Goal: Task Accomplishment & Management: Use online tool/utility

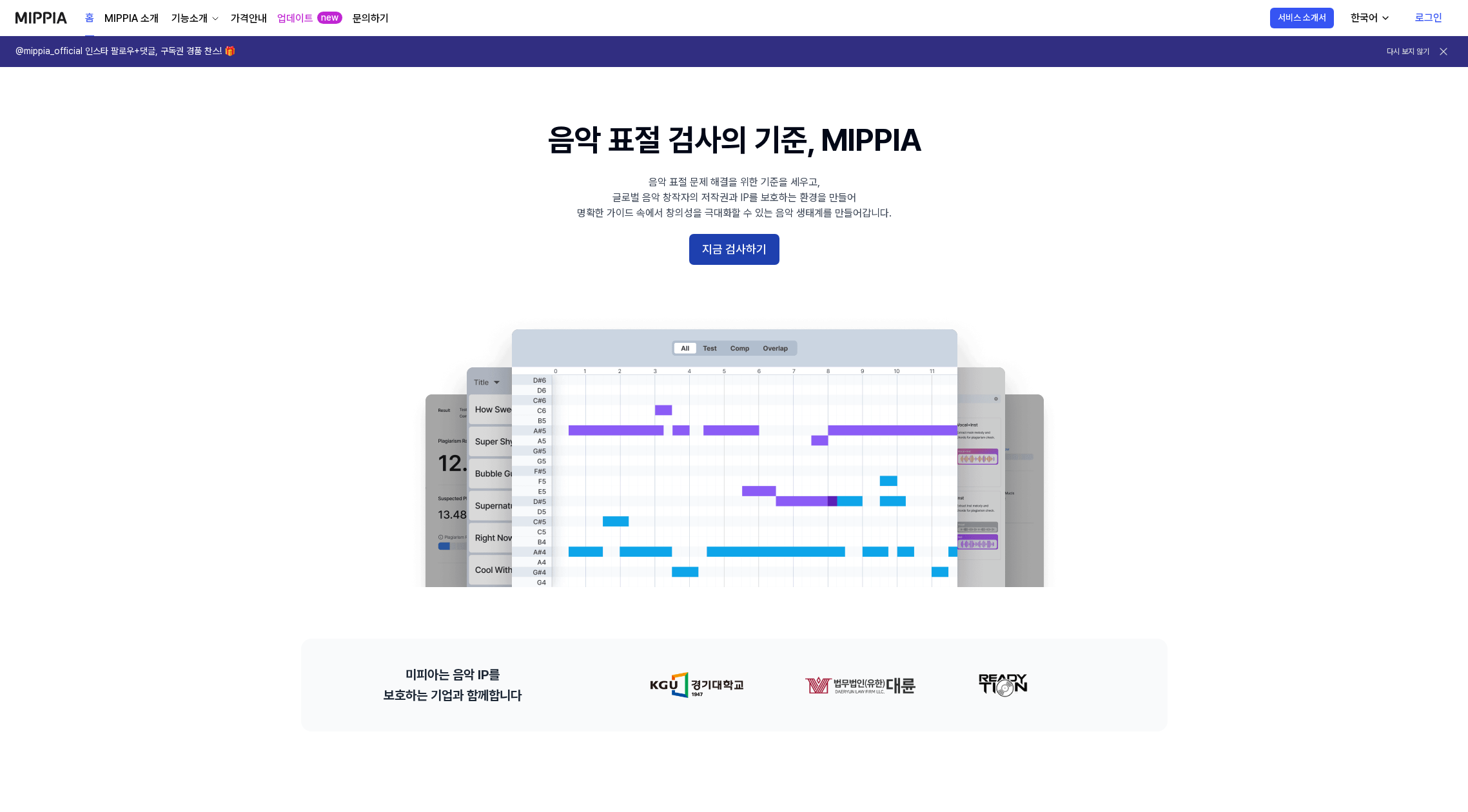
click at [723, 245] on button "지금 검사하기" at bounding box center [734, 249] width 91 height 31
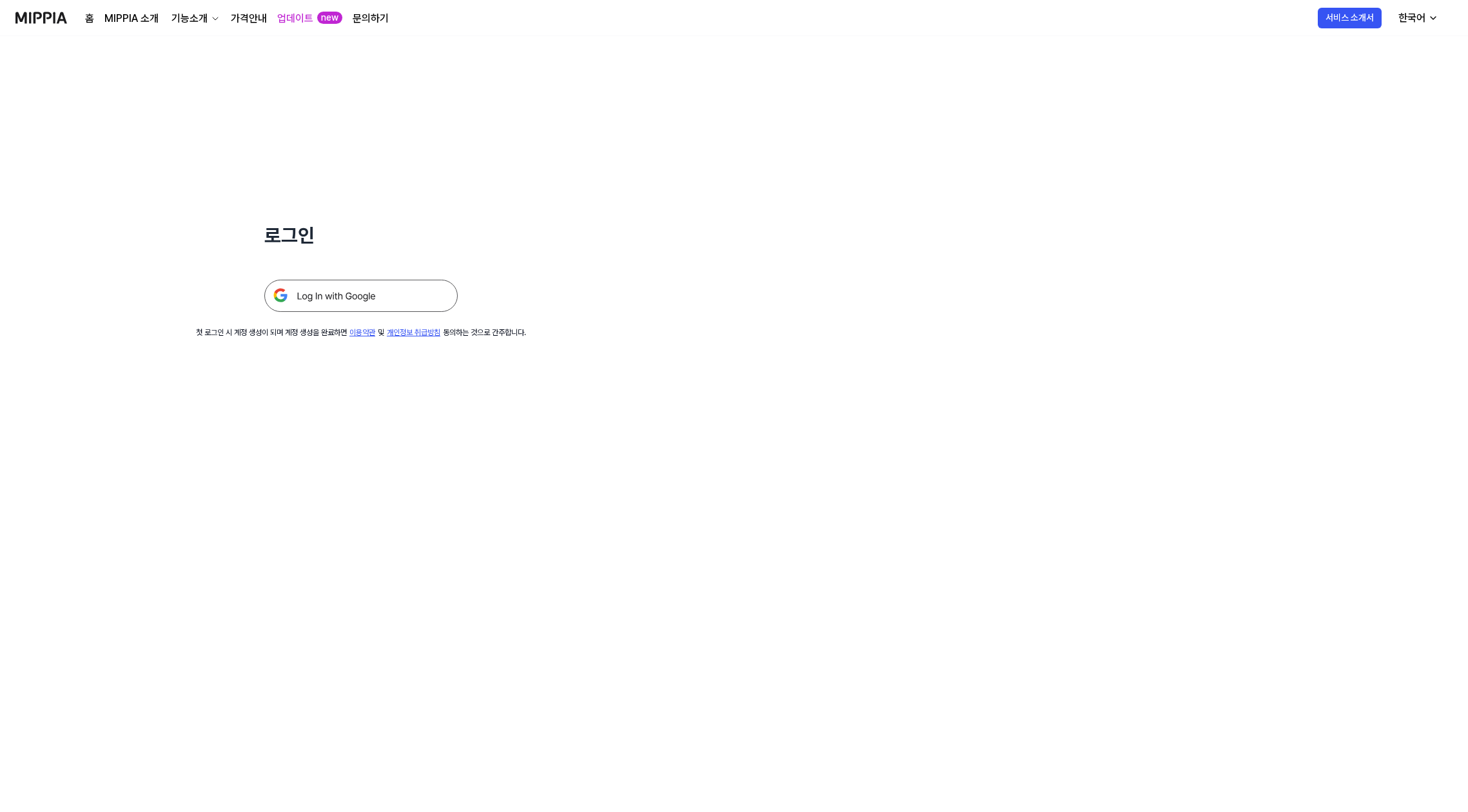
click at [422, 281] on img at bounding box center [361, 296] width 193 height 32
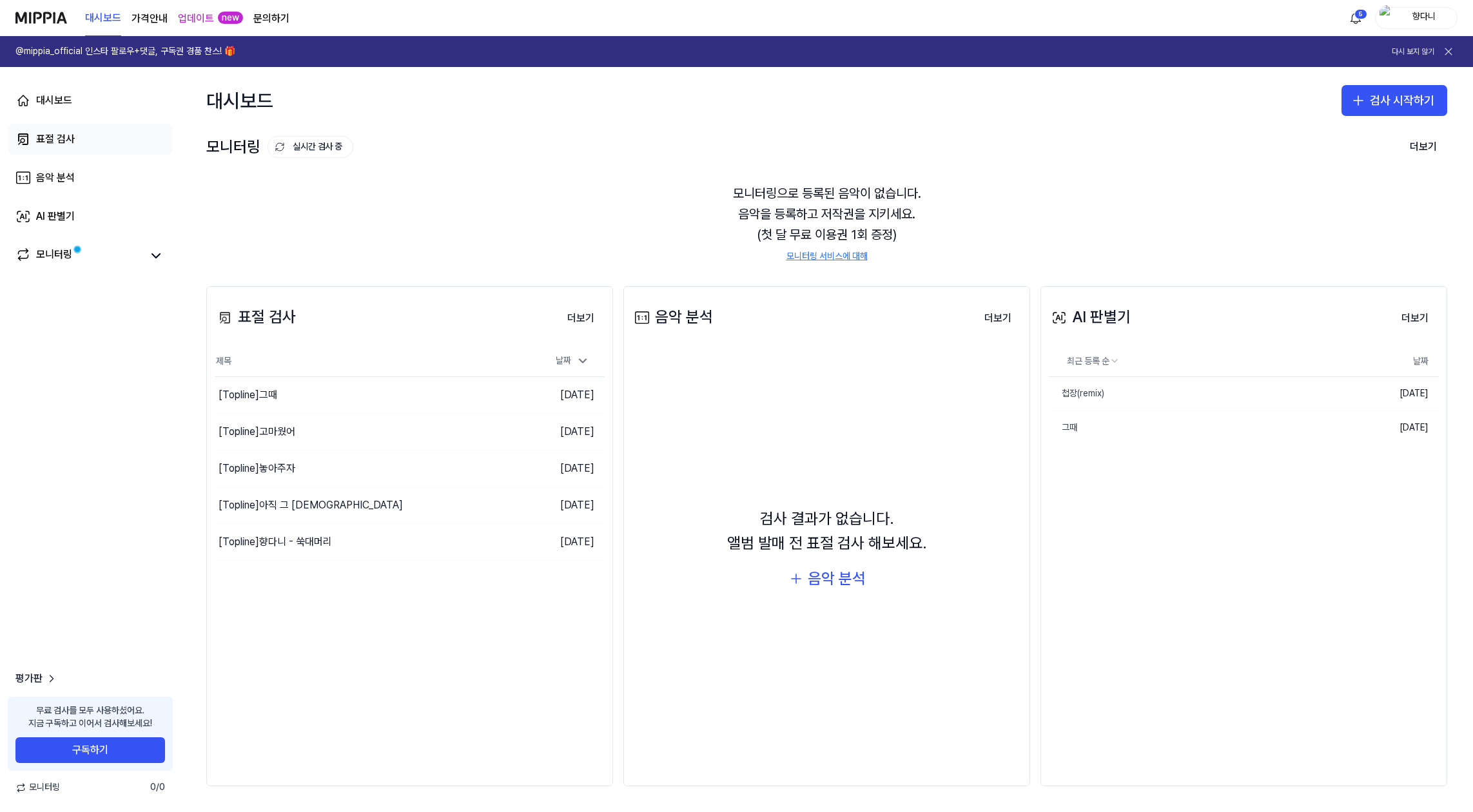
click at [91, 138] on link "표절 검사" at bounding box center [91, 139] width 165 height 31
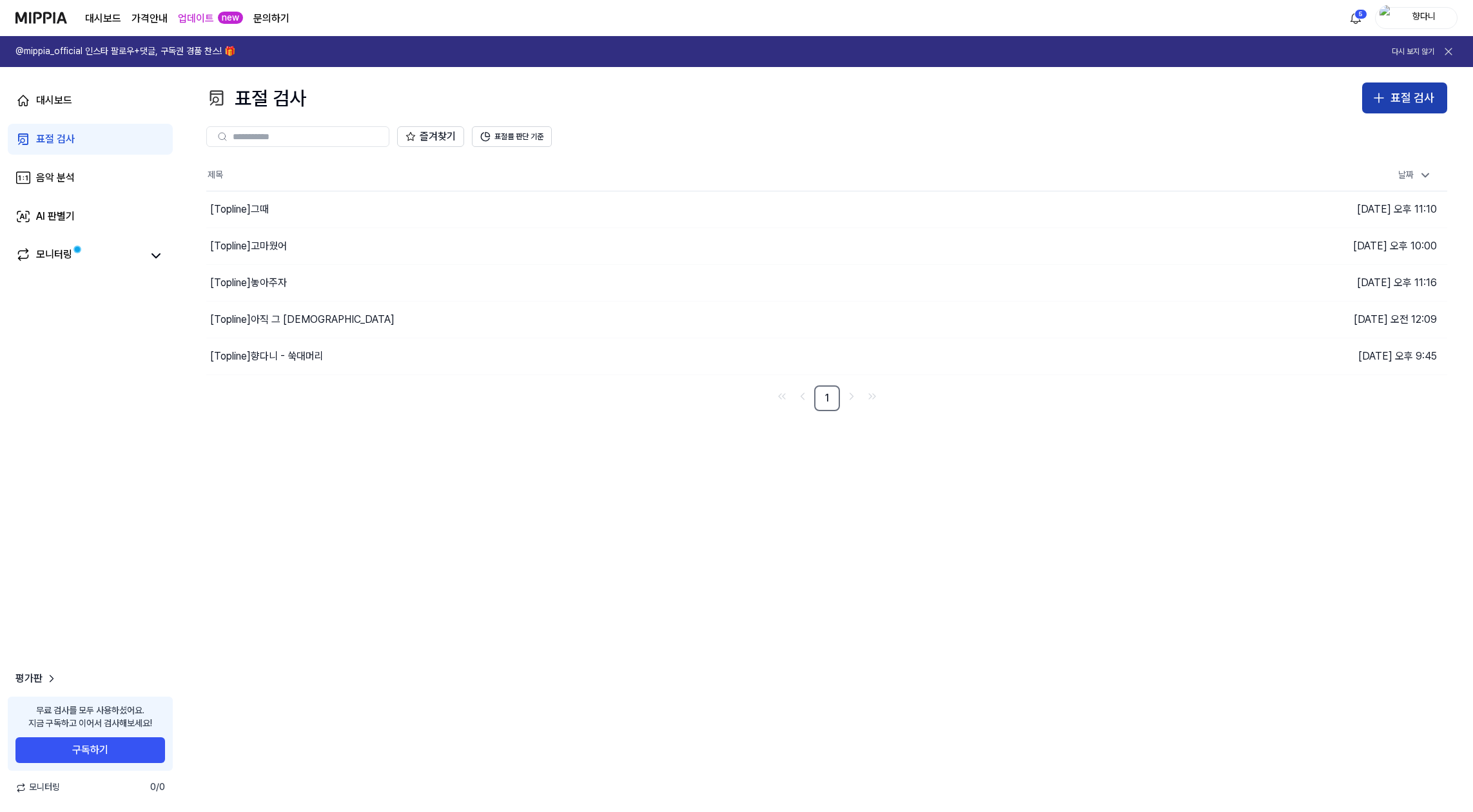
click at [1406, 109] on button "표절 검사" at bounding box center [1405, 98] width 85 height 31
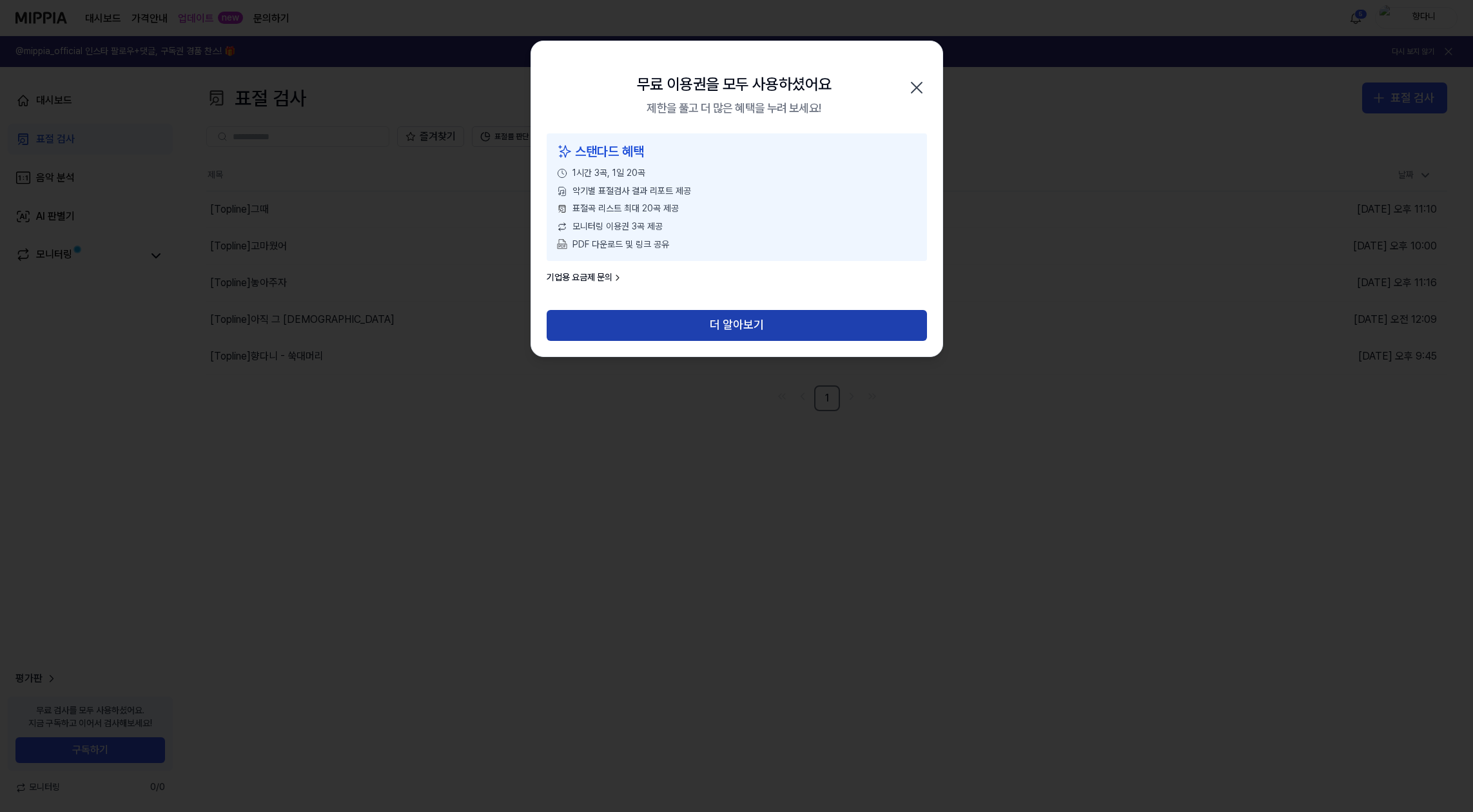
click at [755, 329] on button "더 알아보기" at bounding box center [736, 325] width 380 height 31
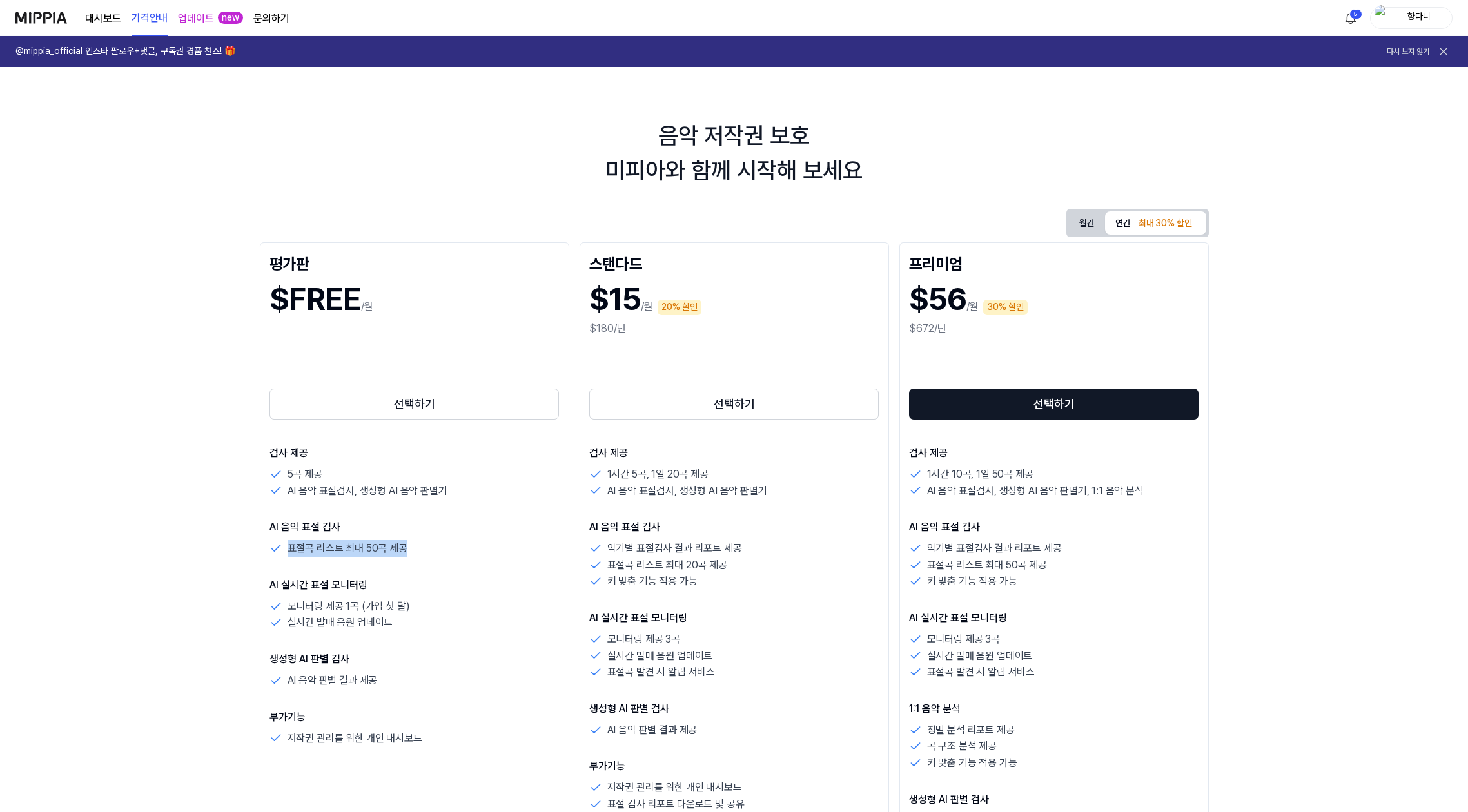
drag, startPoint x: 290, startPoint y: 549, endPoint x: 430, endPoint y: 550, distance: 140.0
click at [430, 550] on div "표절곡 리스트 최대 50곡 제공" at bounding box center [414, 548] width 290 height 17
click at [436, 573] on div "검사 제공 5곡 제공 AI 음악 표절검사, 생성형 AI 음악 판별기 AI 음악 표절 검사 표절곡 리스트 최대 50곡 제공 AI 실시간 표절 모…" at bounding box center [414, 595] width 290 height 301
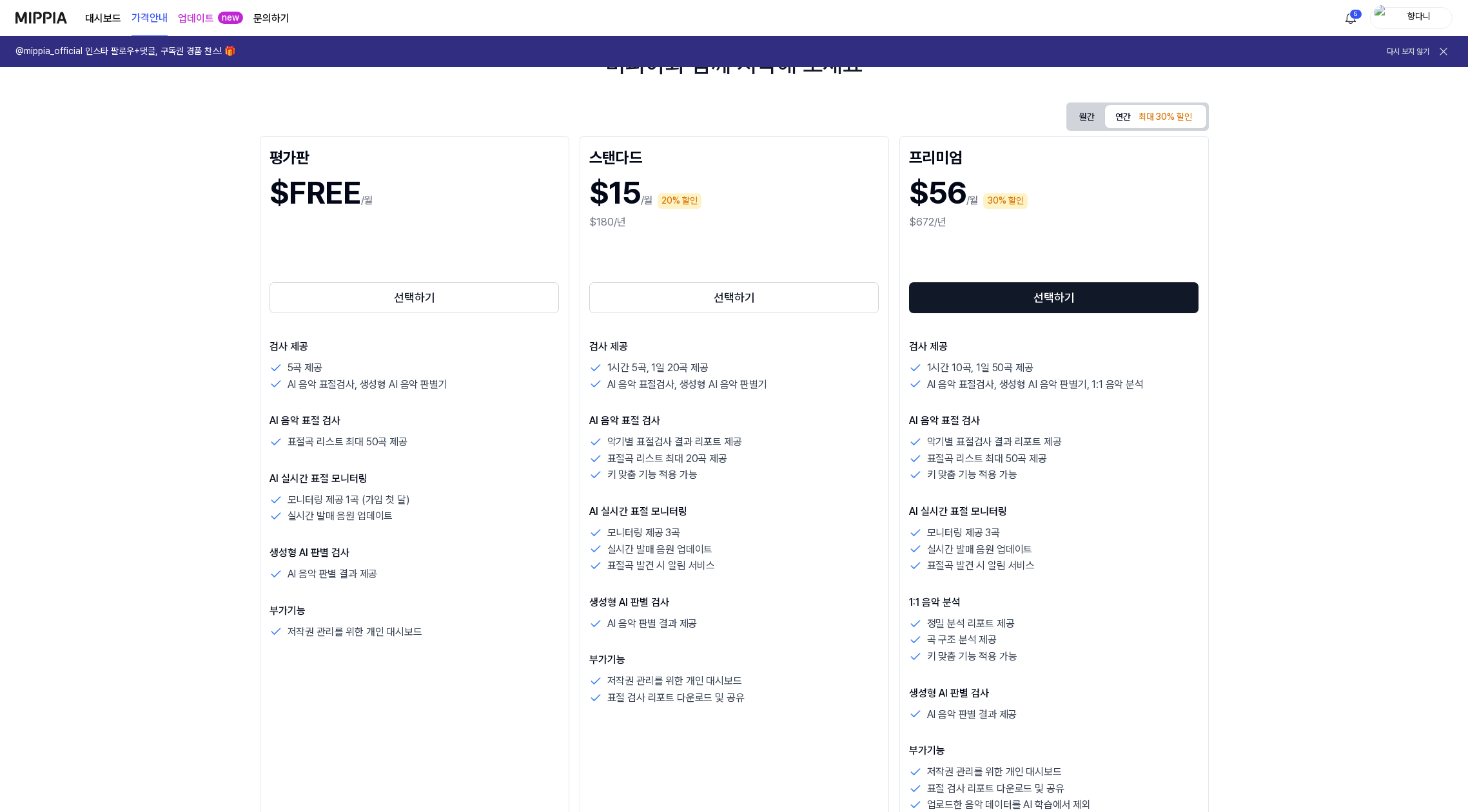
scroll to position [129, 0]
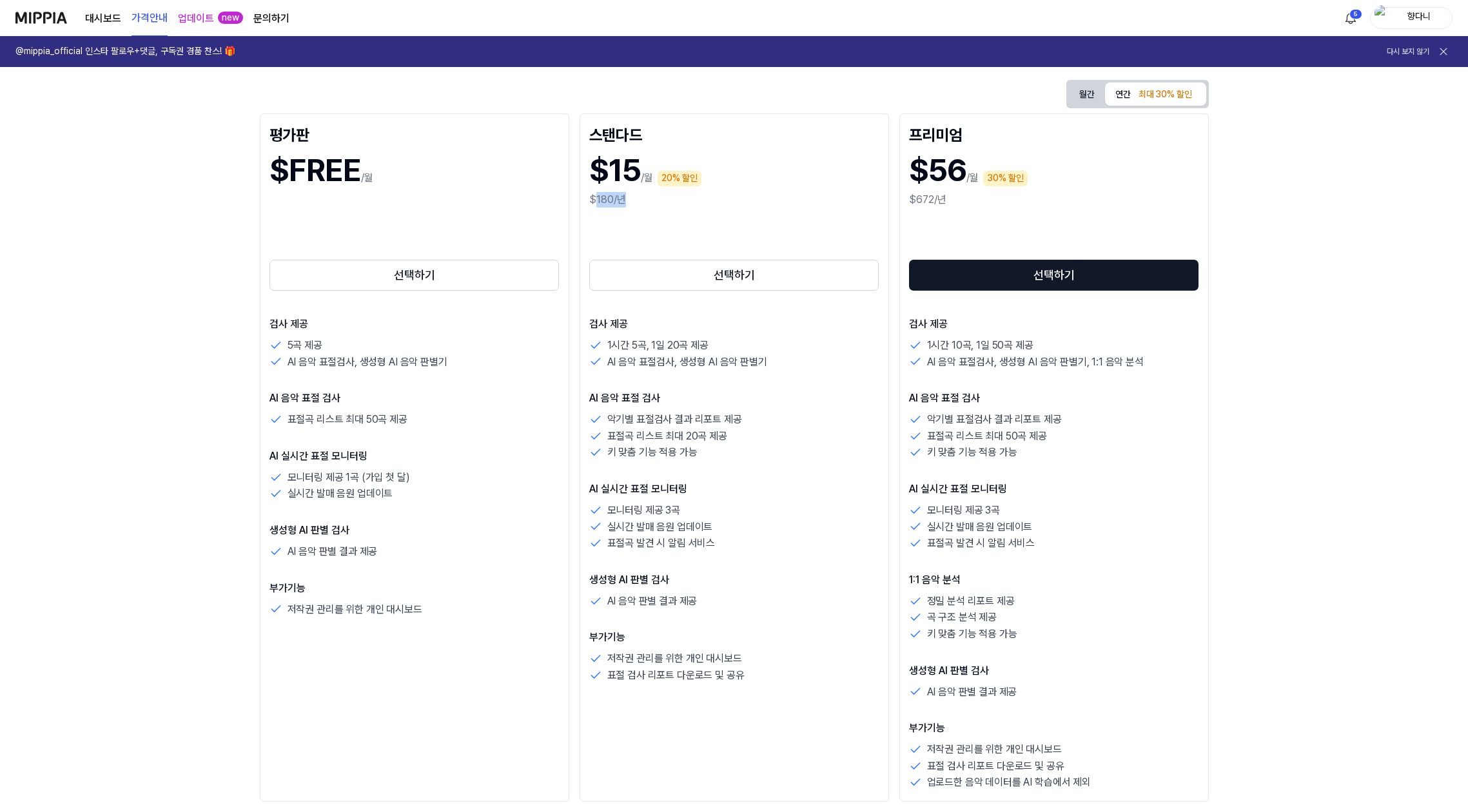
drag, startPoint x: 593, startPoint y: 200, endPoint x: 628, endPoint y: 200, distance: 35.0
click at [628, 200] on div "$180/년" at bounding box center [734, 199] width 290 height 15
click at [641, 203] on div "$180/년" at bounding box center [734, 199] width 290 height 15
drag, startPoint x: 607, startPoint y: 343, endPoint x: 724, endPoint y: 341, distance: 117.0
click at [724, 341] on div "1시간 5곡, 1일 20곡 제공" at bounding box center [734, 345] width 290 height 17
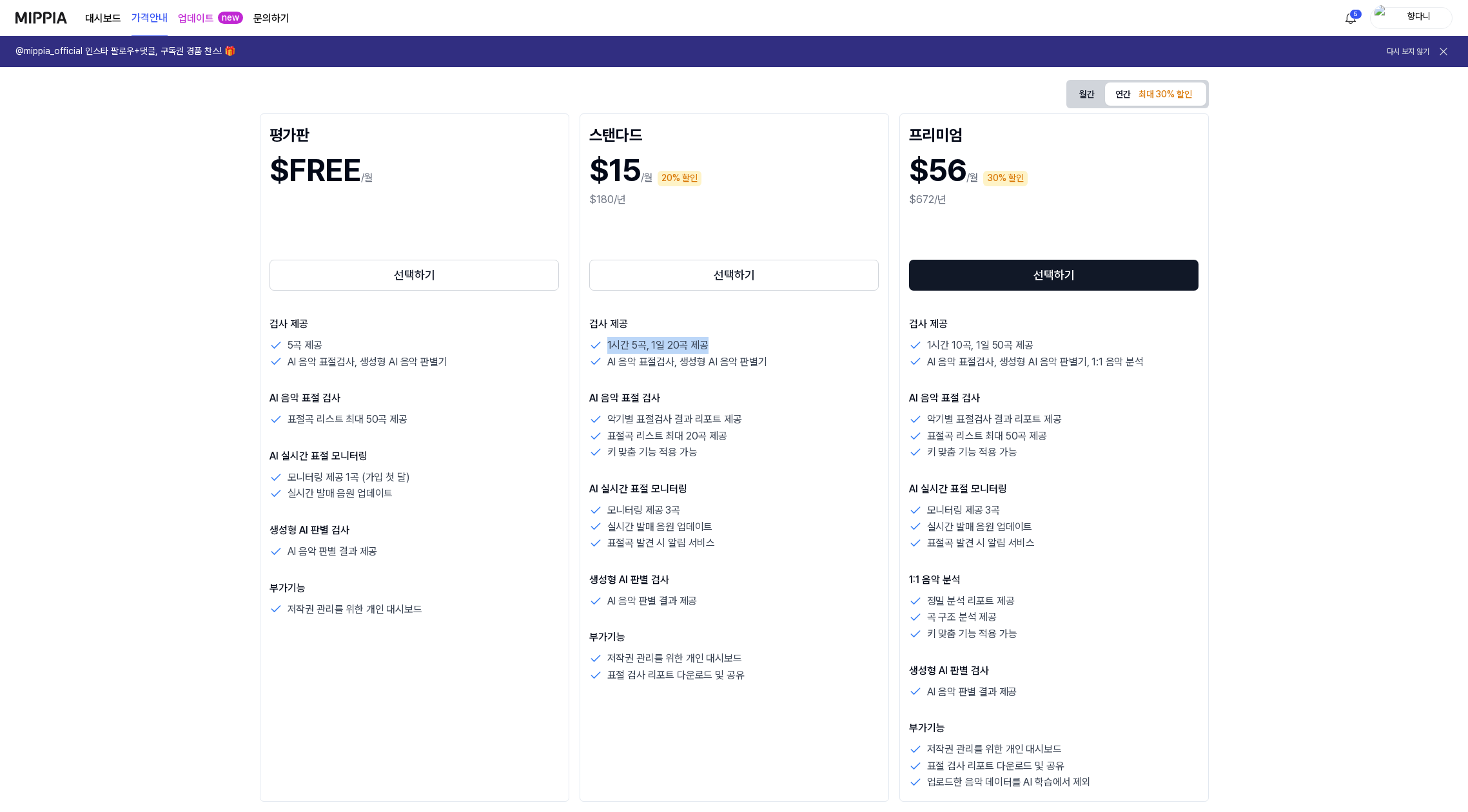
click at [724, 341] on div "1시간 5곡, 1일 20곡 제공" at bounding box center [734, 345] width 290 height 17
drag, startPoint x: 657, startPoint y: 347, endPoint x: 732, endPoint y: 347, distance: 75.0
click at [732, 347] on div "1시간 5곡, 1일 20곡 제공" at bounding box center [734, 345] width 290 height 17
click at [736, 347] on div "1시간 5곡, 1일 20곡 제공" at bounding box center [734, 345] width 290 height 17
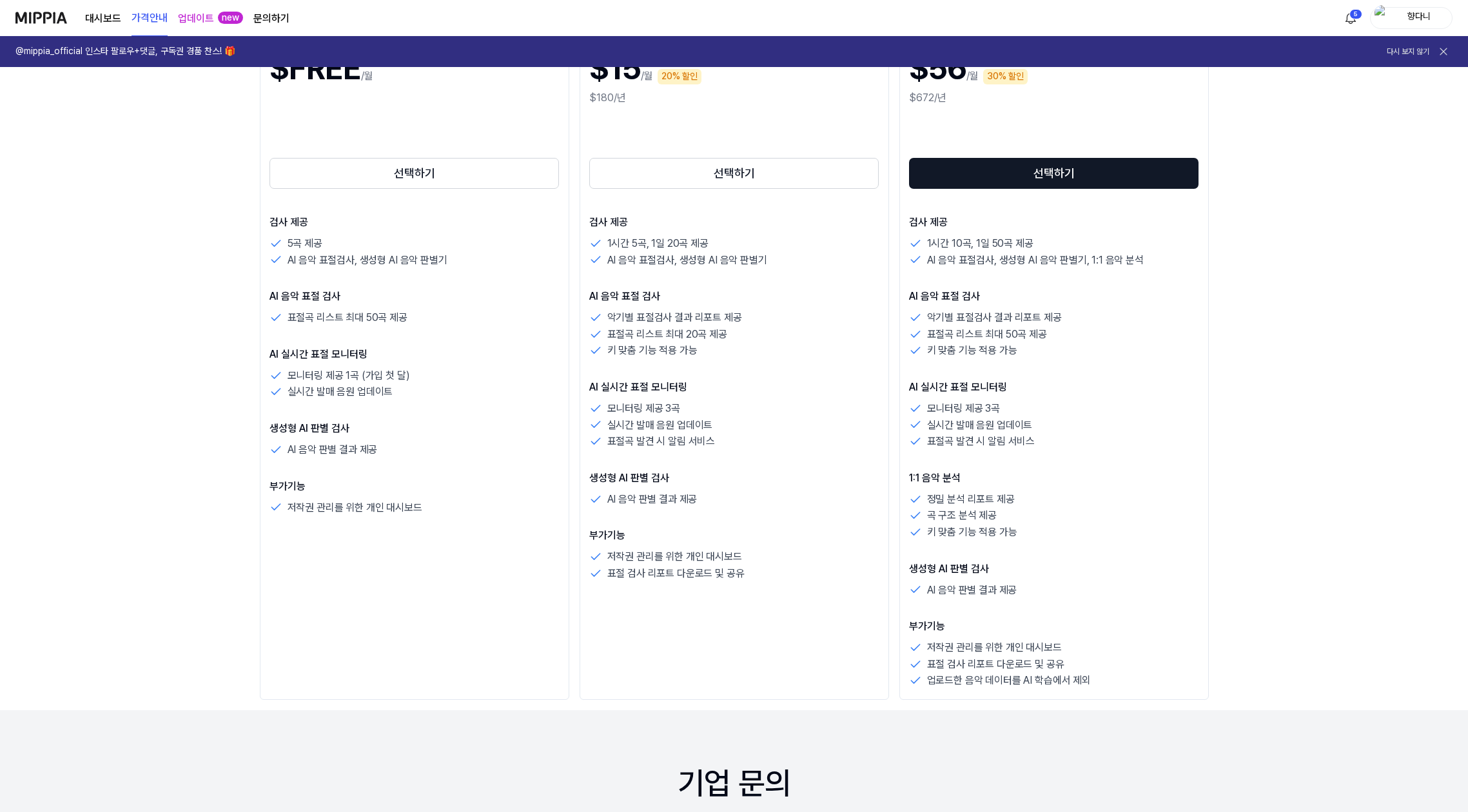
scroll to position [257, 0]
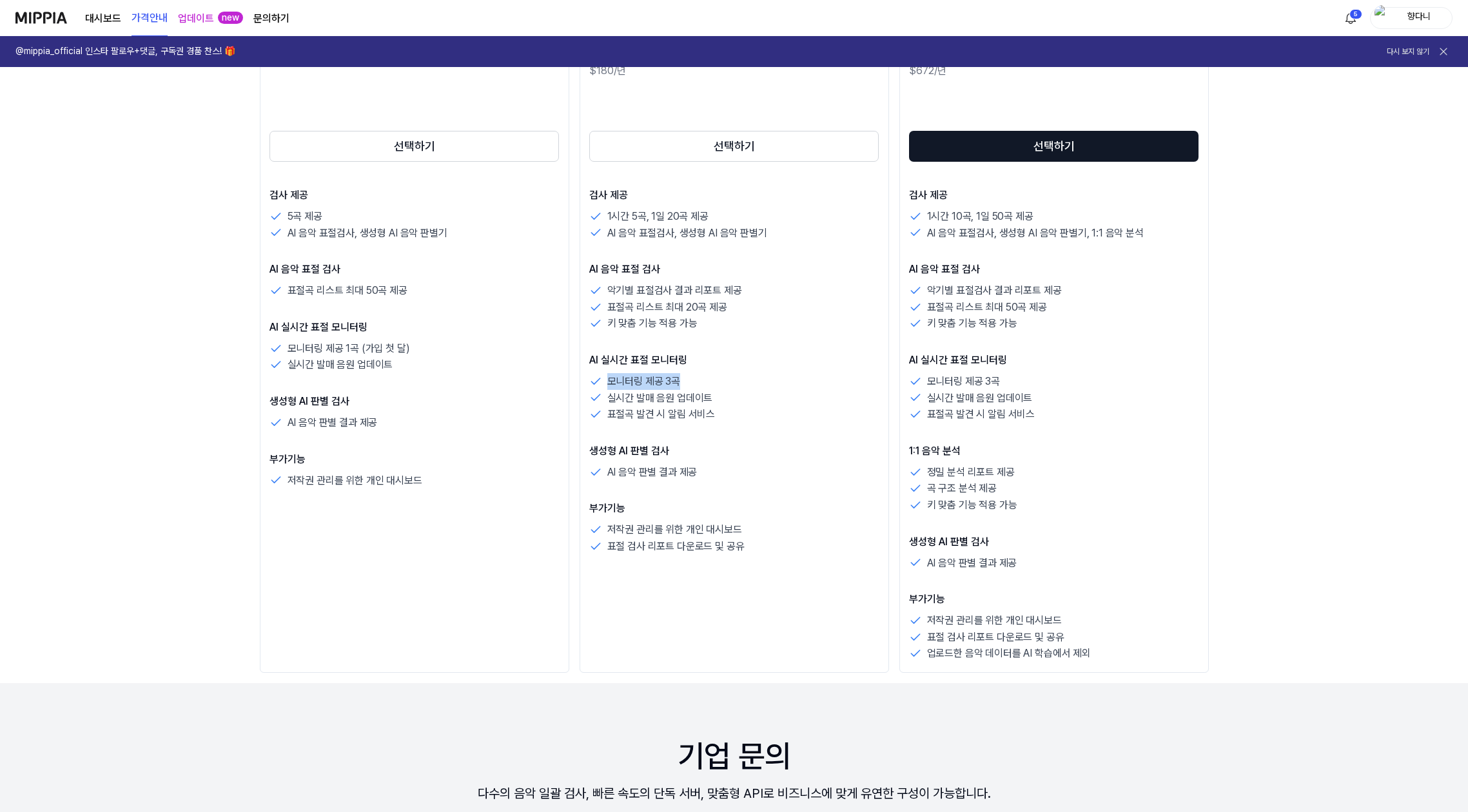
drag, startPoint x: 609, startPoint y: 384, endPoint x: 683, endPoint y: 383, distance: 74.0
click at [683, 383] on div "모니터링 제공 3곡" at bounding box center [734, 382] width 290 height 17
click at [661, 412] on p "표절곡 발견 시 알림 서비스" at bounding box center [661, 414] width 108 height 17
drag, startPoint x: 589, startPoint y: 357, endPoint x: 693, endPoint y: 356, distance: 104.0
click at [693, 356] on p "AI 실시간 표절 모니터링" at bounding box center [734, 360] width 290 height 15
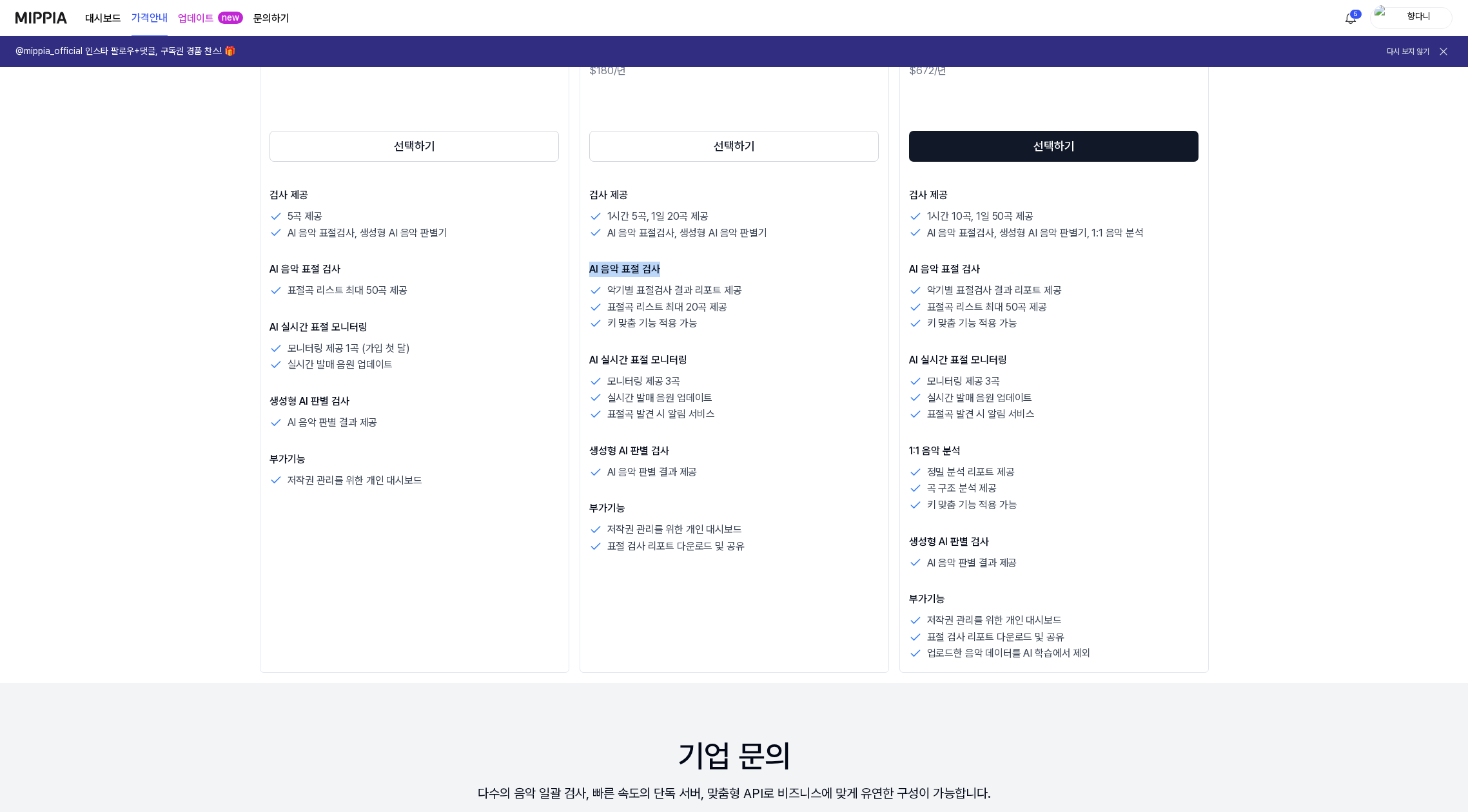
drag, startPoint x: 586, startPoint y: 265, endPoint x: 675, endPoint y: 266, distance: 89.0
click at [675, 266] on div "스탠다드 $15 /월 20% 할인 $180/년 선택하기 검사 제공 1시간 5곡, 1일 20곡 제공 AI 음악 표절검사, 생성형 AI 음악 판별…" at bounding box center [734, 329] width 309 height 689
drag, startPoint x: 609, startPoint y: 290, endPoint x: 722, endPoint y: 288, distance: 113.0
click at [722, 288] on p "악기별 표절검사 결과 리포트 제공" at bounding box center [674, 290] width 135 height 17
click at [751, 296] on div "악기별 표절검사 결과 리포트 제공" at bounding box center [734, 290] width 290 height 17
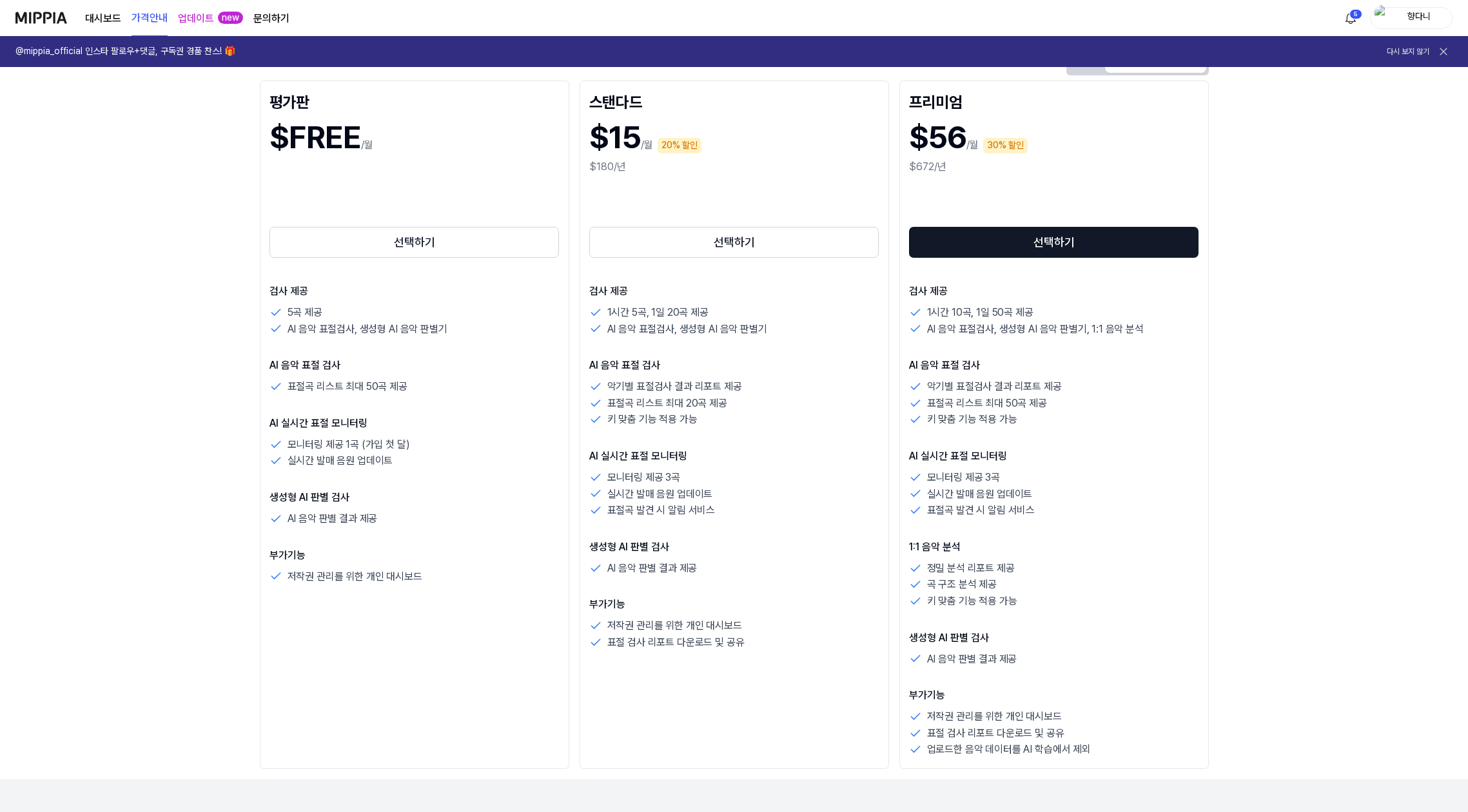
scroll to position [129, 0]
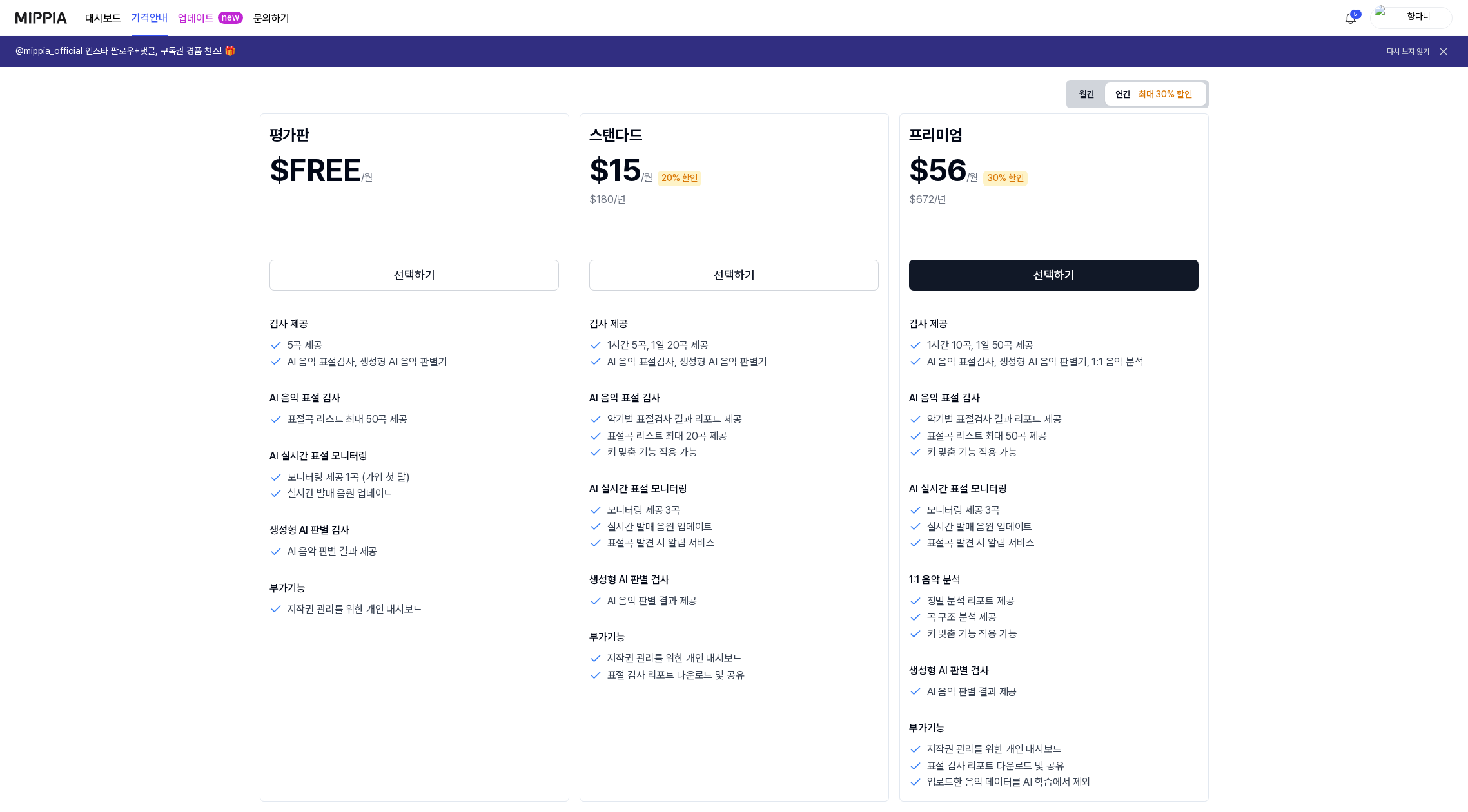
click at [1447, 51] on icon at bounding box center [1443, 51] width 13 height 13
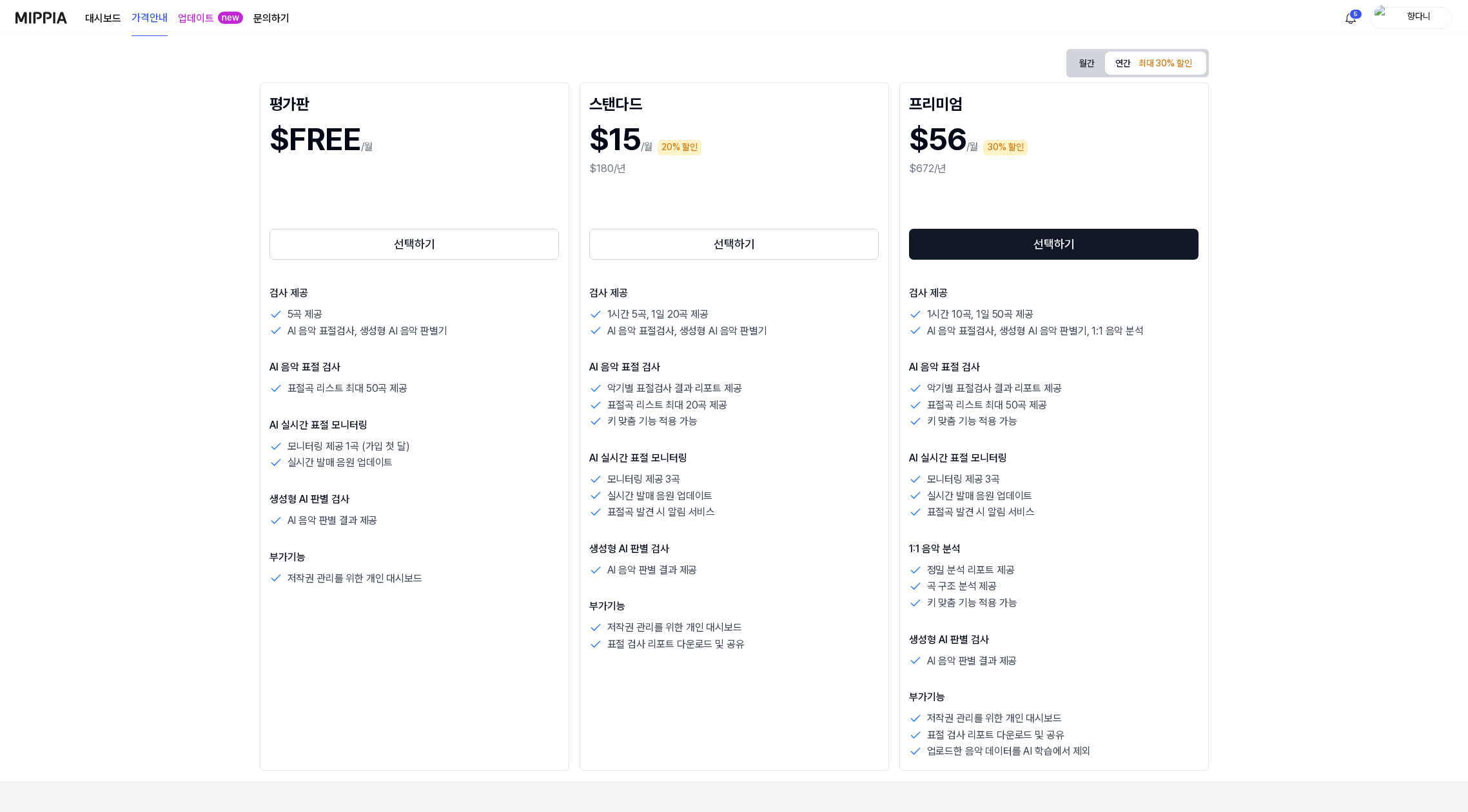
scroll to position [98, 0]
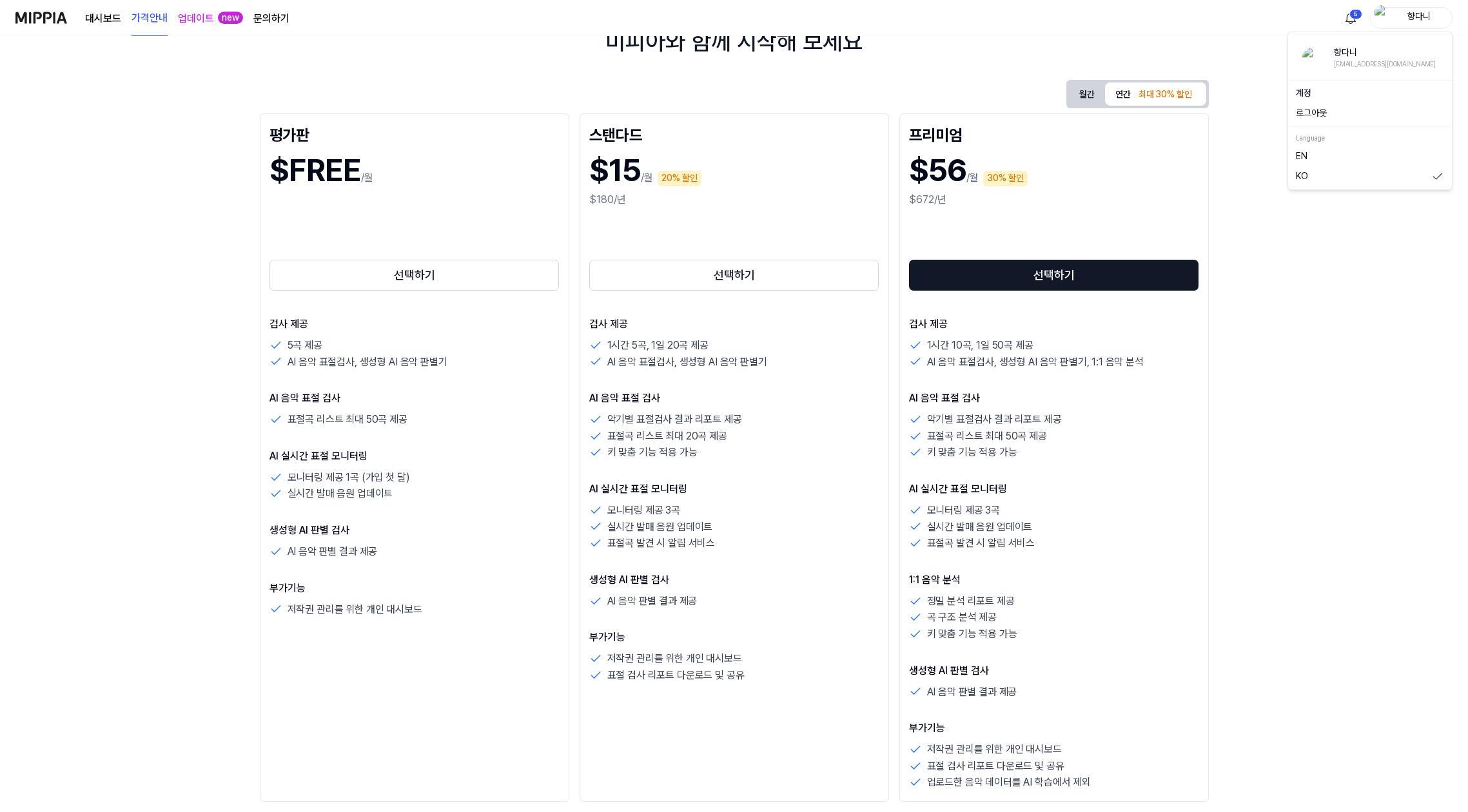
click at [1418, 15] on div "향다니" at bounding box center [1418, 17] width 50 height 14
click at [1370, 110] on button "로그아웃" at bounding box center [1369, 113] width 148 height 13
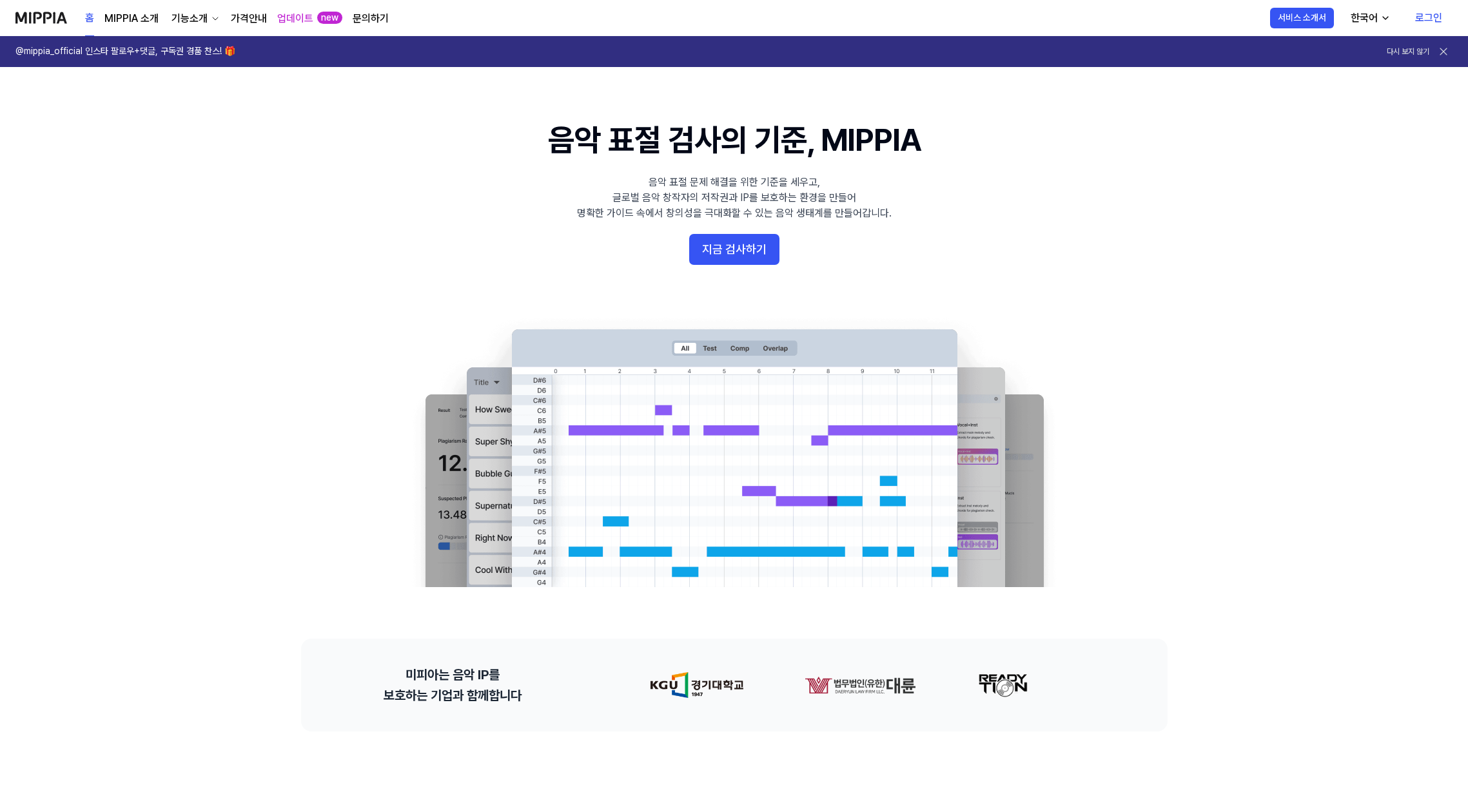
click at [1424, 19] on link "로그인" at bounding box center [1428, 18] width 48 height 36
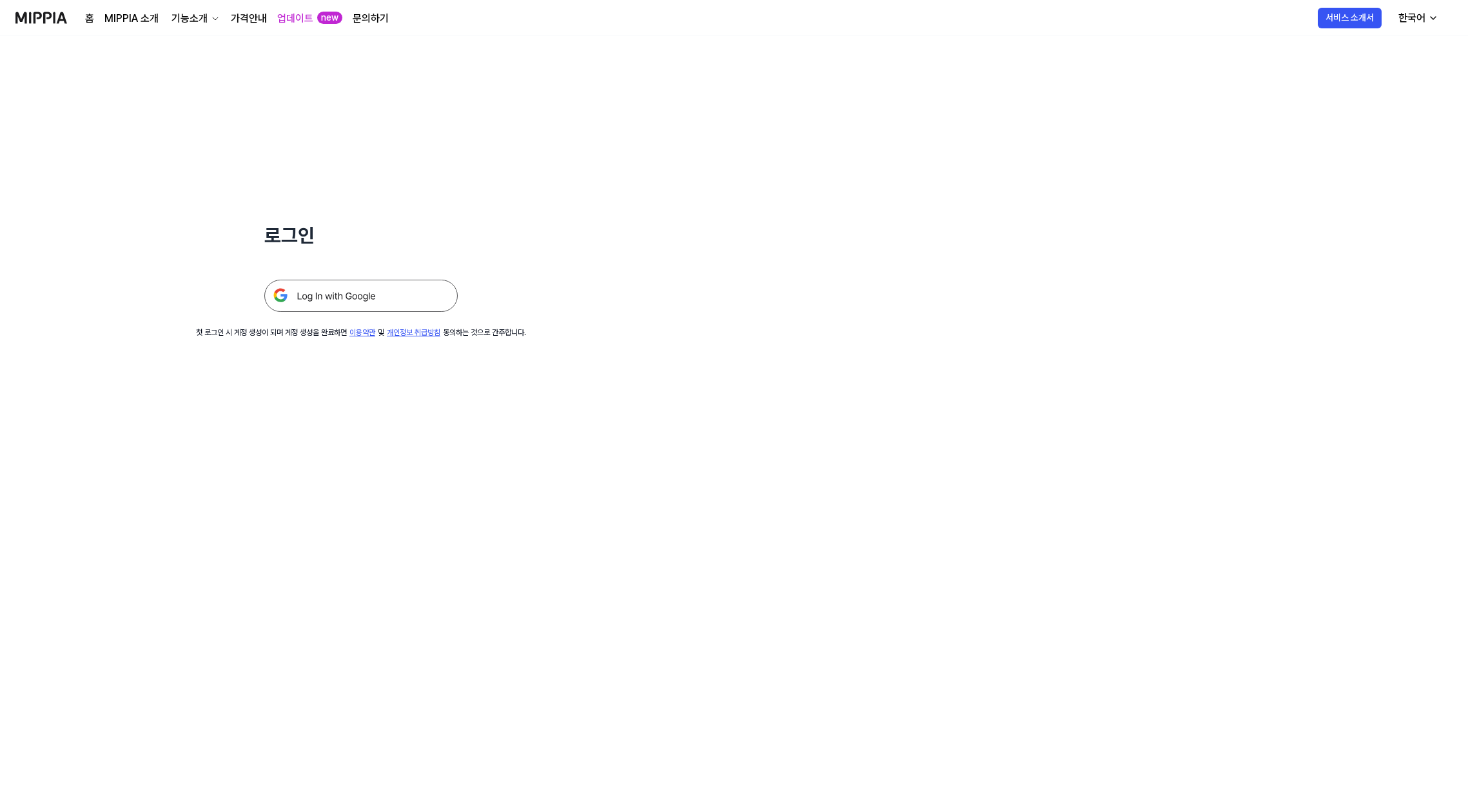
click at [402, 284] on img at bounding box center [361, 296] width 193 height 32
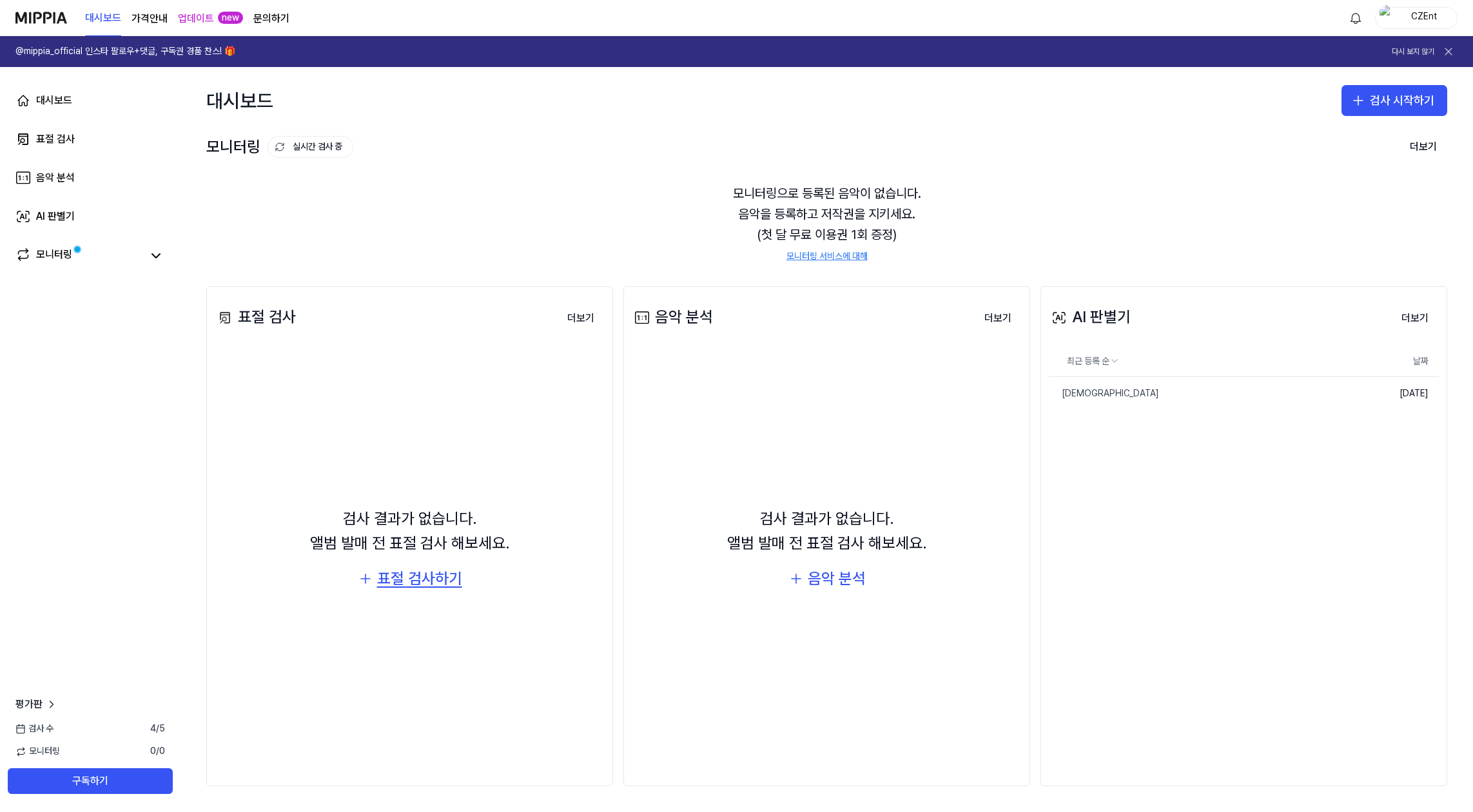
click at [415, 584] on div "표절 검사하기" at bounding box center [419, 579] width 85 height 25
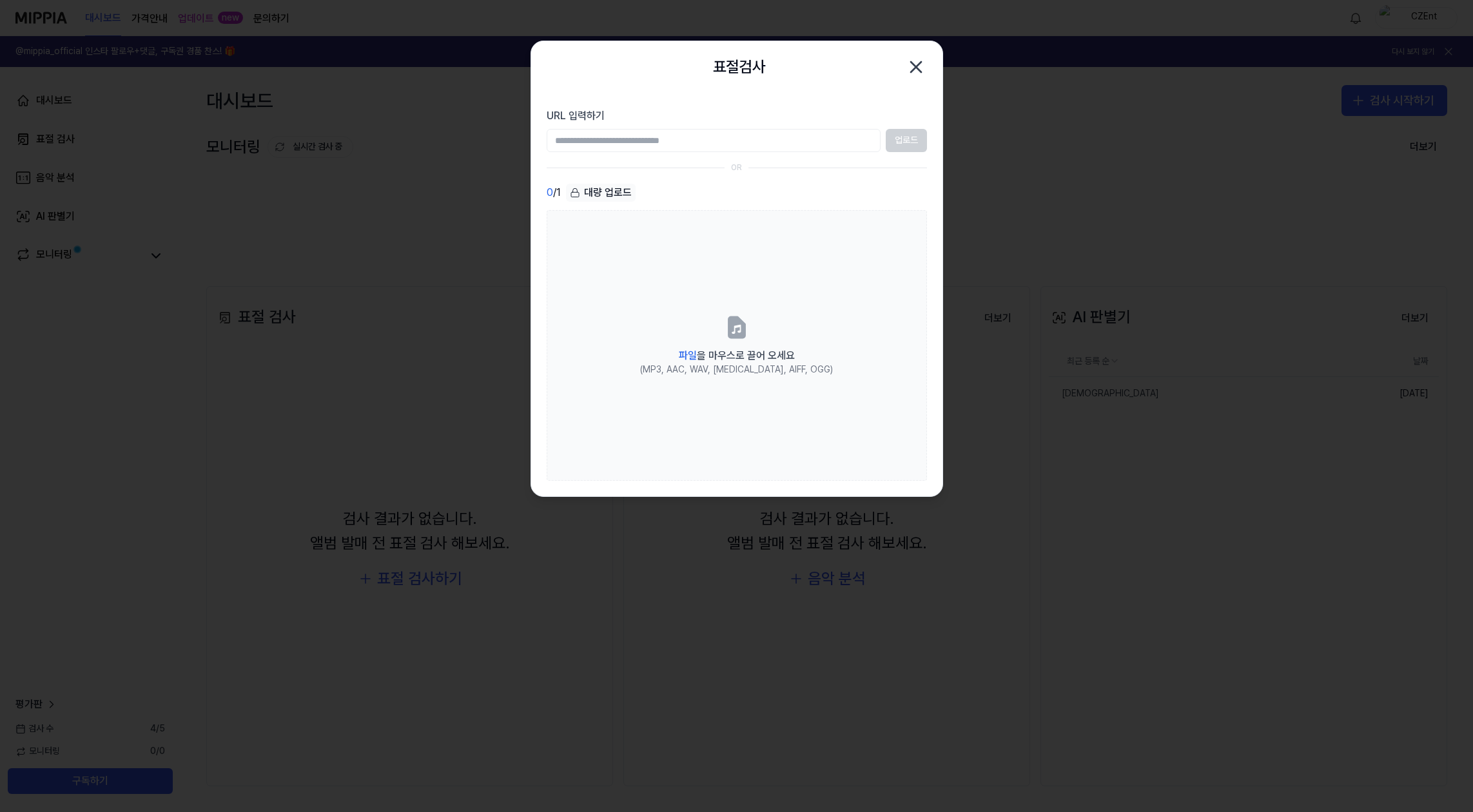
click at [645, 136] on input "URL 입력하기" at bounding box center [714, 140] width 334 height 23
type input "**********"
click at [916, 146] on button "업로드" at bounding box center [907, 140] width 42 height 23
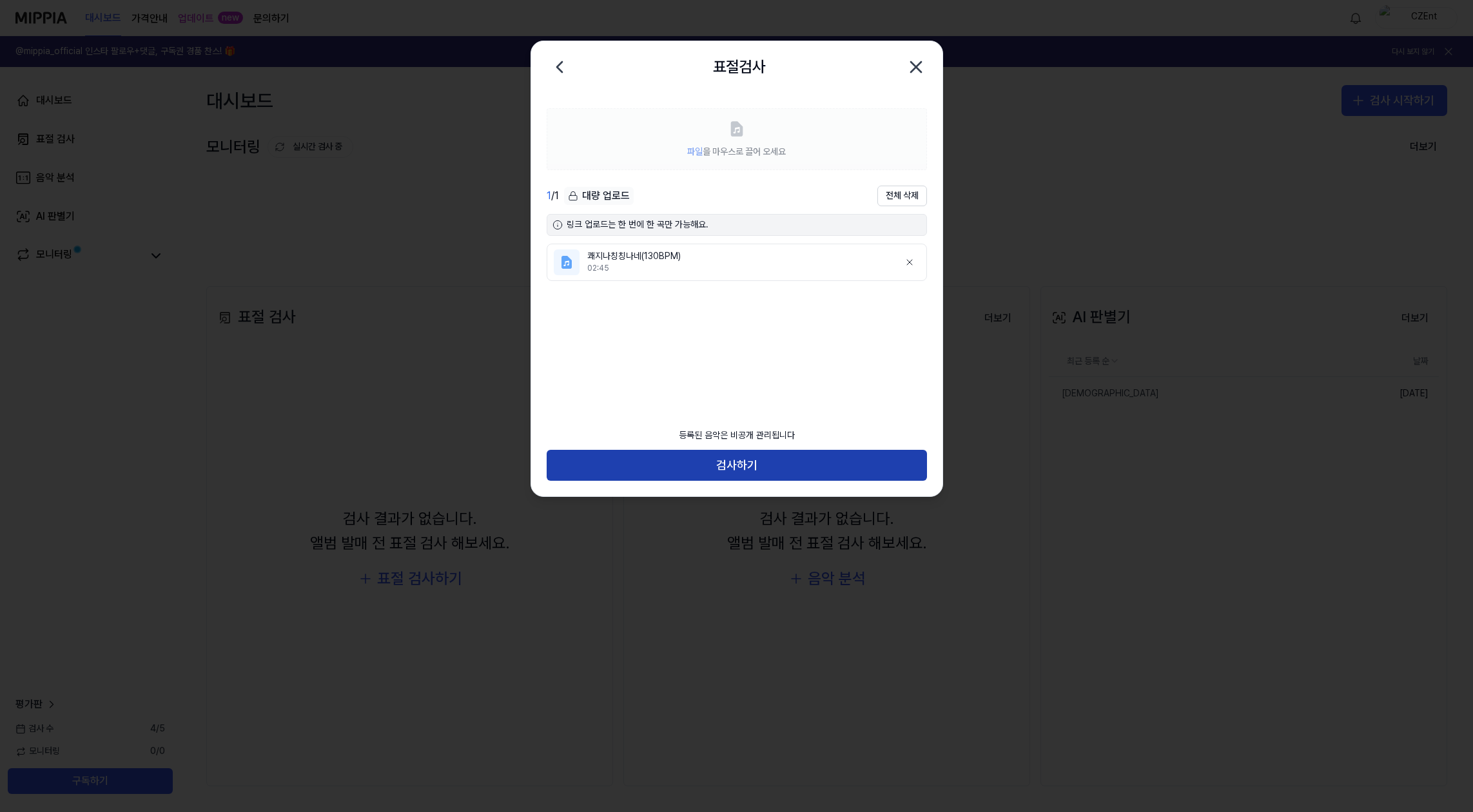
click at [753, 472] on button "검사하기" at bounding box center [736, 465] width 380 height 31
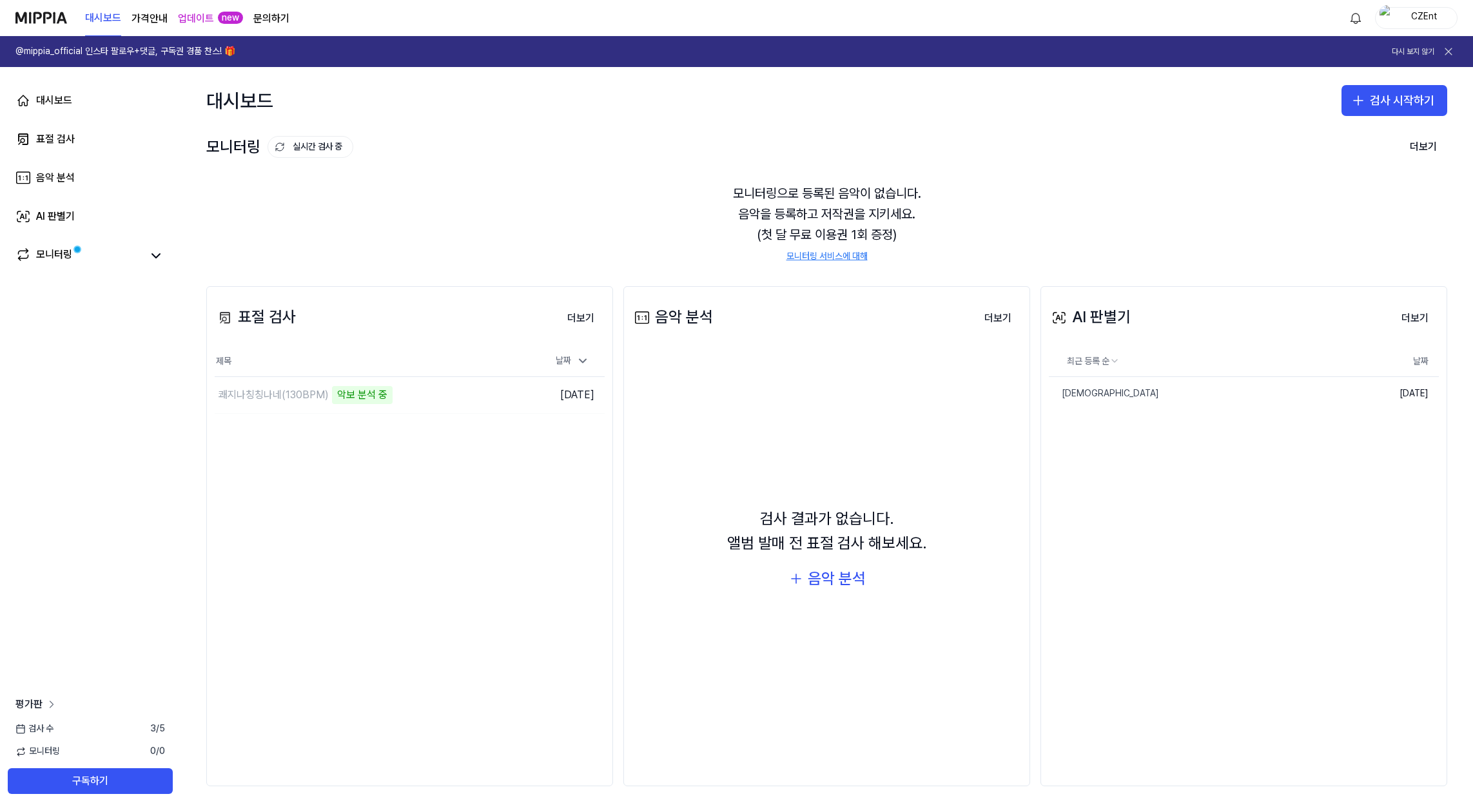
click at [39, 703] on span "평가판" at bounding box center [29, 704] width 27 height 15
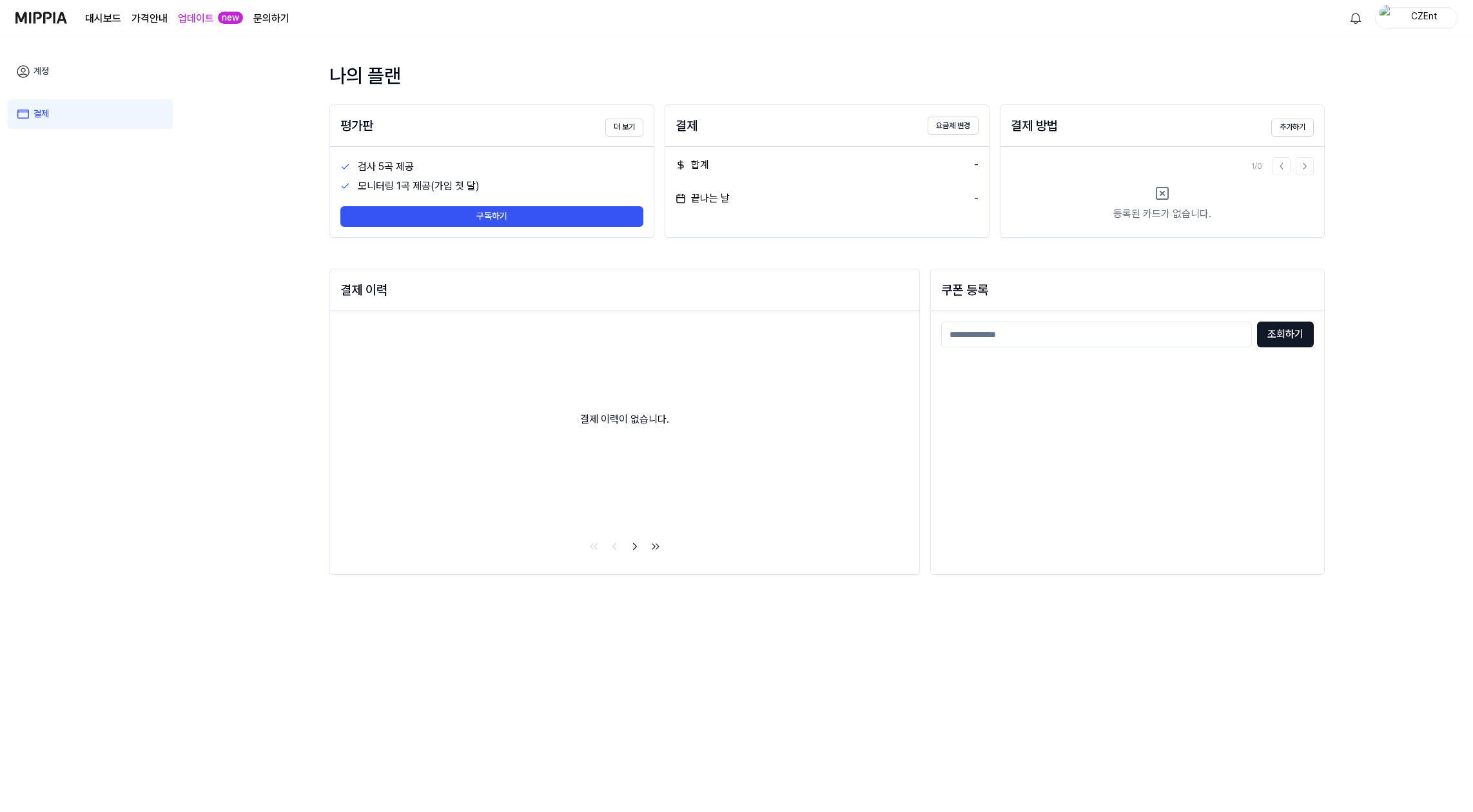
click at [54, 27] on img at bounding box center [41, 17] width 52 height 36
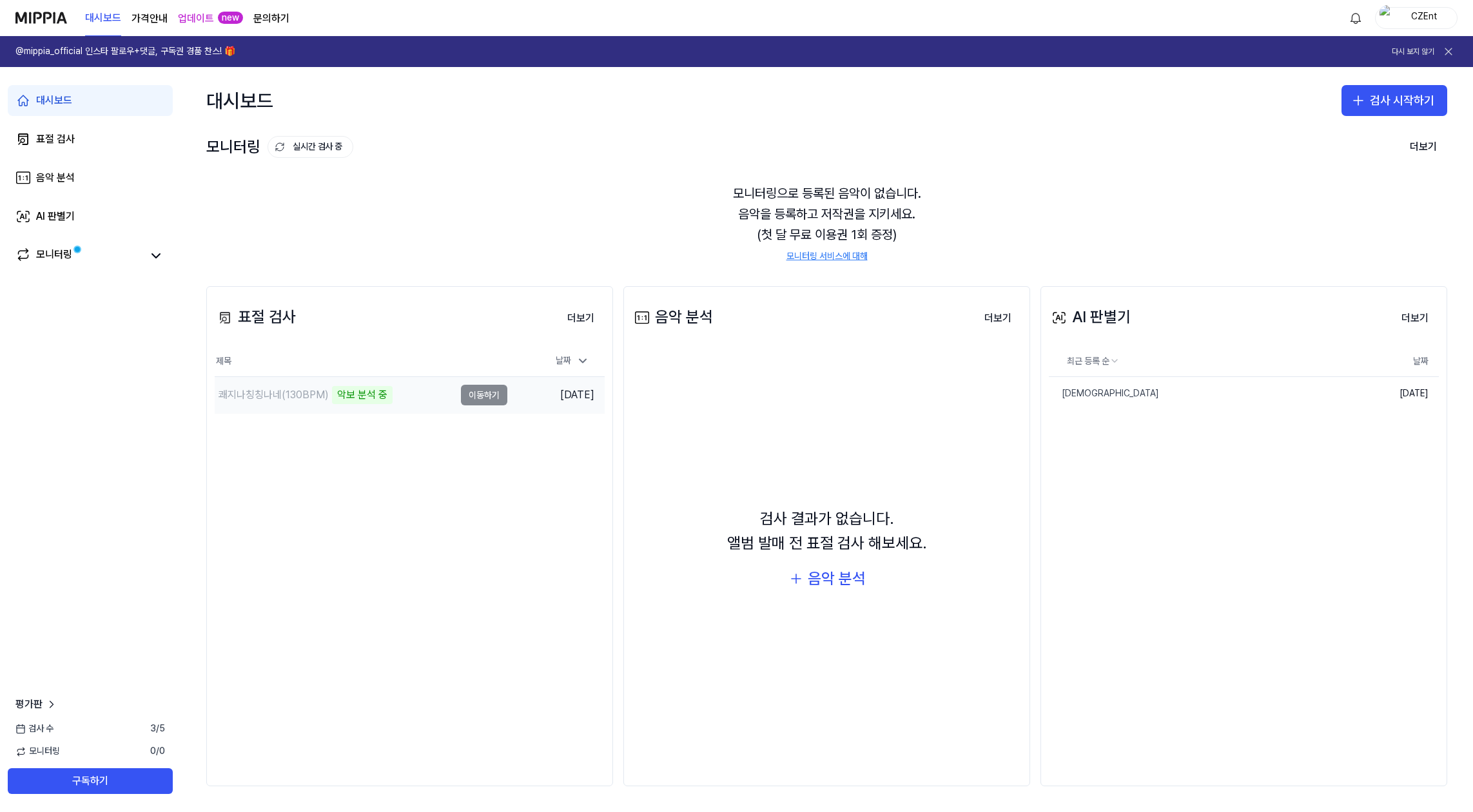
click at [290, 396] on div "쾌지나칭칭나네(130BPM)" at bounding box center [274, 395] width 110 height 15
click at [490, 396] on td "쾌지나칭칭나네(130BPM) 악보 분석 중 이동하기" at bounding box center [361, 395] width 292 height 36
click at [417, 396] on div "쾌지나칭칭나네(130BPM) 악보 분석 중" at bounding box center [335, 395] width 240 height 36
click at [485, 394] on td "쾌지나칭칭나네(130BPM) 악보 분석 중 이동하기" at bounding box center [361, 395] width 292 height 36
click at [316, 400] on div "쾌지나칭칭나네(130BPM)" at bounding box center [274, 395] width 110 height 15
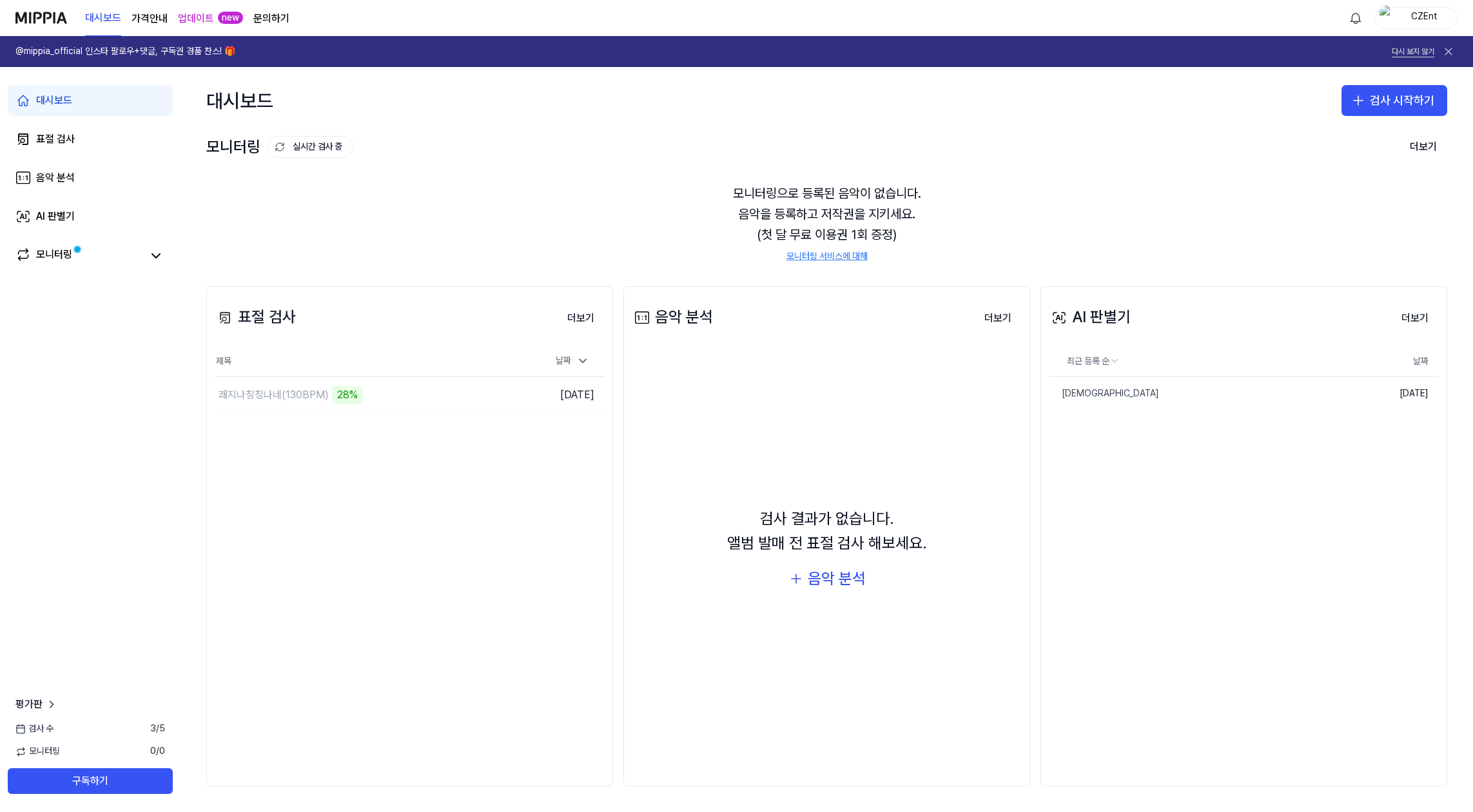
click at [1399, 52] on button "다시 보지 않기" at bounding box center [1413, 52] width 42 height 11
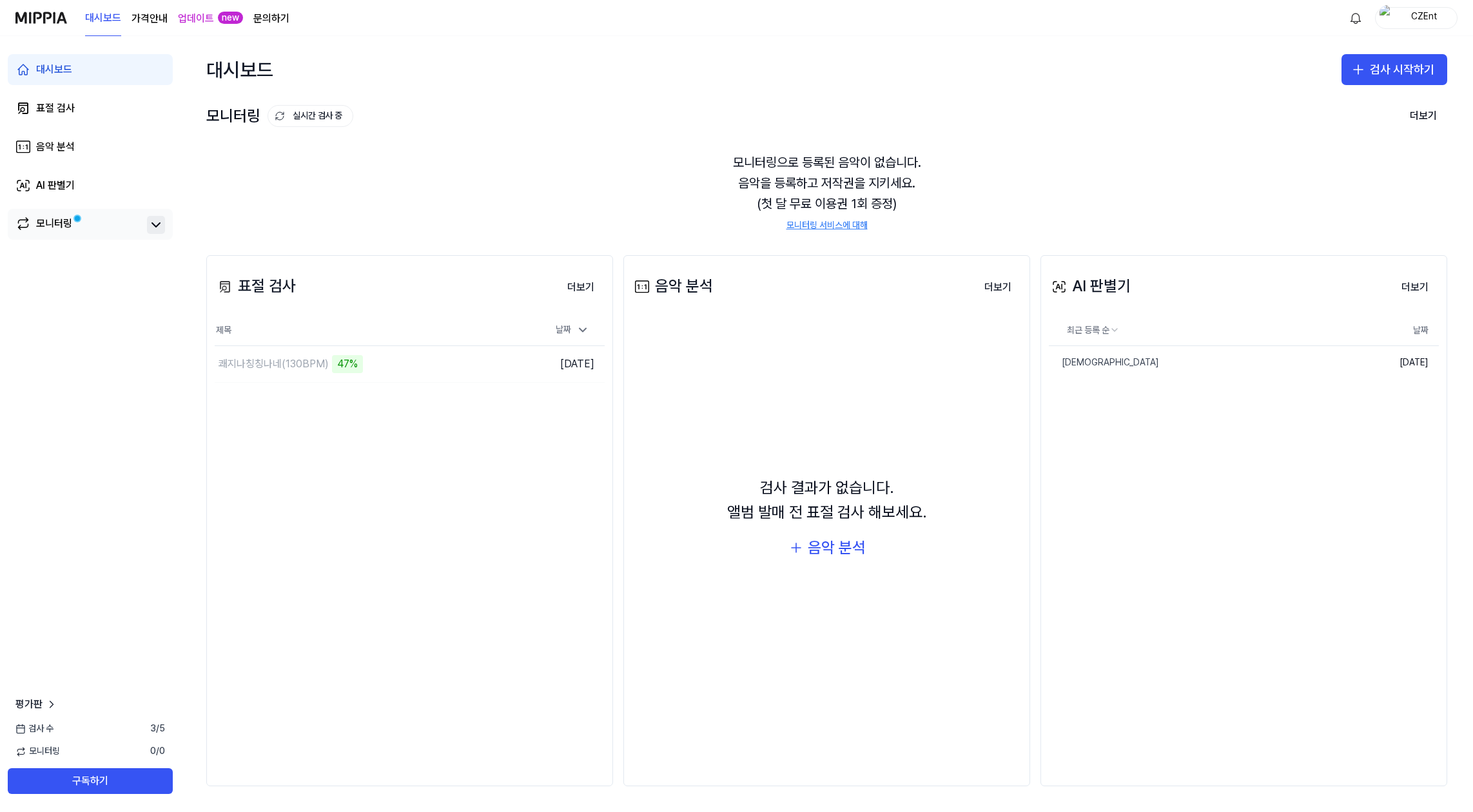
click at [153, 232] on icon at bounding box center [156, 225] width 15 height 15
click at [161, 229] on icon at bounding box center [156, 225] width 15 height 15
click at [284, 368] on div "쾌지나칭칭나네(130BPM)" at bounding box center [274, 364] width 110 height 15
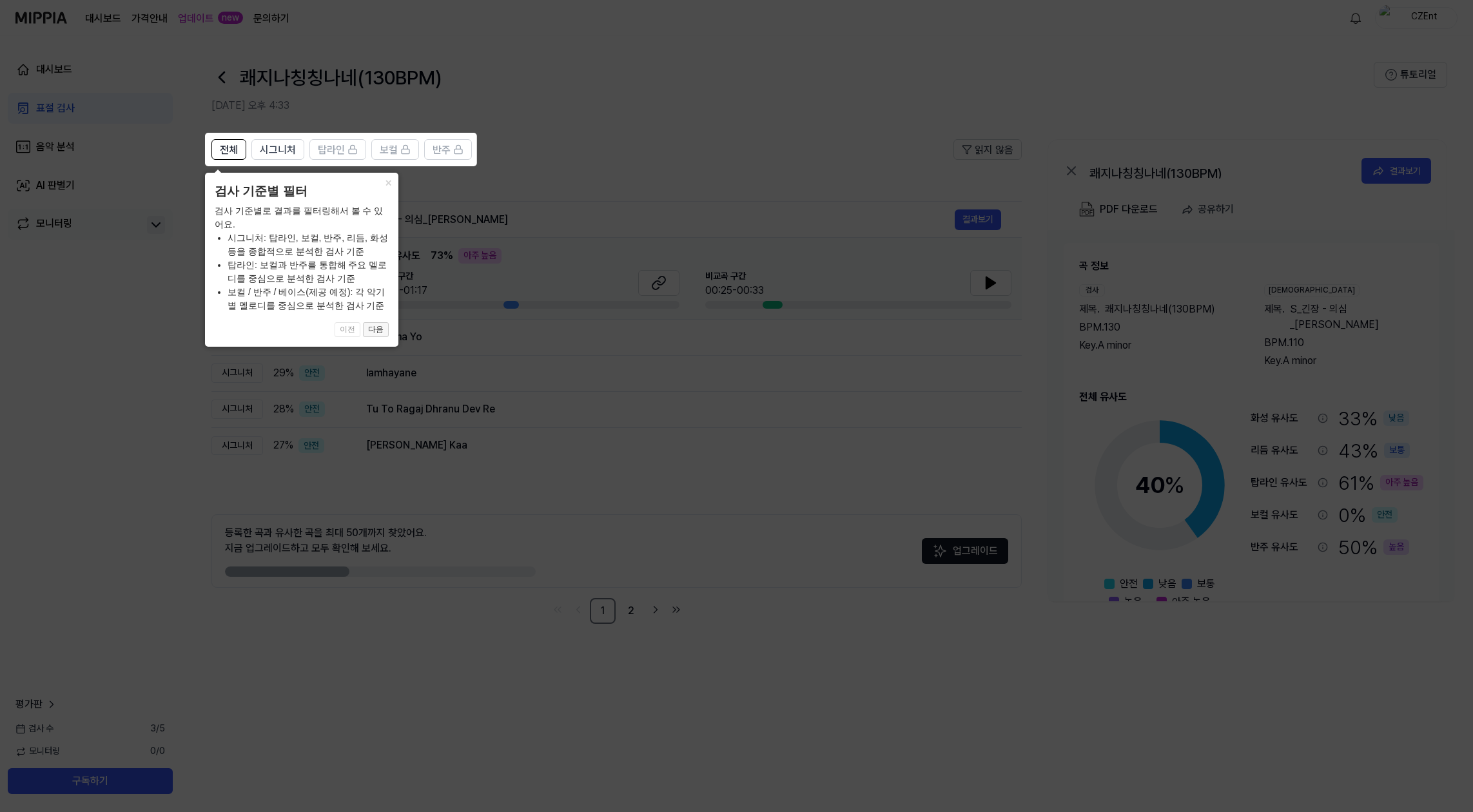
click at [375, 329] on button "다음" at bounding box center [376, 330] width 25 height 15
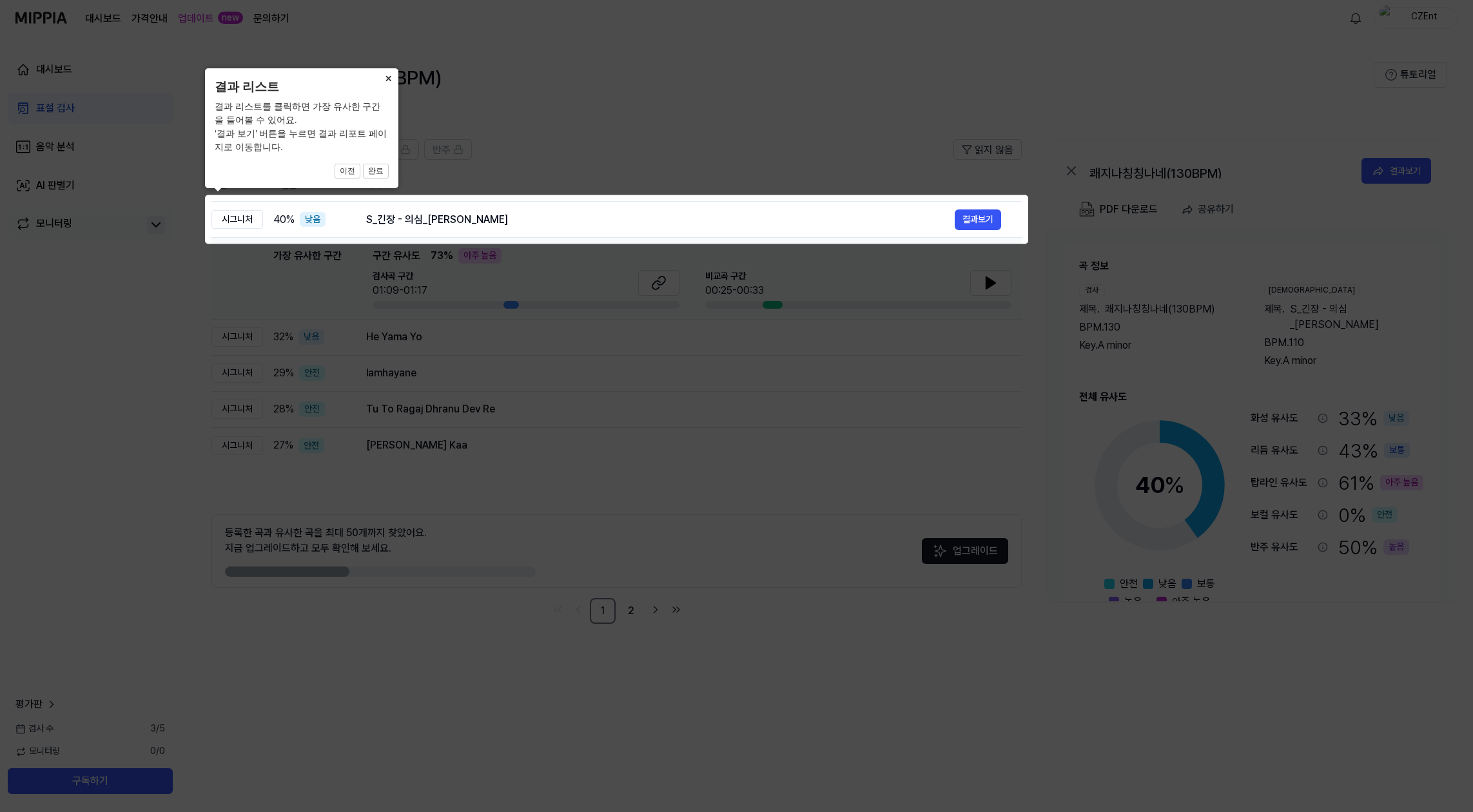
click at [390, 77] on button "×" at bounding box center [388, 77] width 21 height 18
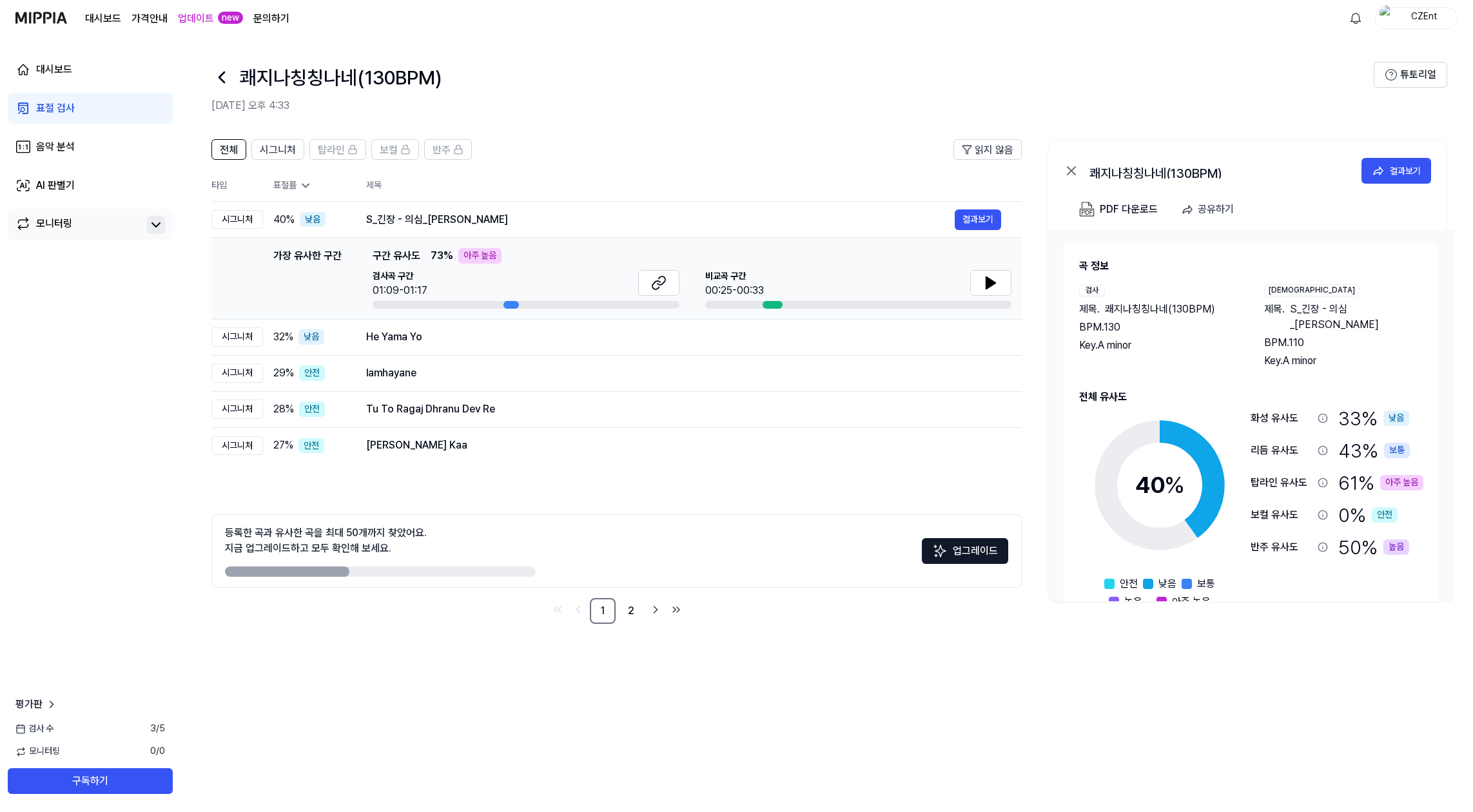
drag, startPoint x: 252, startPoint y: 535, endPoint x: 405, endPoint y: 532, distance: 153.0
click at [405, 532] on div "등록한 곡과 유사한 곡을 최대 50개까지 찾았어요. 지금 업그레이드하고 모두 확인해 보세요." at bounding box center [325, 540] width 202 height 31
drag, startPoint x: 406, startPoint y: 534, endPoint x: 419, endPoint y: 545, distance: 17.0
click at [412, 540] on div "등록한 곡과 유사한 곡을 최대 50개까지 찾았어요. 지금 업그레이드하고 모두 확인해 보세요." at bounding box center [325, 540] width 202 height 31
drag, startPoint x: 411, startPoint y: 545, endPoint x: 282, endPoint y: 538, distance: 129.2
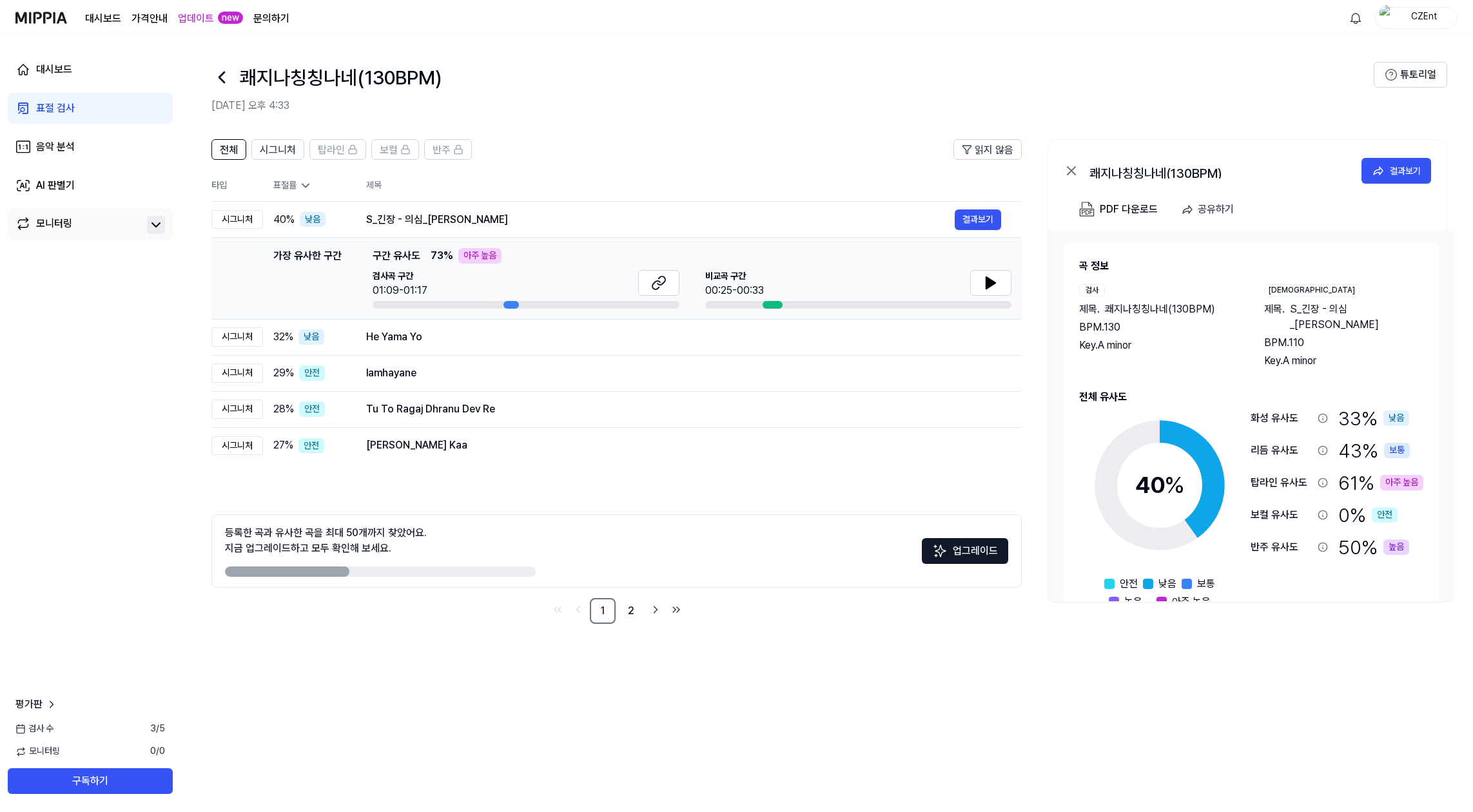
click at [282, 538] on div "등록한 곡과 유사한 곡을 최대 50개까지 찾았어요. 지금 업그레이드하고 모두 확인해 보세요." at bounding box center [325, 540] width 202 height 31
drag, startPoint x: 296, startPoint y: 548, endPoint x: 407, endPoint y: 555, distance: 111.2
click at [407, 555] on div "등록한 곡과 유사한 곡을 최대 50개까지 찾았어요. 지금 업그레이드하고 모두 확인해 보세요." at bounding box center [325, 540] width 202 height 31
click at [624, 617] on link "2" at bounding box center [631, 611] width 25 height 25
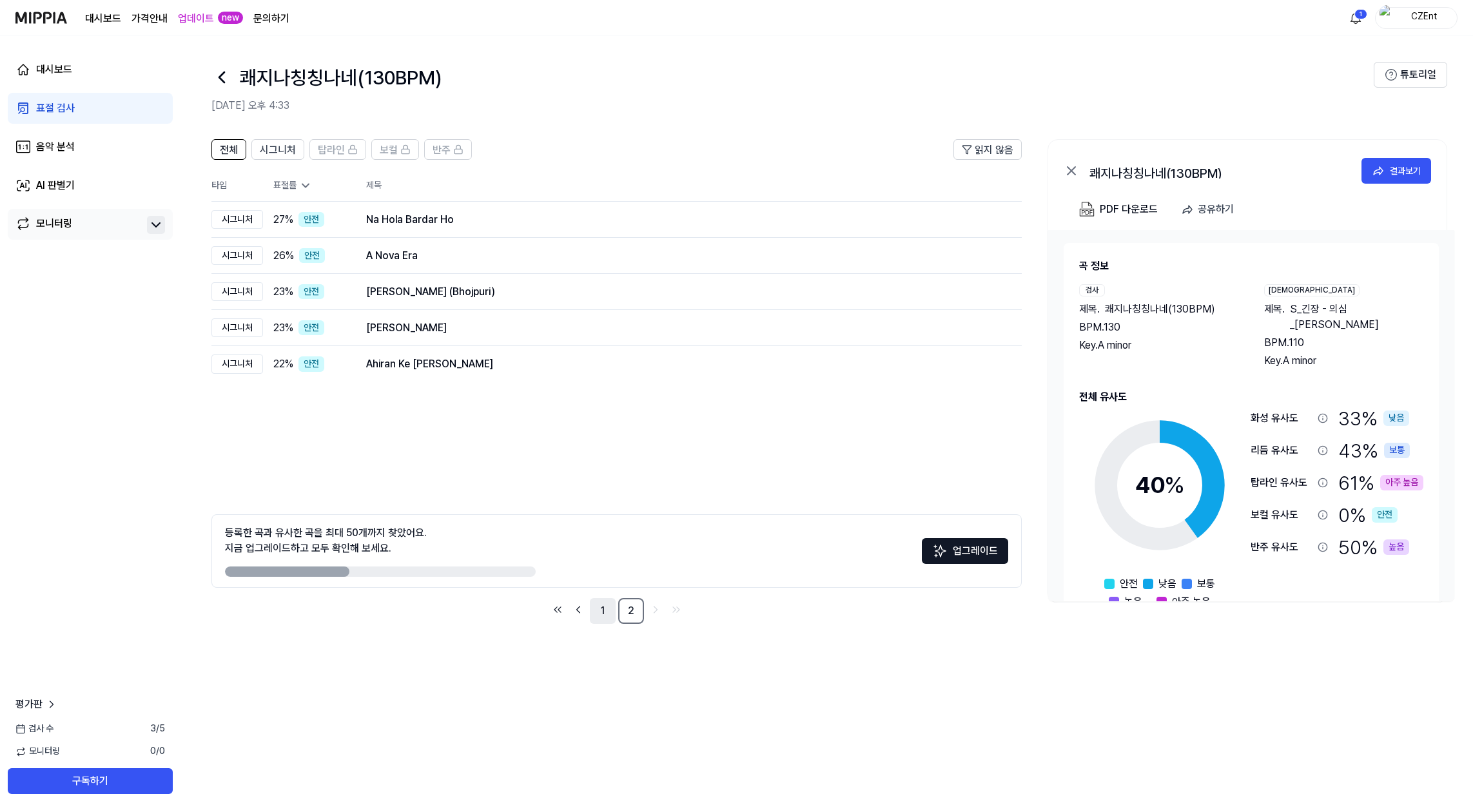
click at [601, 616] on link "1" at bounding box center [603, 611] width 25 height 25
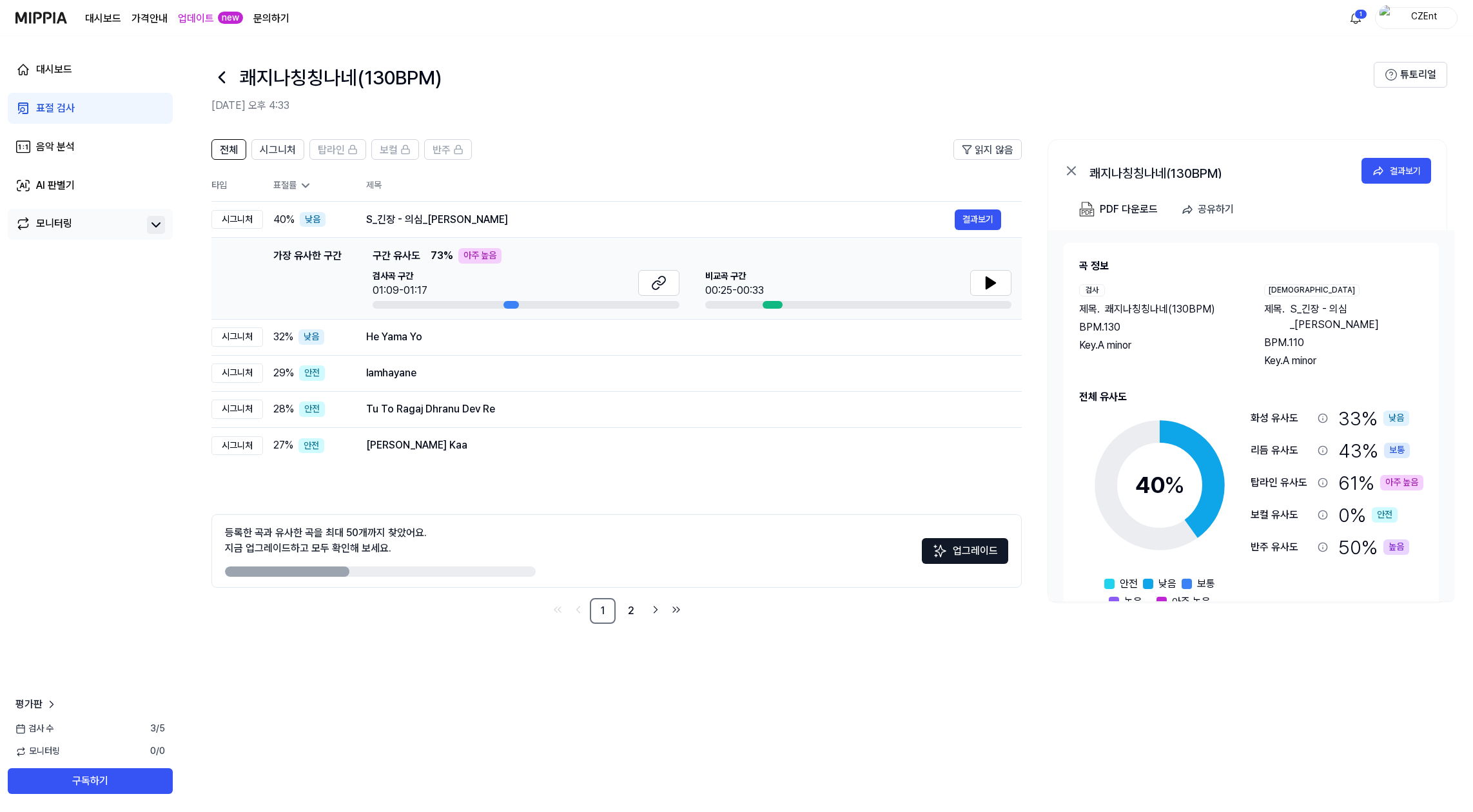
click at [304, 284] on div "가장 유사한 구간" at bounding box center [308, 278] width 68 height 60
click at [991, 282] on icon at bounding box center [991, 282] width 9 height 11
click at [996, 288] on icon at bounding box center [991, 282] width 15 height 15
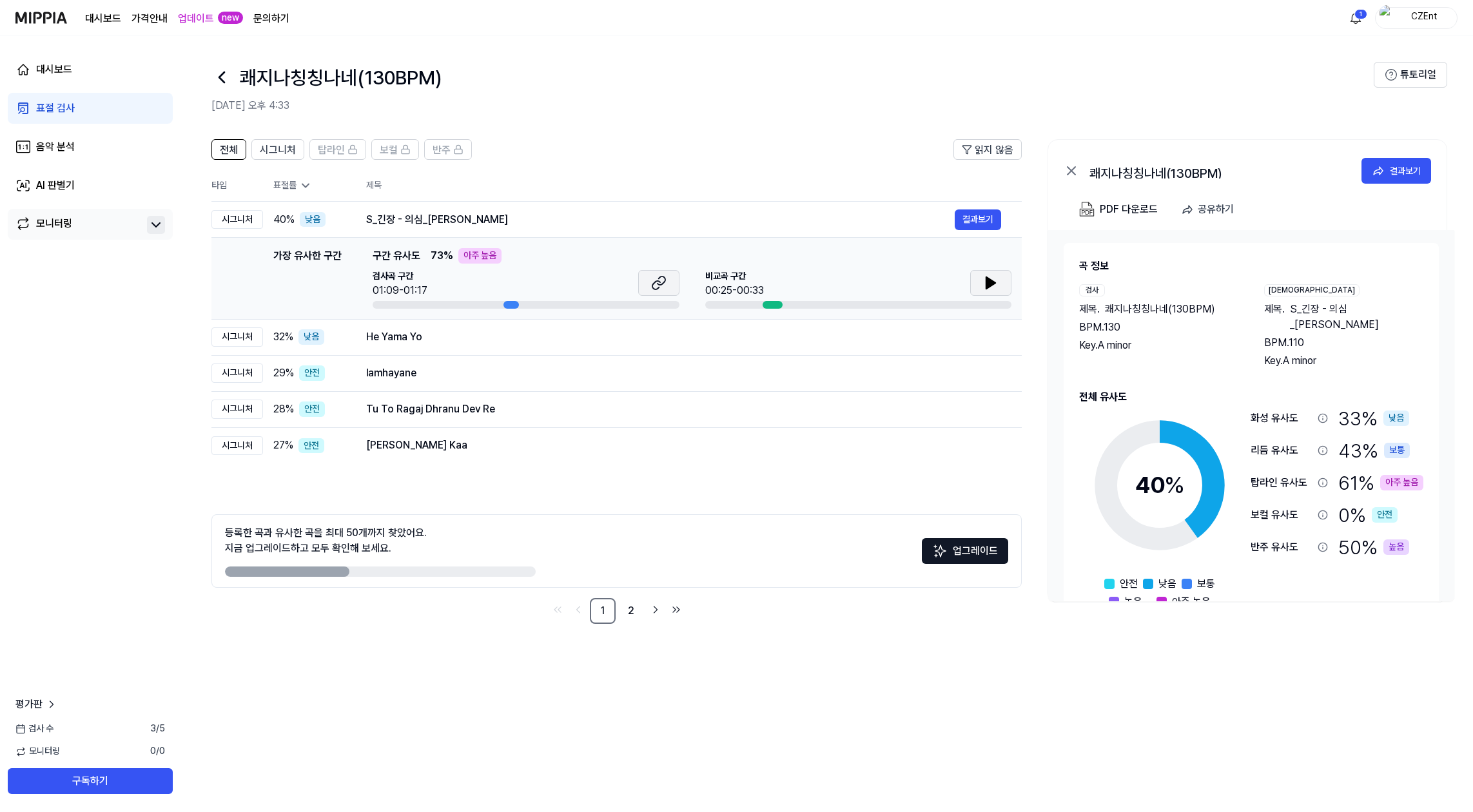
click at [659, 288] on icon at bounding box center [659, 282] width 15 height 15
click at [999, 285] on button at bounding box center [991, 283] width 42 height 25
click at [1289, 475] on div "탑라인 유사도" at bounding box center [1282, 482] width 62 height 15
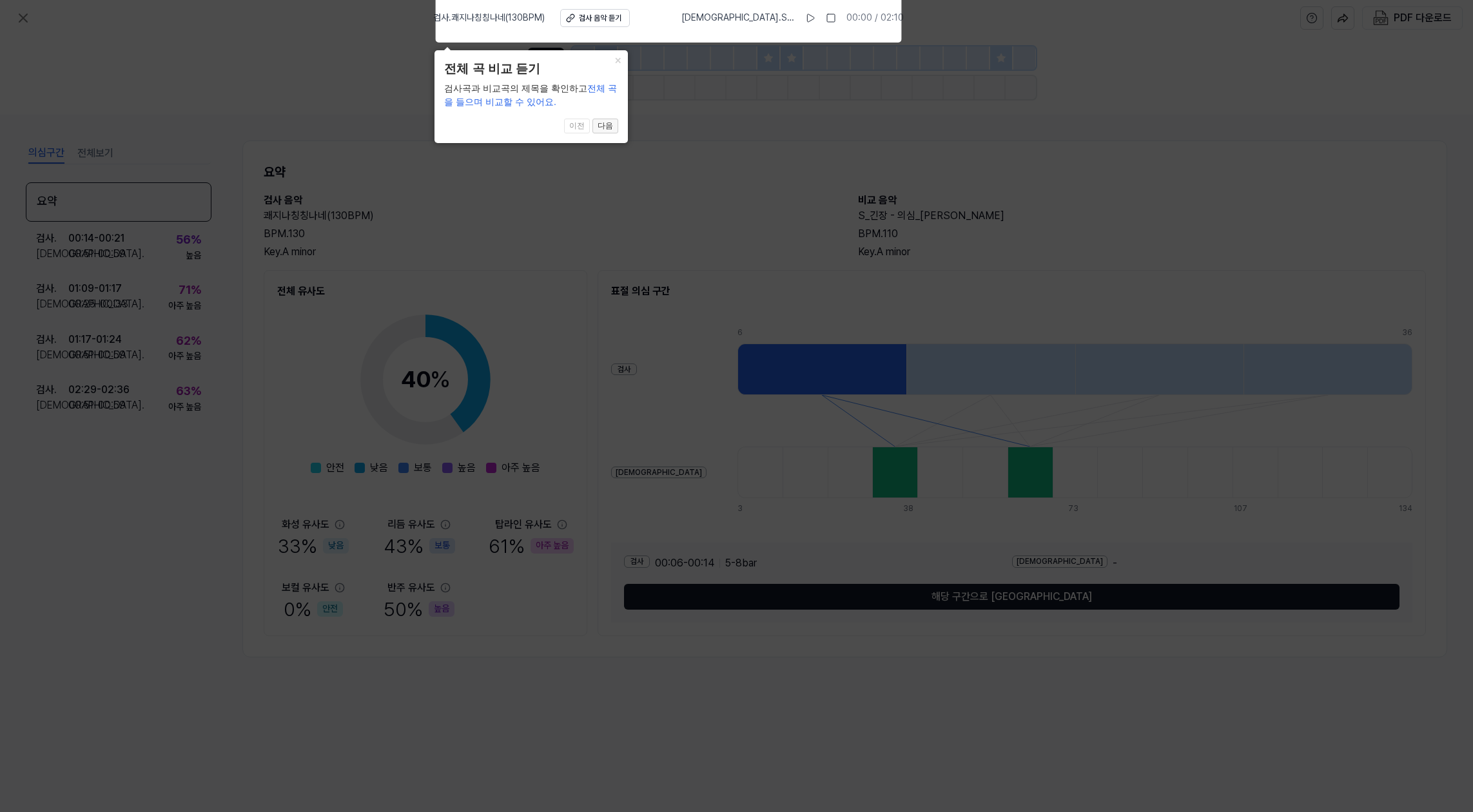
click at [608, 126] on button "다음" at bounding box center [605, 126] width 25 height 15
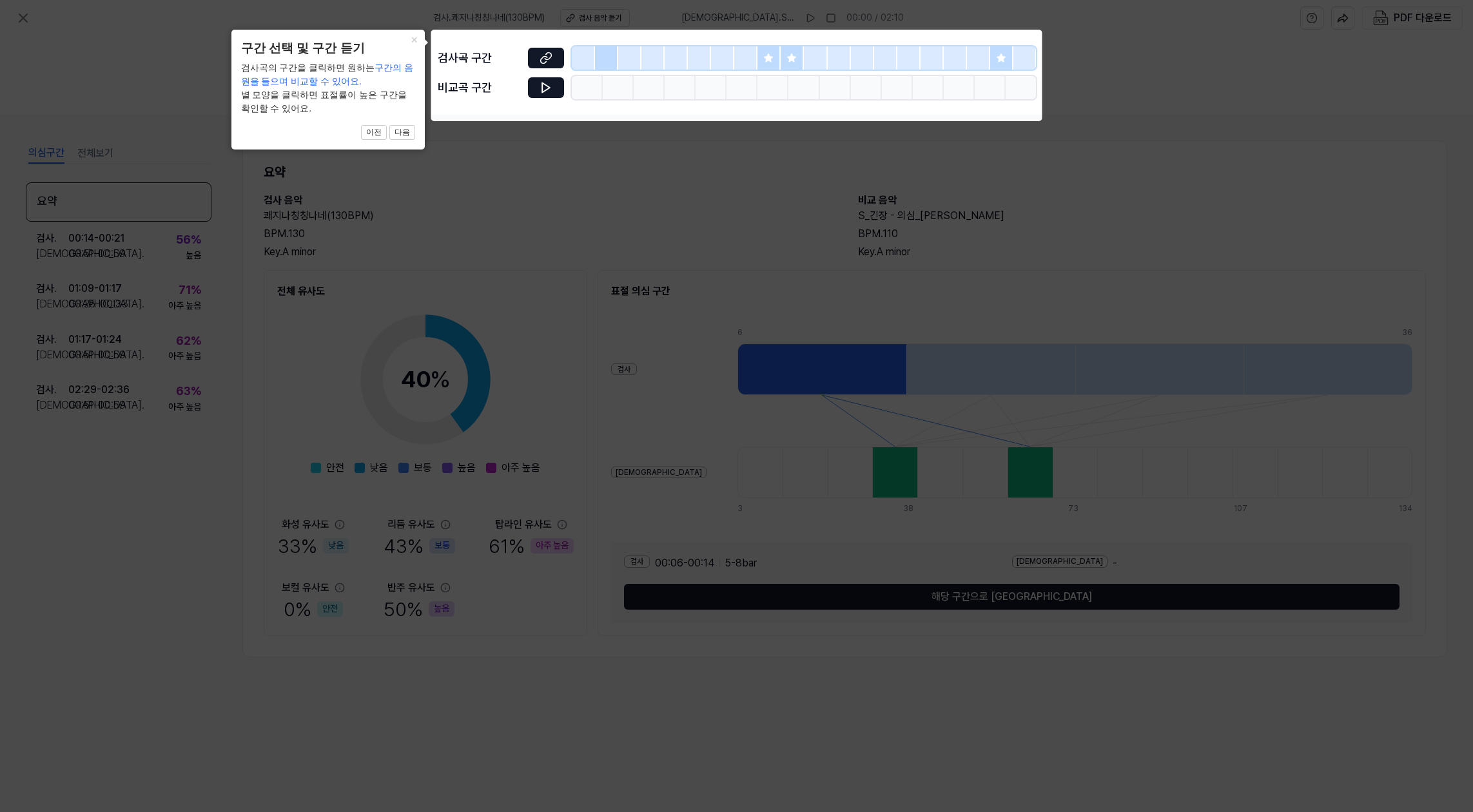
click at [616, 156] on icon at bounding box center [736, 406] width 1473 height 812
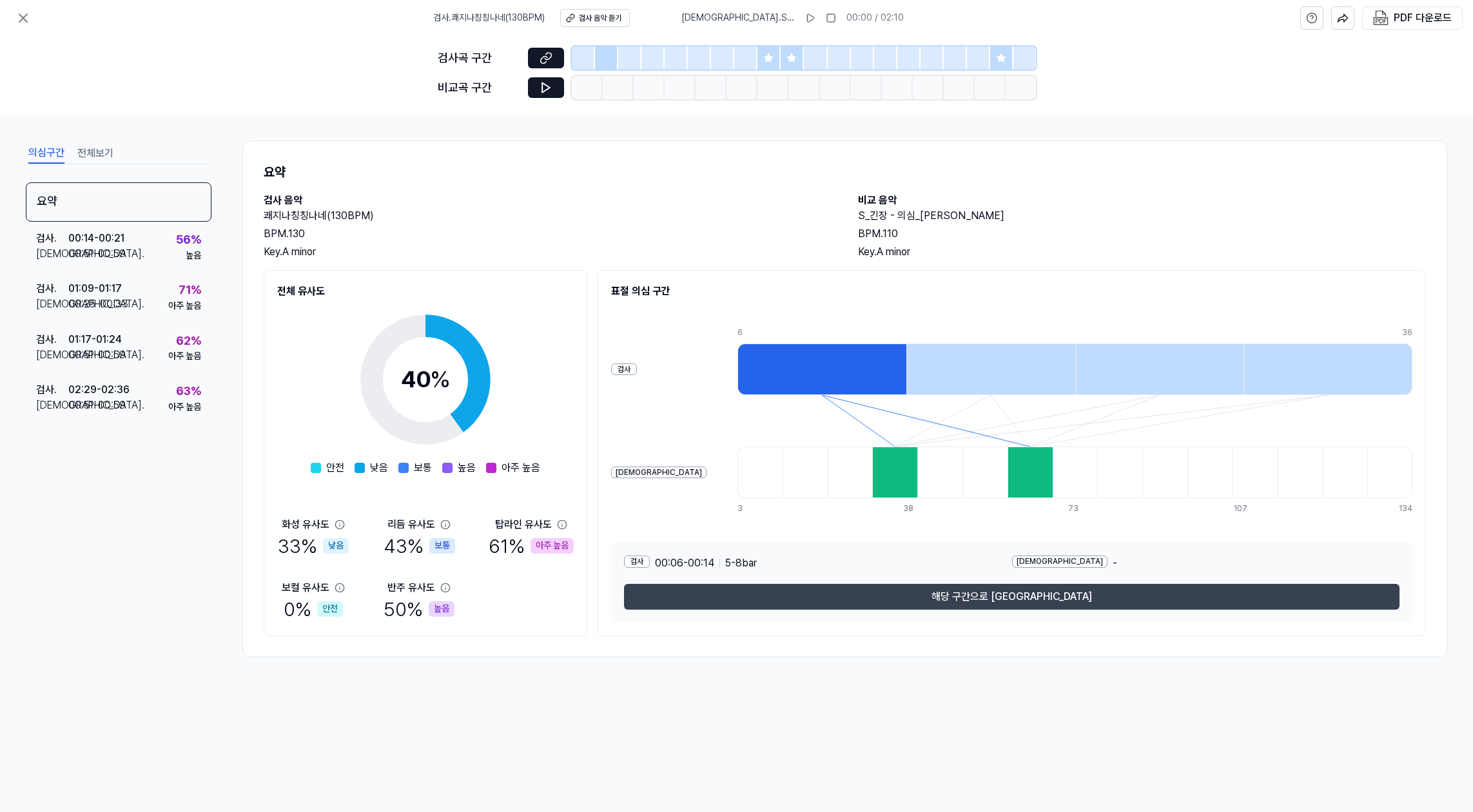
click at [1028, 604] on button "해당 구간으로 [GEOGRAPHIC_DATA]" at bounding box center [1012, 597] width 775 height 25
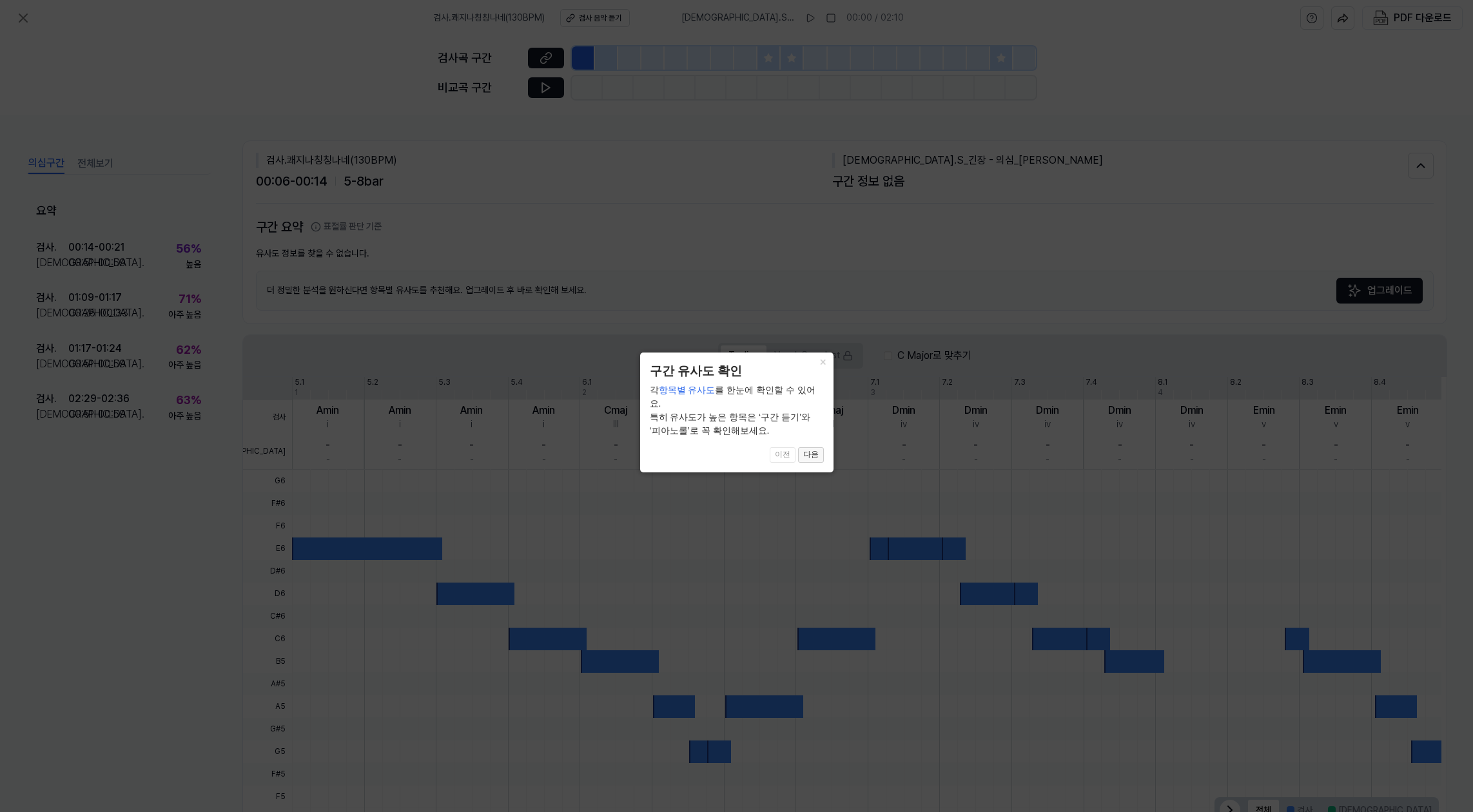
click at [822, 447] on button "다음" at bounding box center [811, 455] width 25 height 15
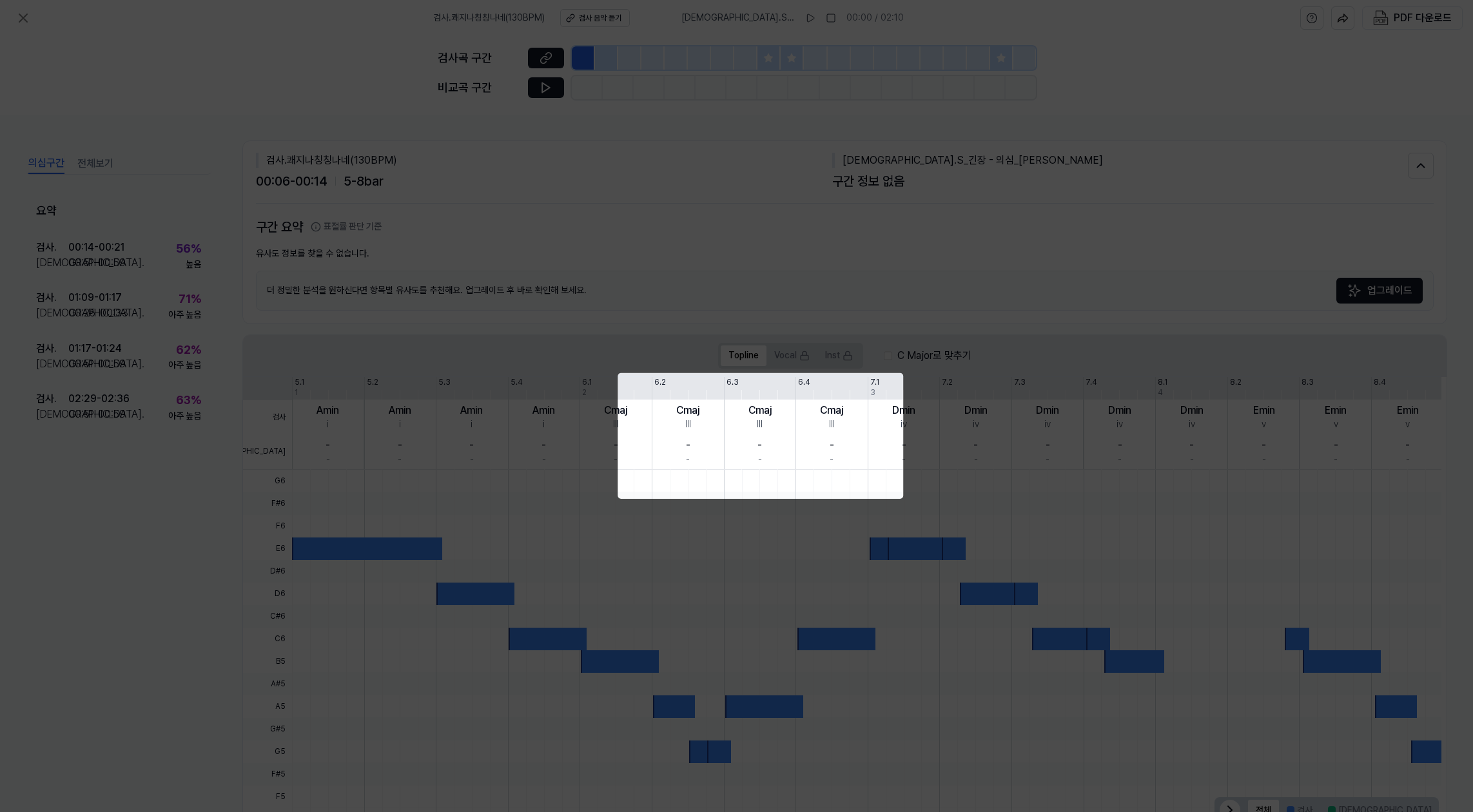
scroll to position [45, 0]
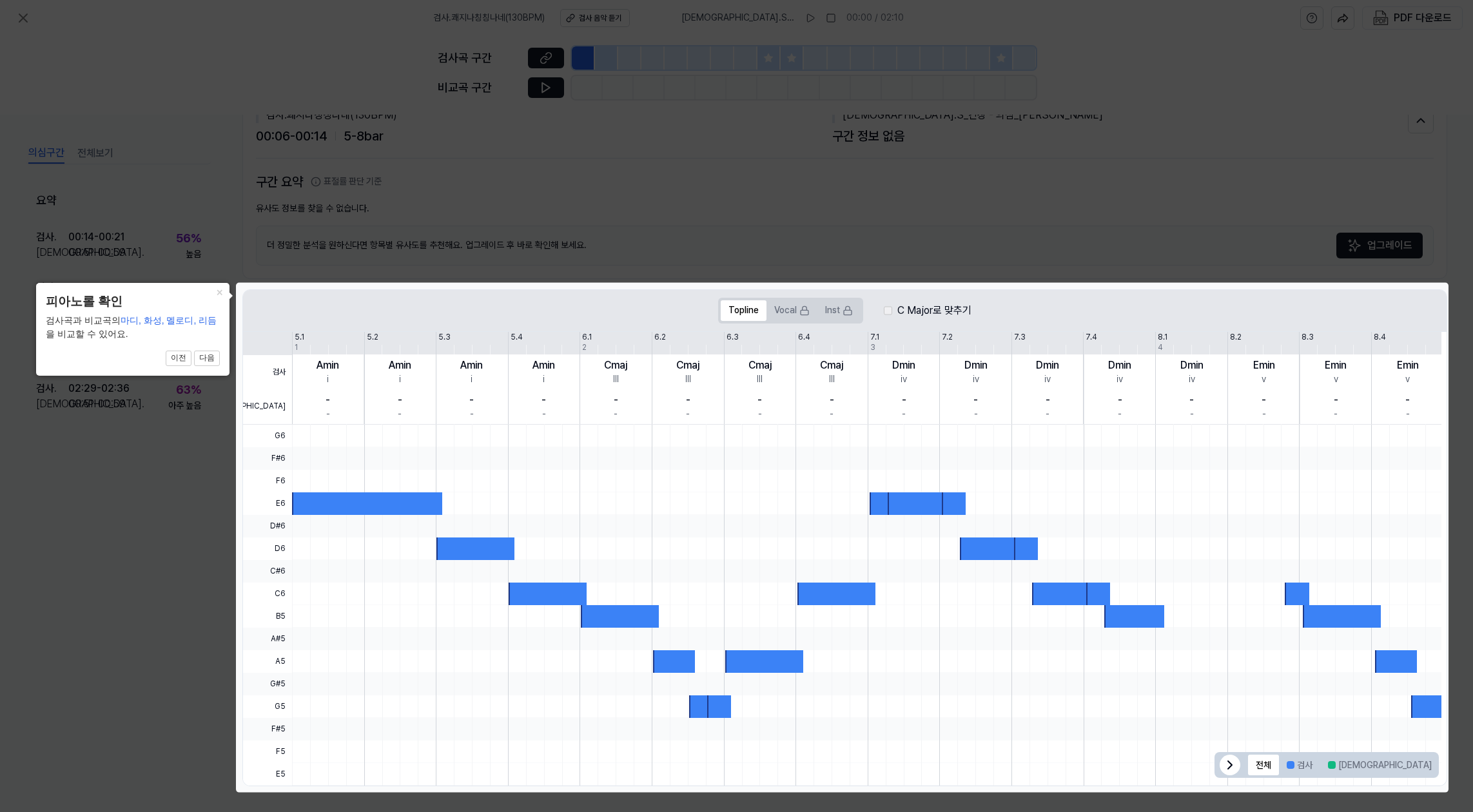
click button "×" at bounding box center [219, 292] width 21 height 18
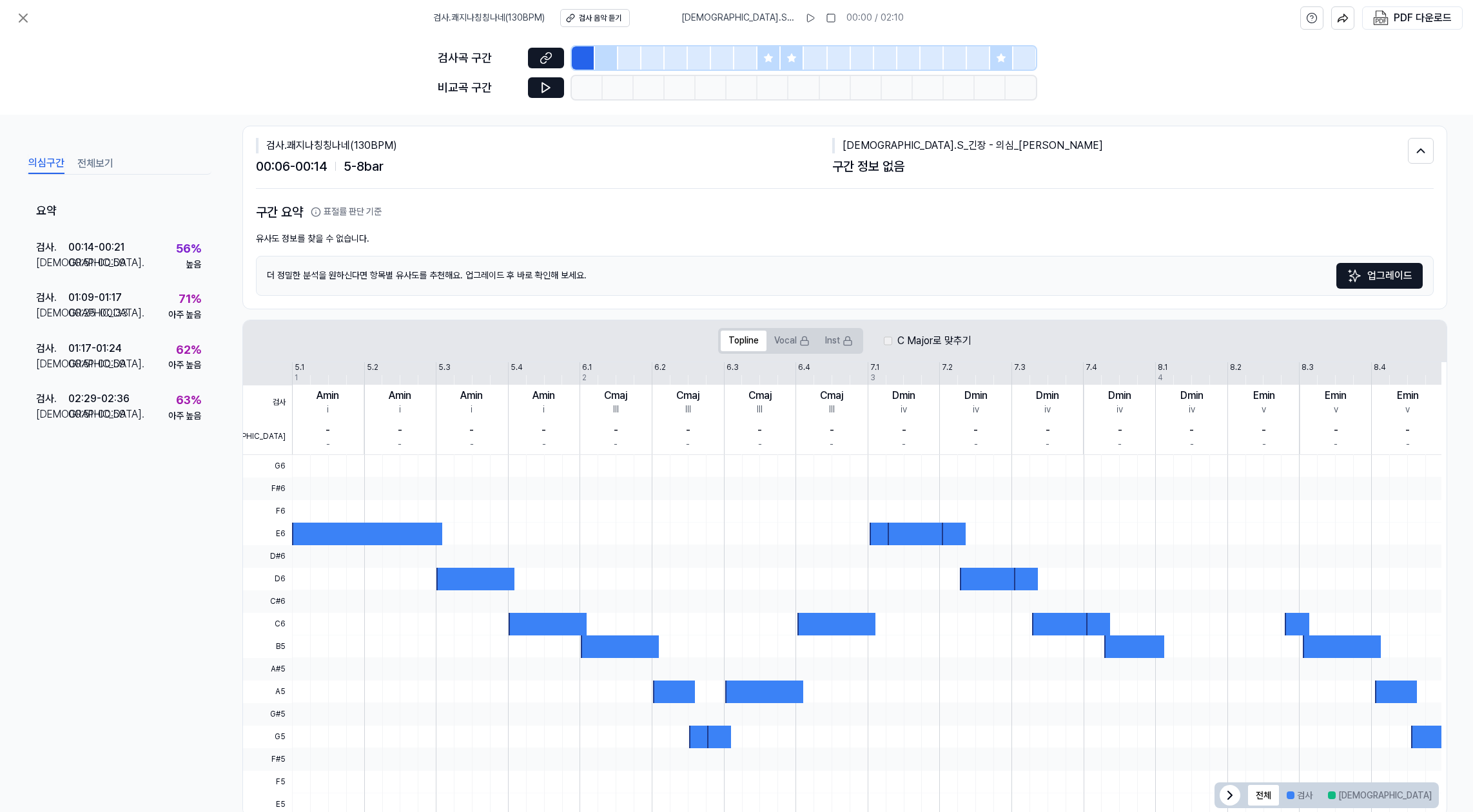
scroll to position [0, 0]
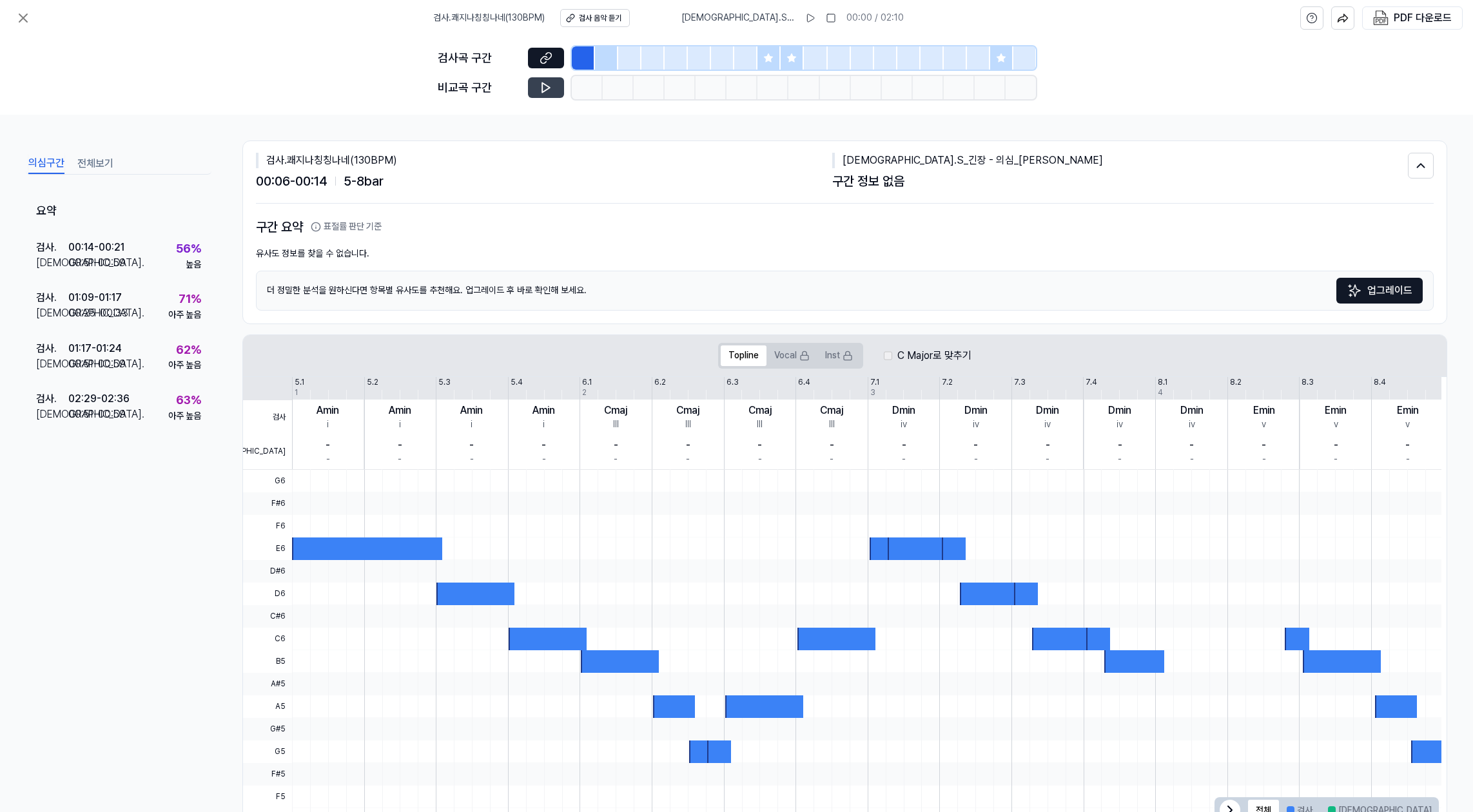
click at [549, 86] on icon at bounding box center [546, 87] width 13 height 13
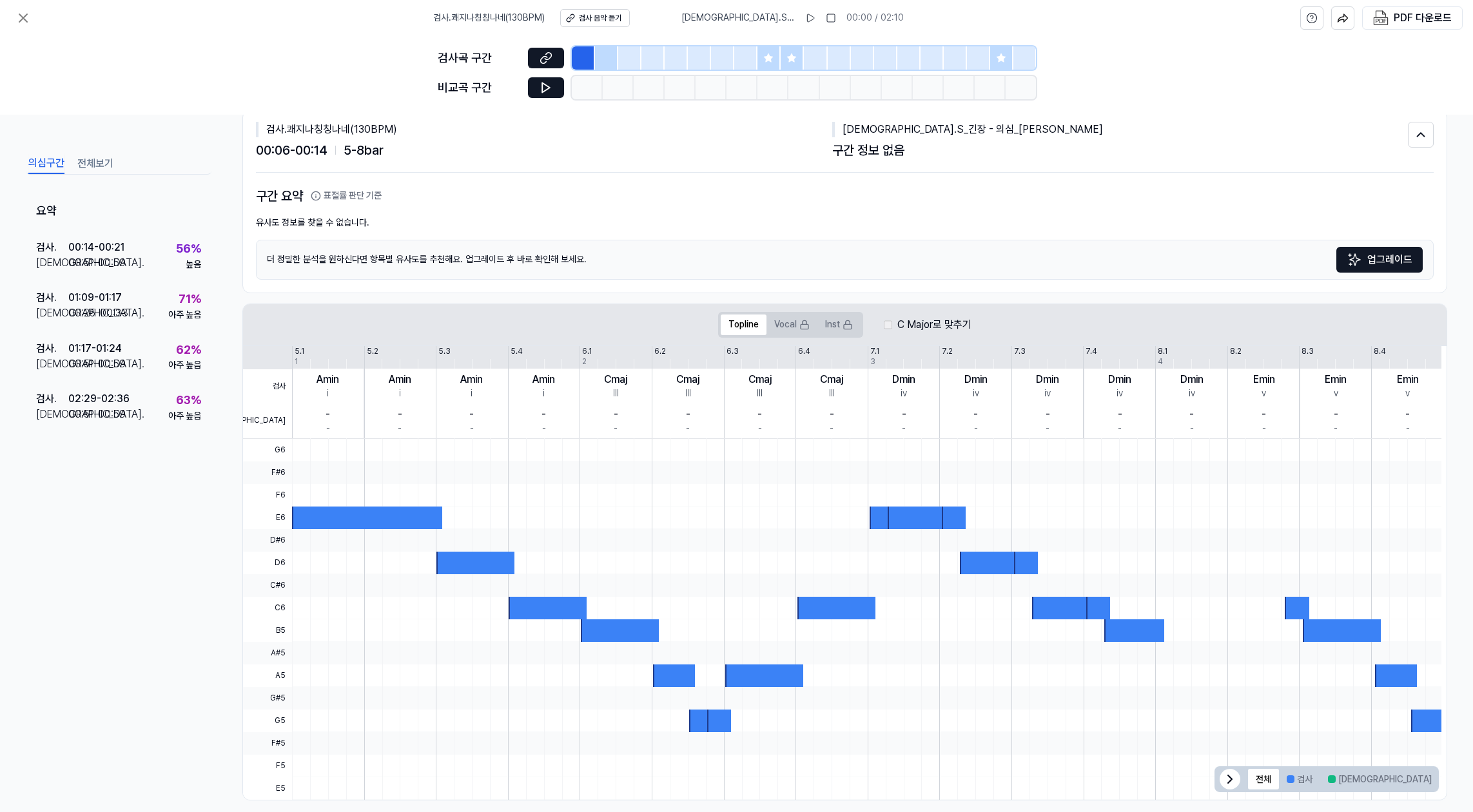
scroll to position [45, 0]
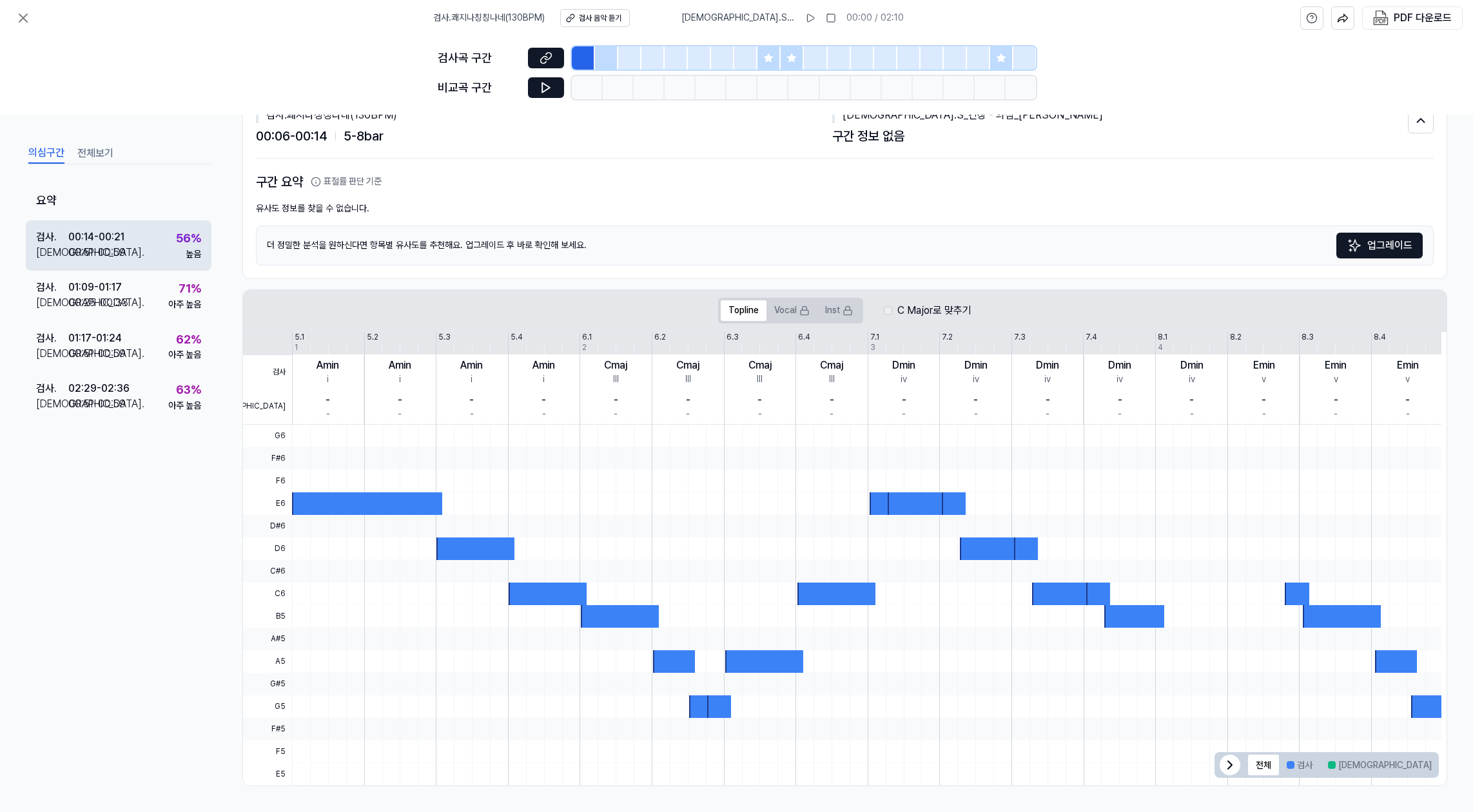
click at [146, 251] on div "검사 . 00:14 - 00:21 비교 . 00:51 - 00:59 56 % 높음" at bounding box center [118, 245] width 186 height 50
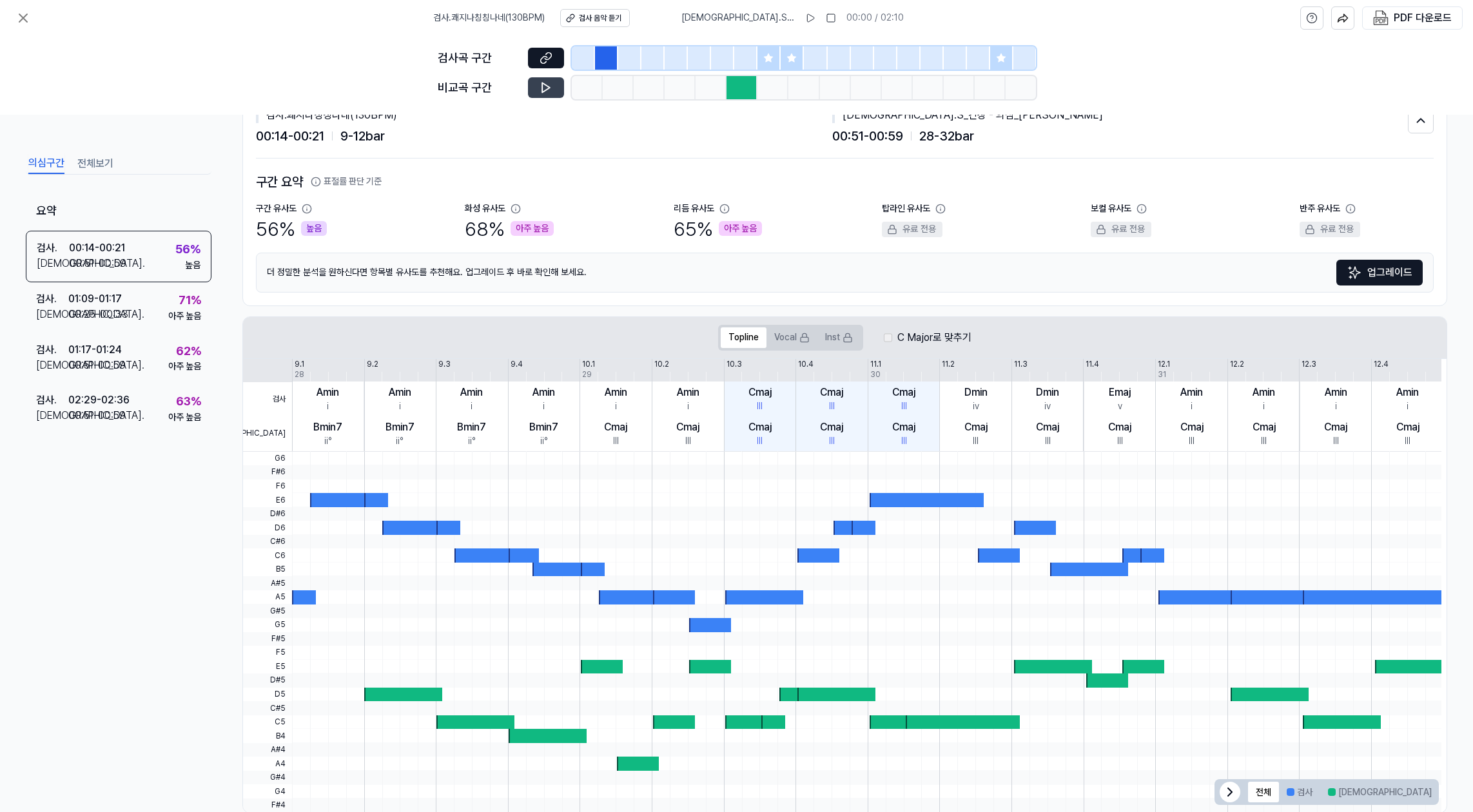
click at [553, 84] on button at bounding box center [546, 87] width 36 height 21
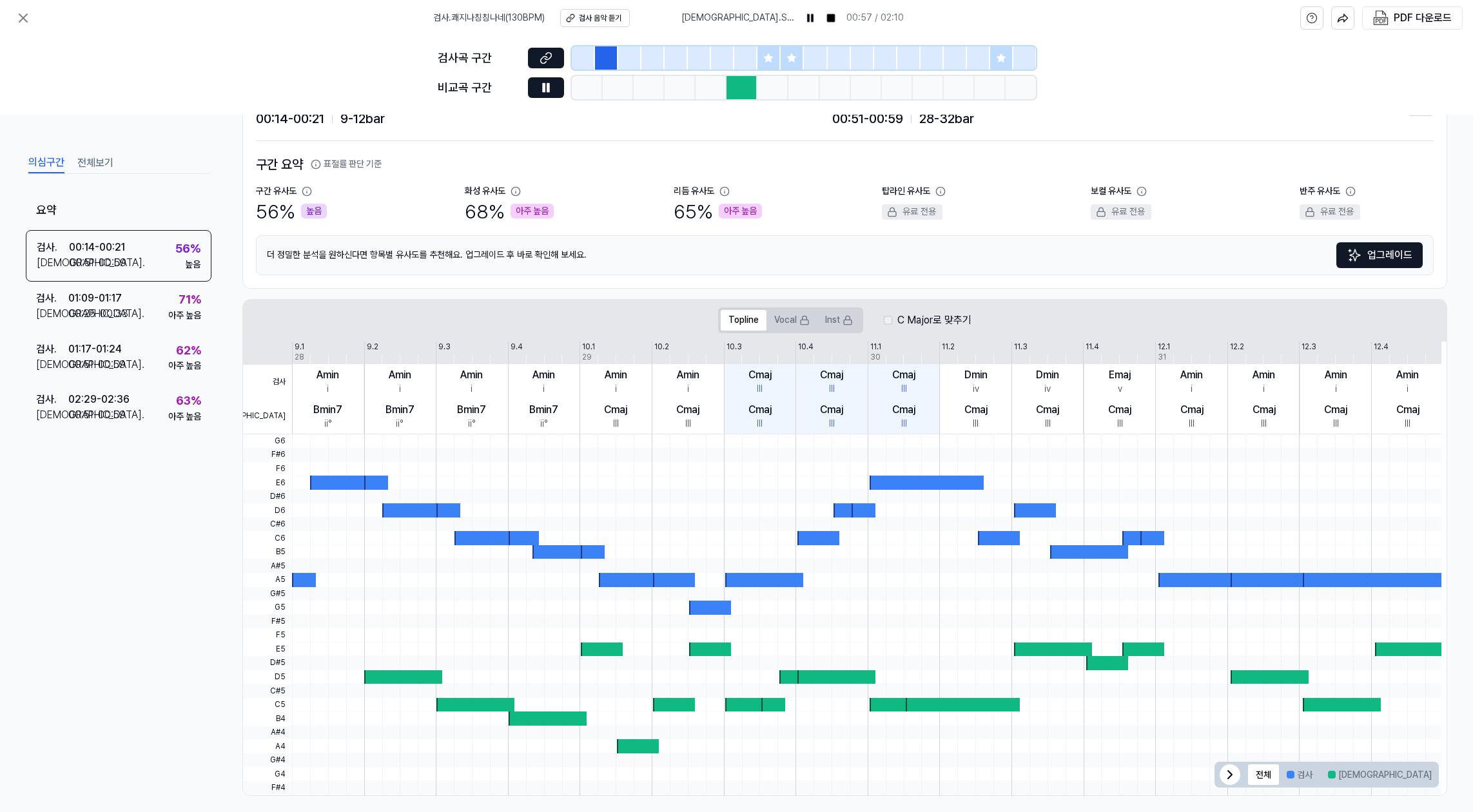
scroll to position [72, 0]
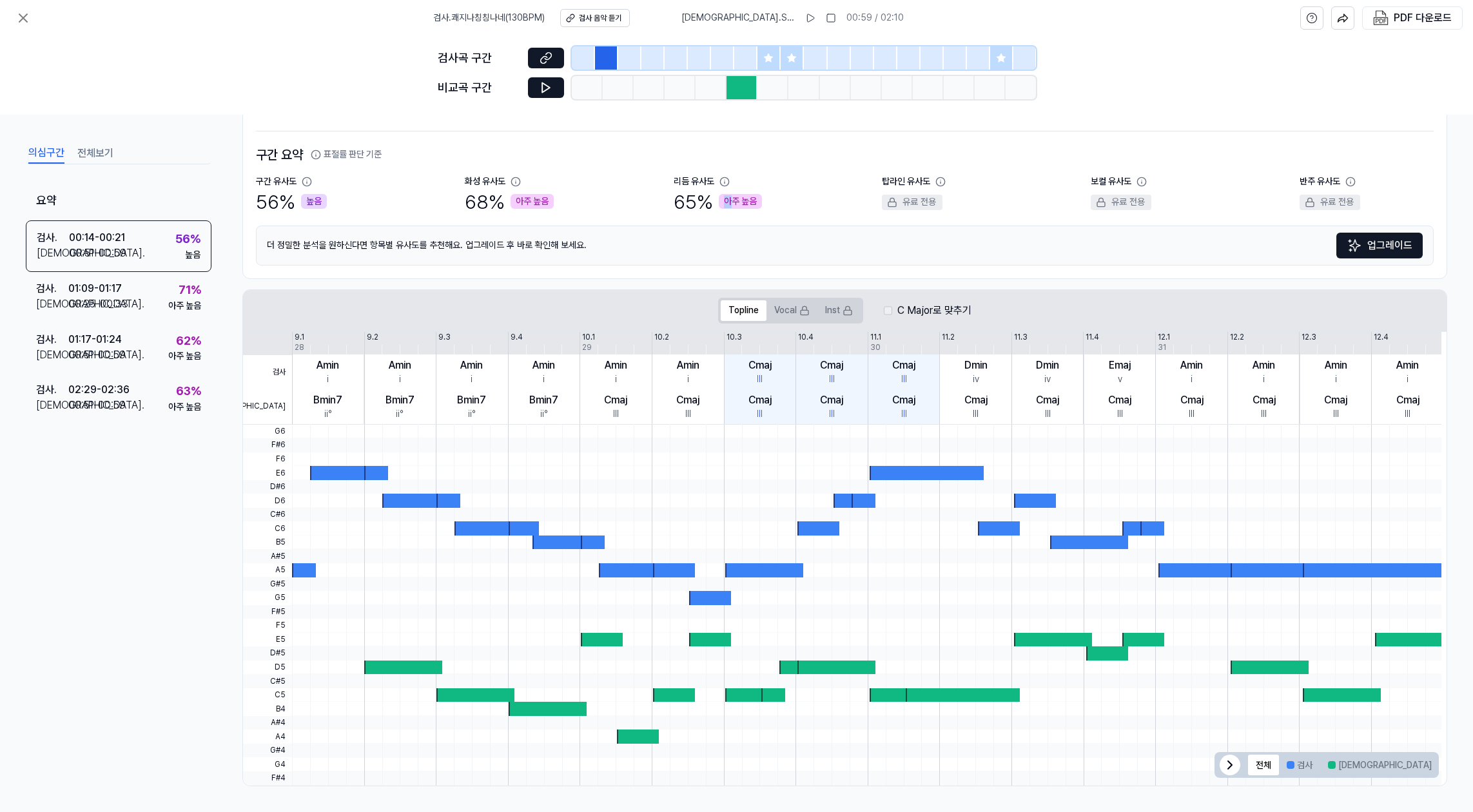
drag, startPoint x: 724, startPoint y: 198, endPoint x: 781, endPoint y: 198, distance: 57.0
click at [781, 198] on div "리듬 유사도 65 % 아주 높음" at bounding box center [741, 195] width 134 height 40
drag, startPoint x: 510, startPoint y: 199, endPoint x: 555, endPoint y: 203, distance: 45.2
click at [555, 203] on div "[DEMOGRAPHIC_DATA] 68 % 아주 높음" at bounding box center [532, 195] width 134 height 40
click at [589, 208] on div "[DEMOGRAPHIC_DATA] 68 % 아주 높음" at bounding box center [532, 195] width 134 height 40
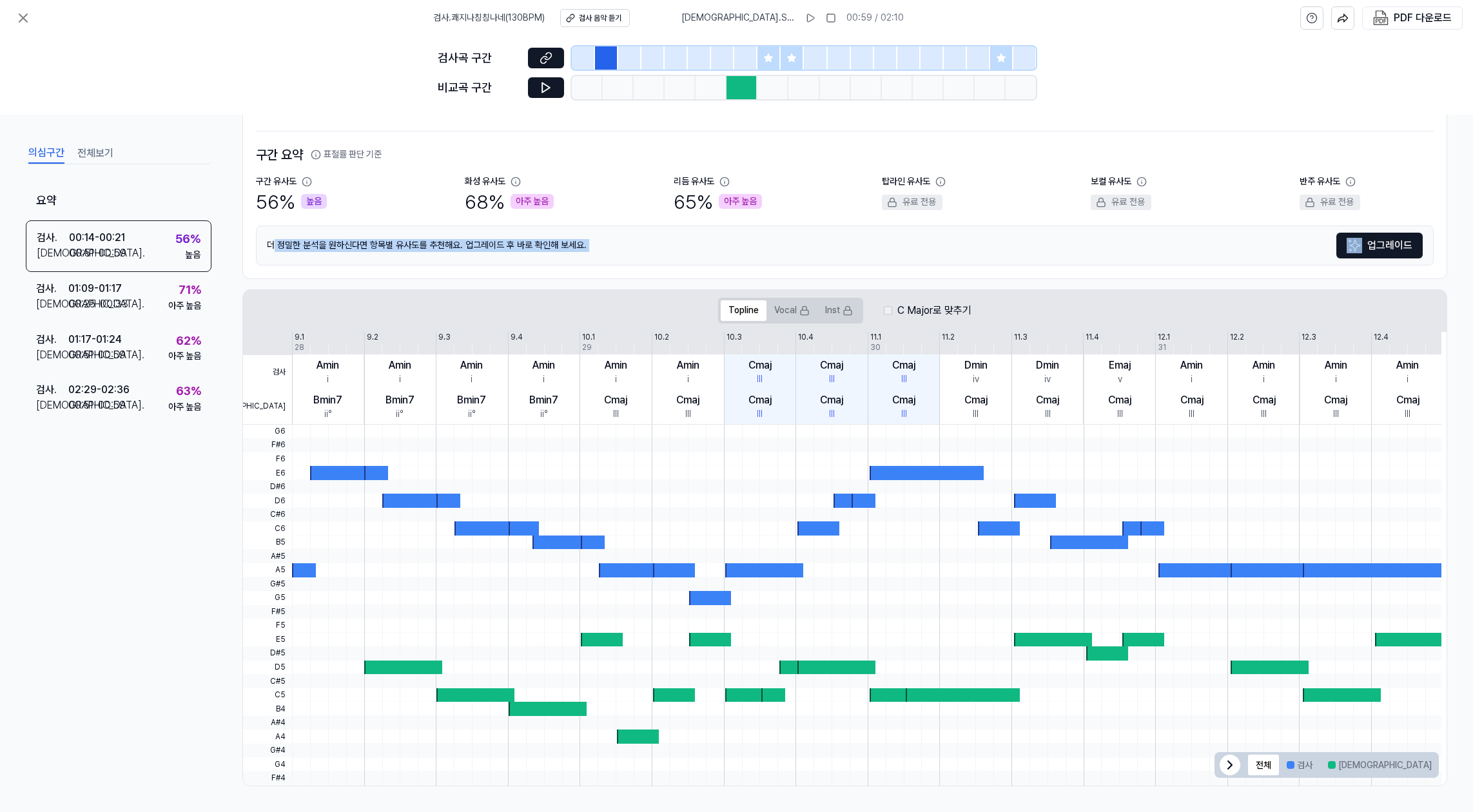
drag, startPoint x: 272, startPoint y: 248, endPoint x: 623, endPoint y: 257, distance: 351.1
click at [623, 257] on div "더 정밀한 분석을 원하신다면 항목별 유사도를 추천해요. 업그레이드 후 바로 확인해 보세요. 업그레이드" at bounding box center [845, 245] width 1178 height 40
click at [629, 253] on div "더 정밀한 분석을 원하신다면 항목별 유사도를 추천해요. 업그레이드 후 바로 확인해 보세요. 업그레이드" at bounding box center [845, 245] width 1178 height 40
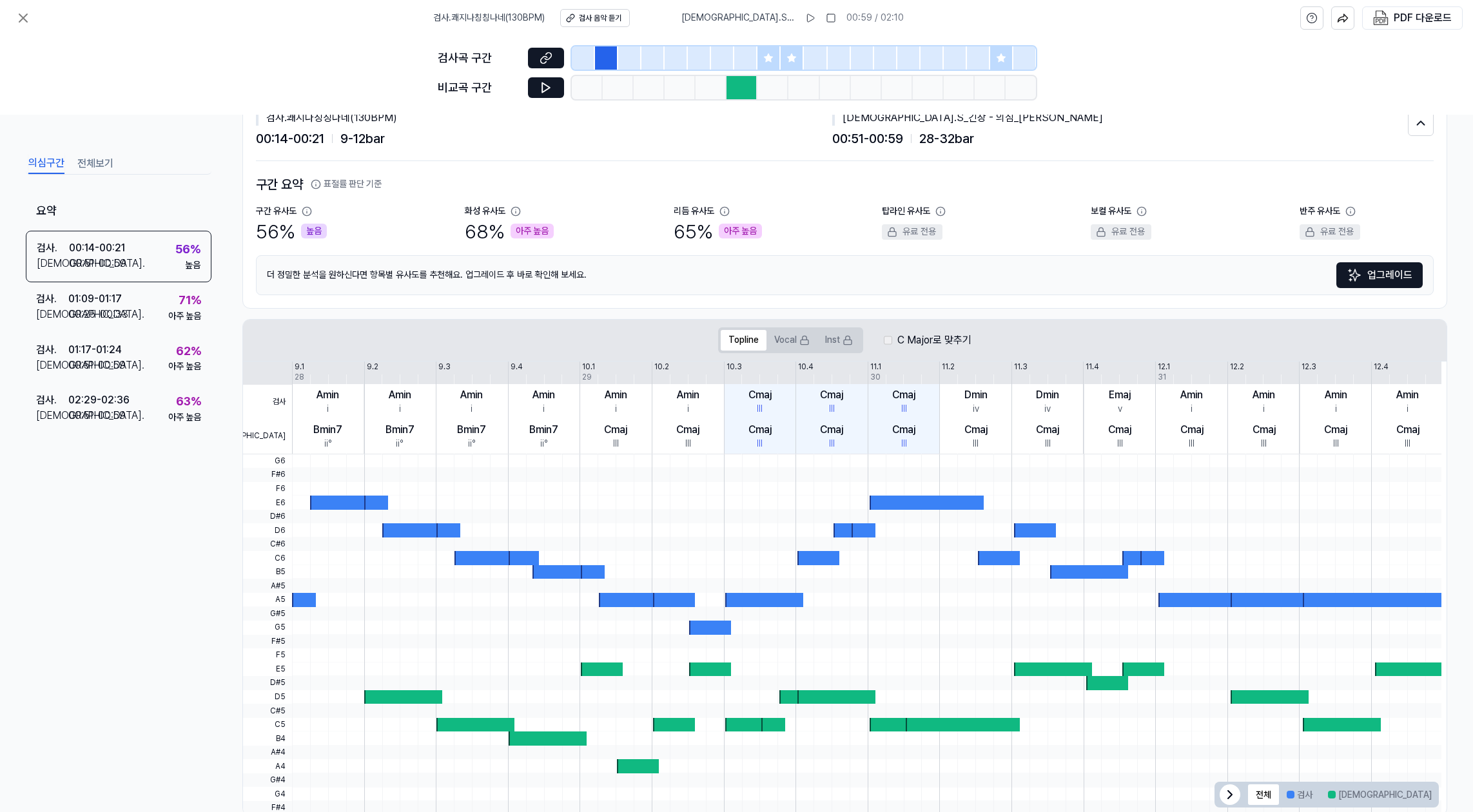
scroll to position [0, 0]
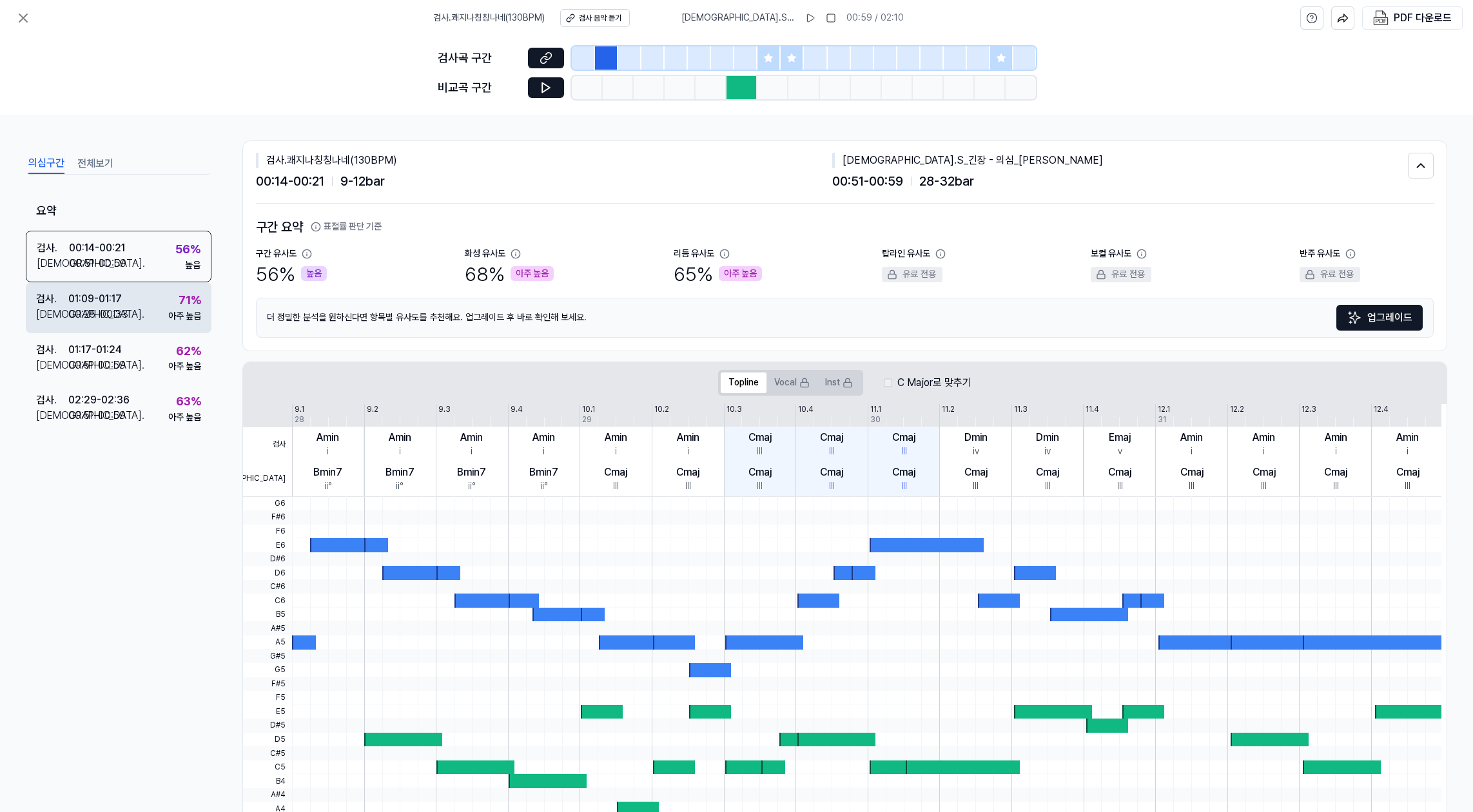
click at [137, 311] on div "검사 . 01:09 - 01:17 비교 . 00:25 - 00:33 71 % 아주 높음" at bounding box center [118, 307] width 186 height 50
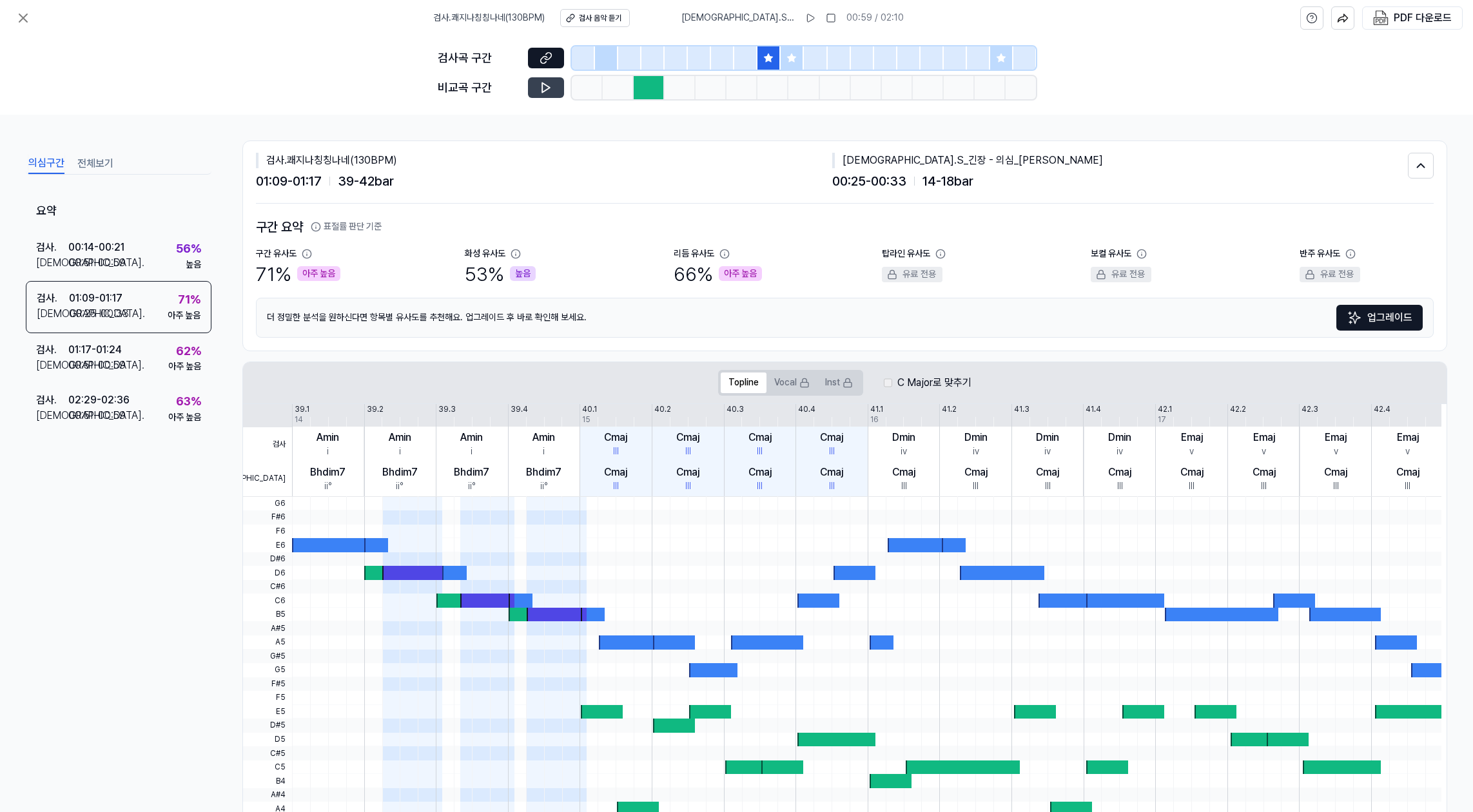
click at [538, 87] on button at bounding box center [546, 87] width 36 height 21
click at [172, 357] on div "62 % 아주 높음" at bounding box center [184, 357] width 33 height 31
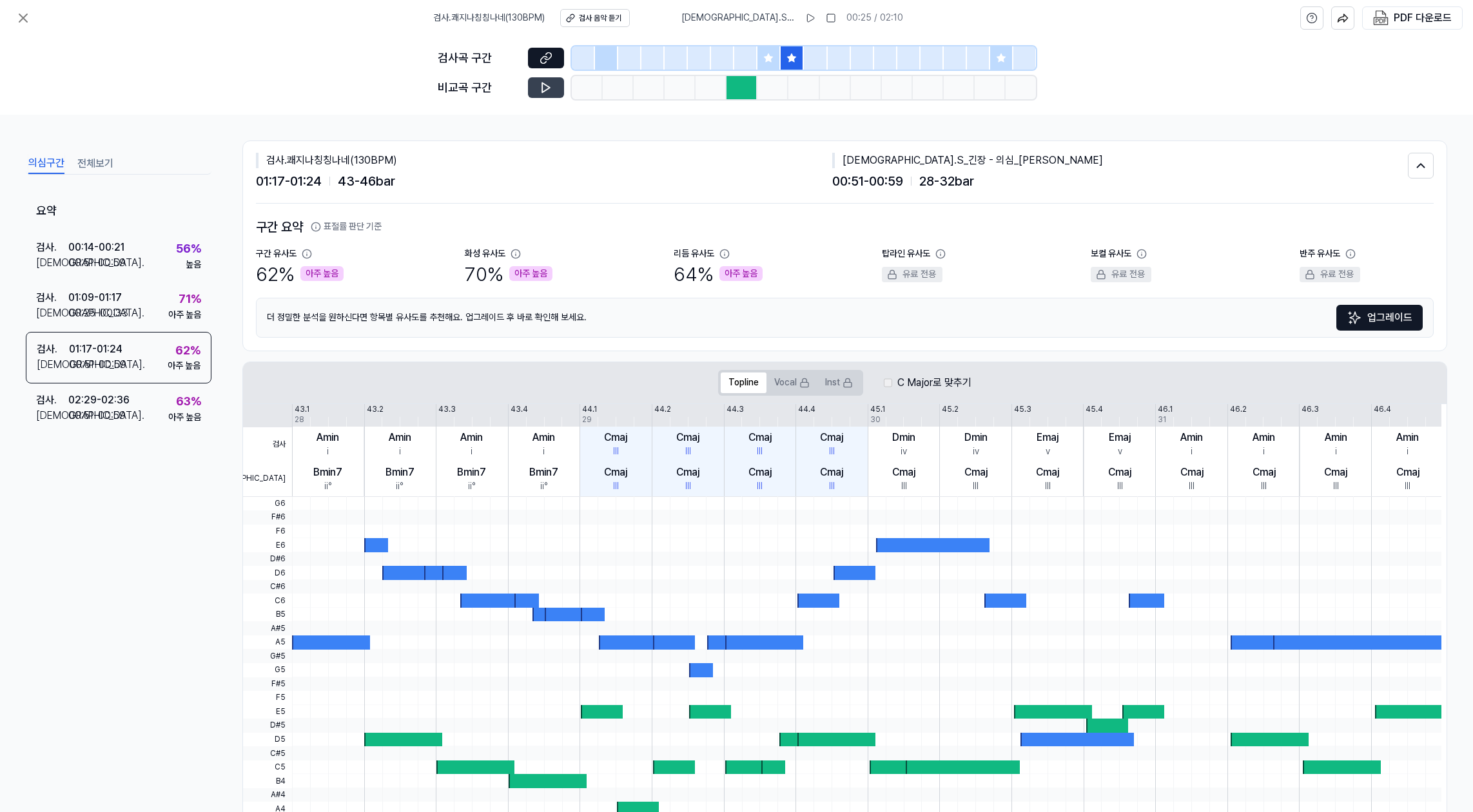
click at [553, 82] on button at bounding box center [546, 87] width 36 height 21
click at [96, 170] on button "전체보기" at bounding box center [95, 164] width 36 height 21
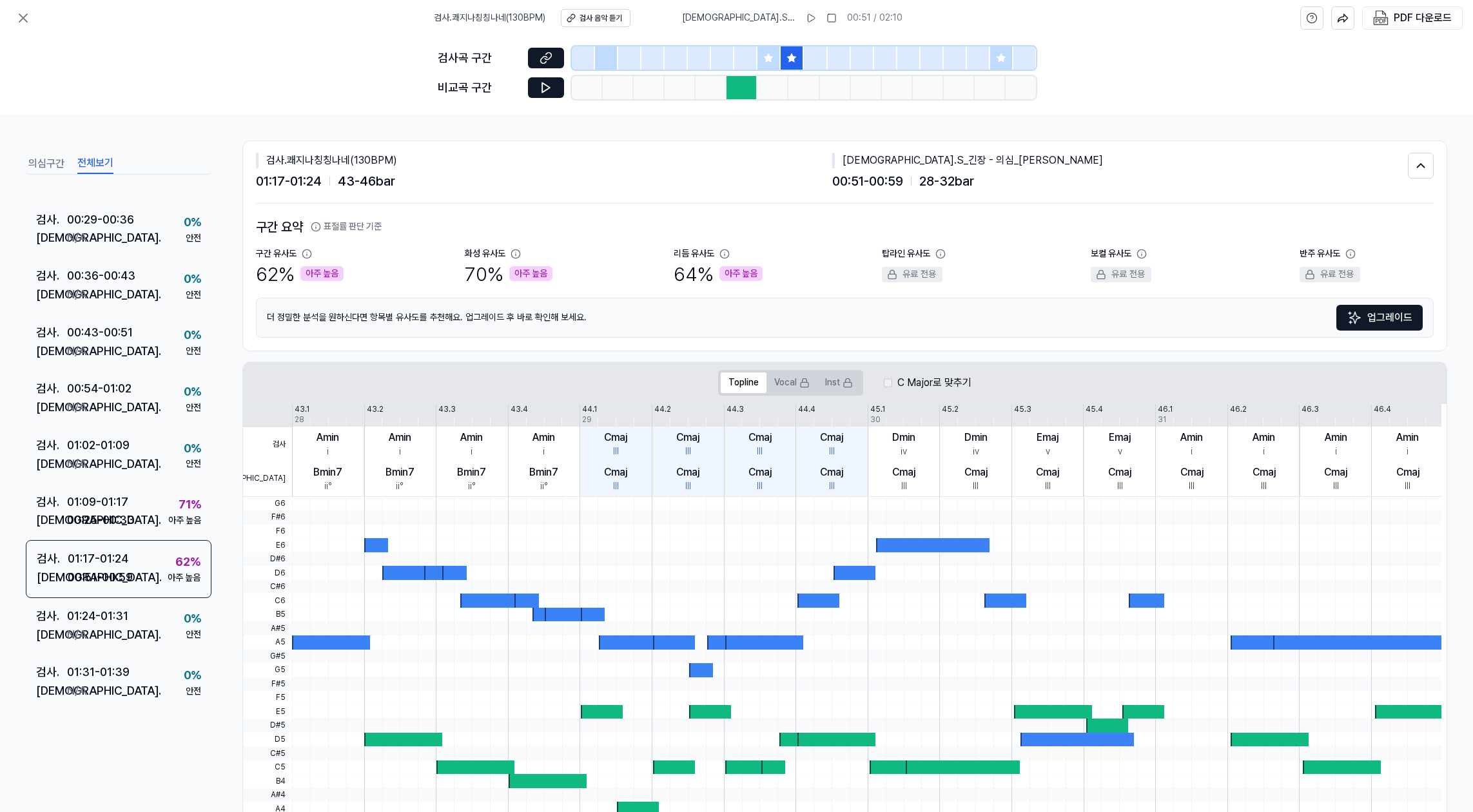
scroll to position [323, 0]
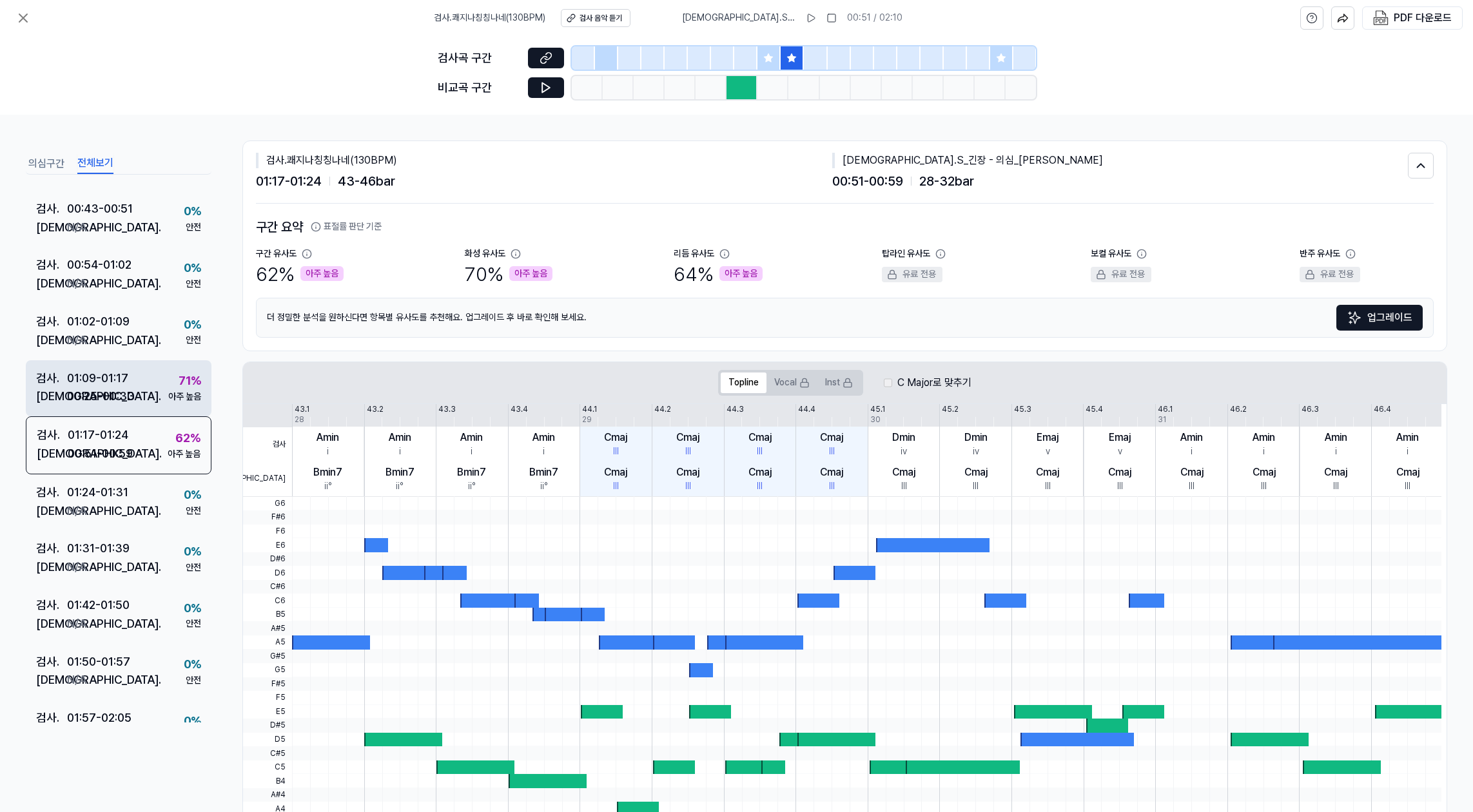
click at [119, 378] on div "01:09 - 01:17" at bounding box center [97, 379] width 61 height 19
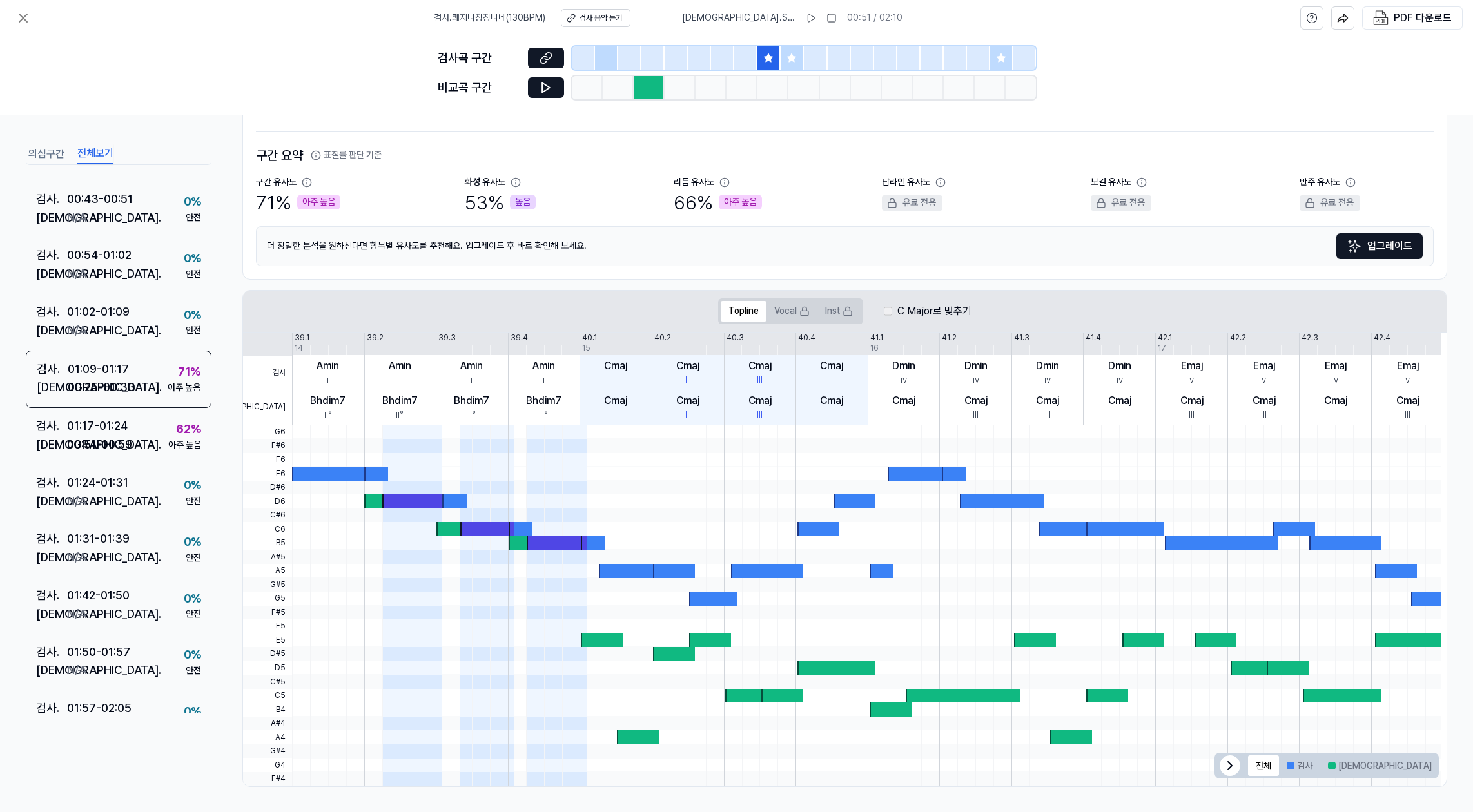
scroll to position [72, 0]
click at [550, 84] on icon at bounding box center [546, 87] width 13 height 13
click at [645, 88] on div at bounding box center [649, 87] width 31 height 23
click at [645, 91] on div at bounding box center [649, 87] width 31 height 23
click at [604, 58] on div at bounding box center [606, 58] width 23 height 23
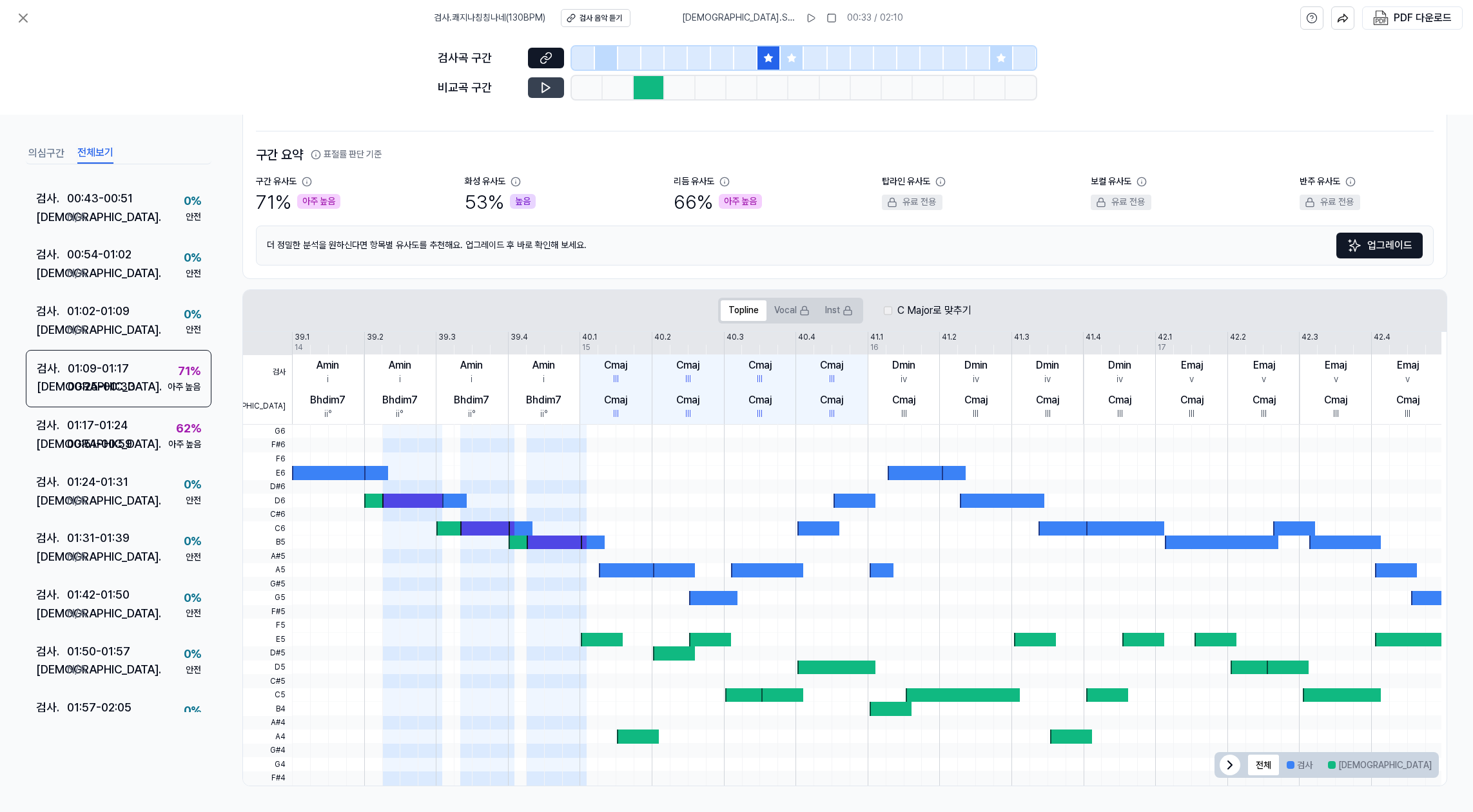
scroll to position [324, 0]
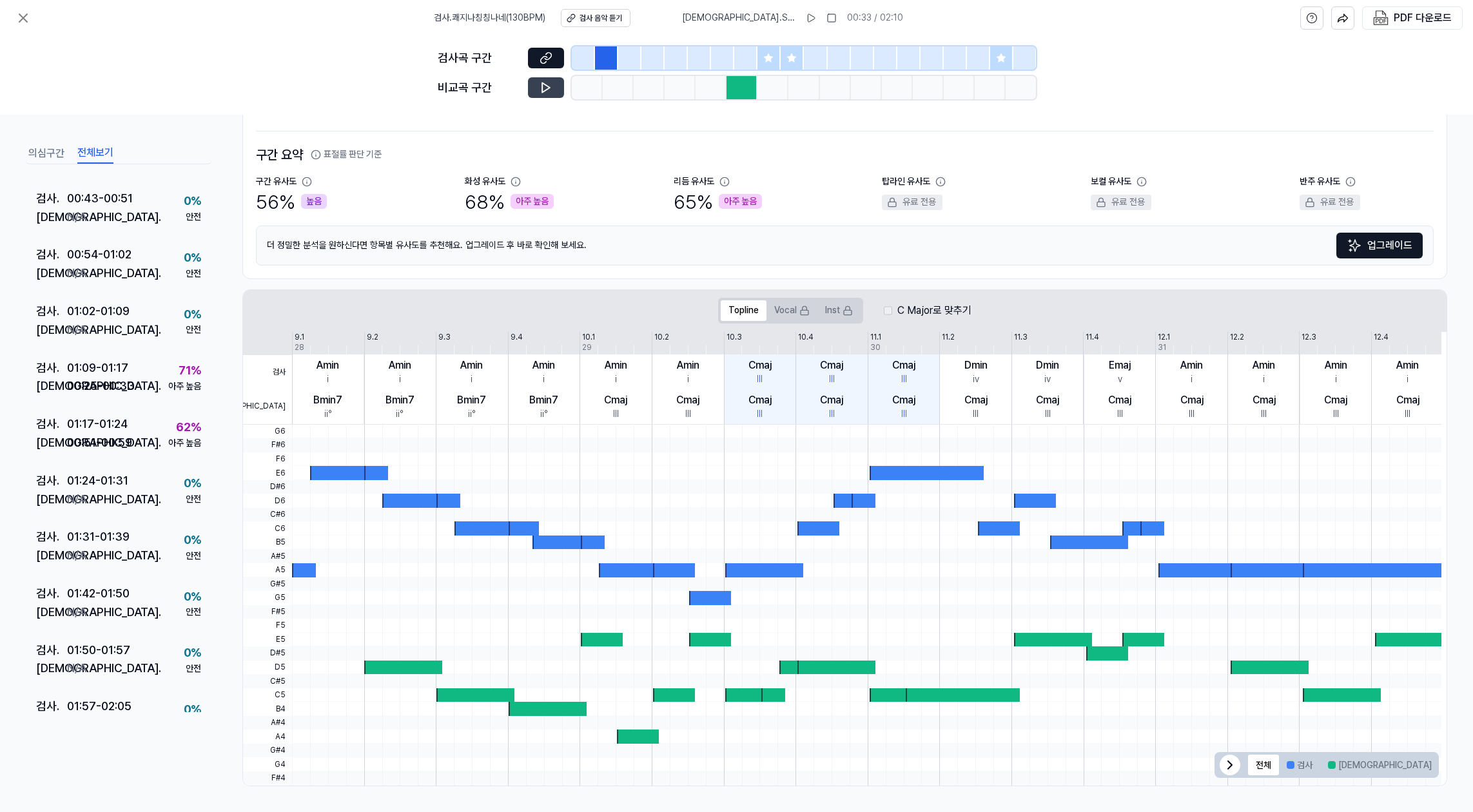
click at [604, 58] on div at bounding box center [606, 58] width 23 height 23
click at [736, 85] on div at bounding box center [742, 87] width 31 height 23
click at [734, 50] on div at bounding box center [746, 58] width 23 height 23
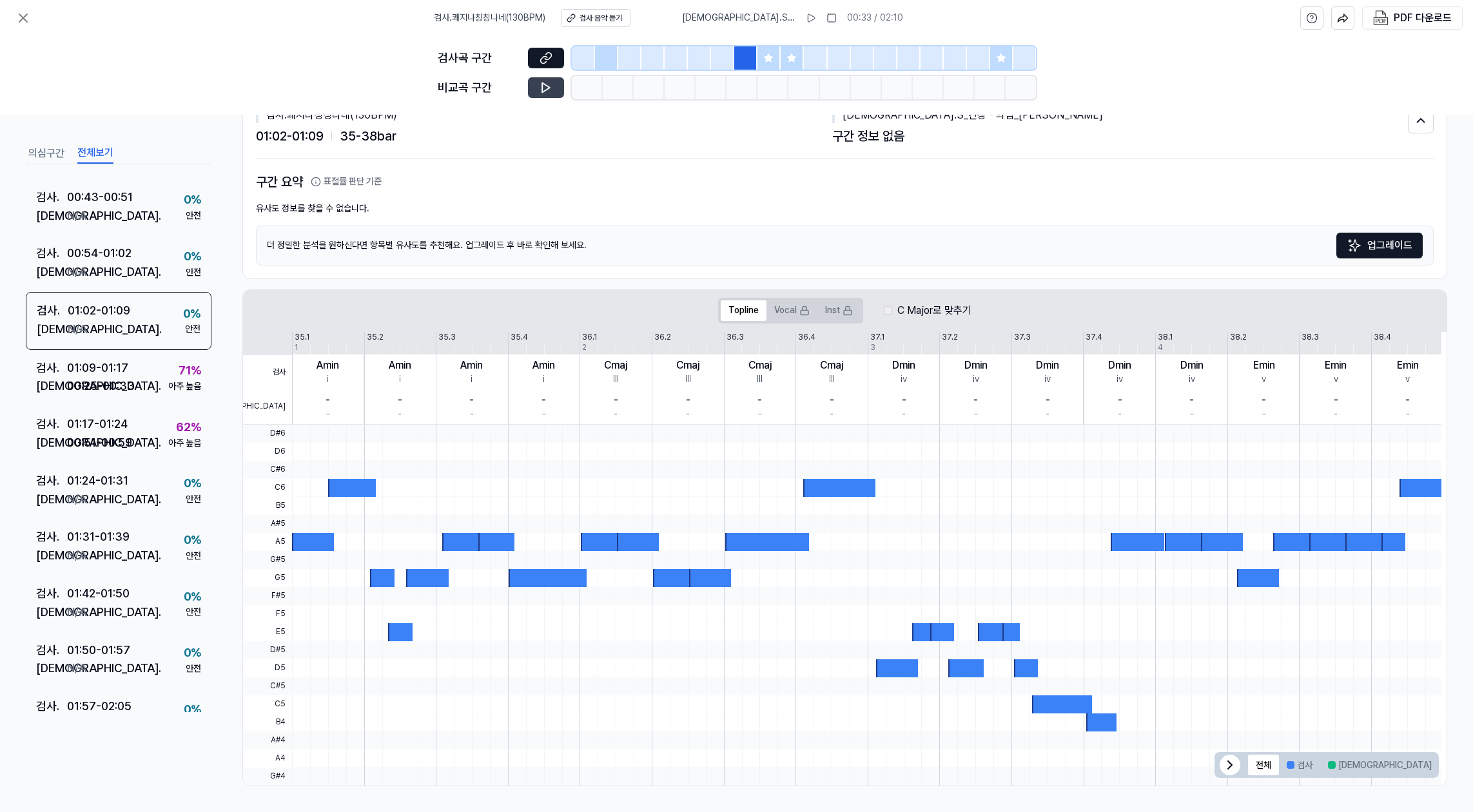
scroll to position [323, 0]
click at [773, 56] on icon at bounding box center [768, 58] width 10 height 10
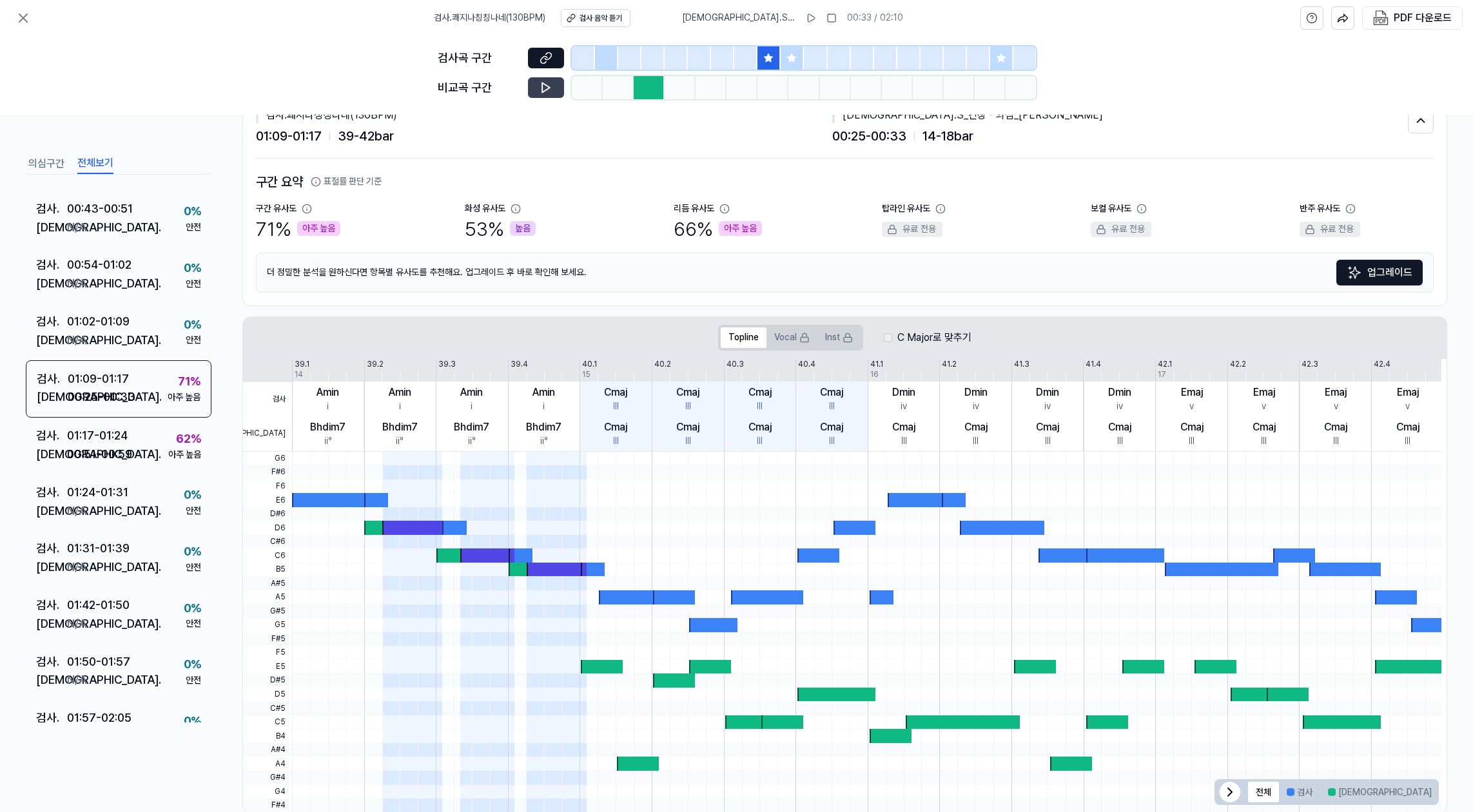
scroll to position [72, 0]
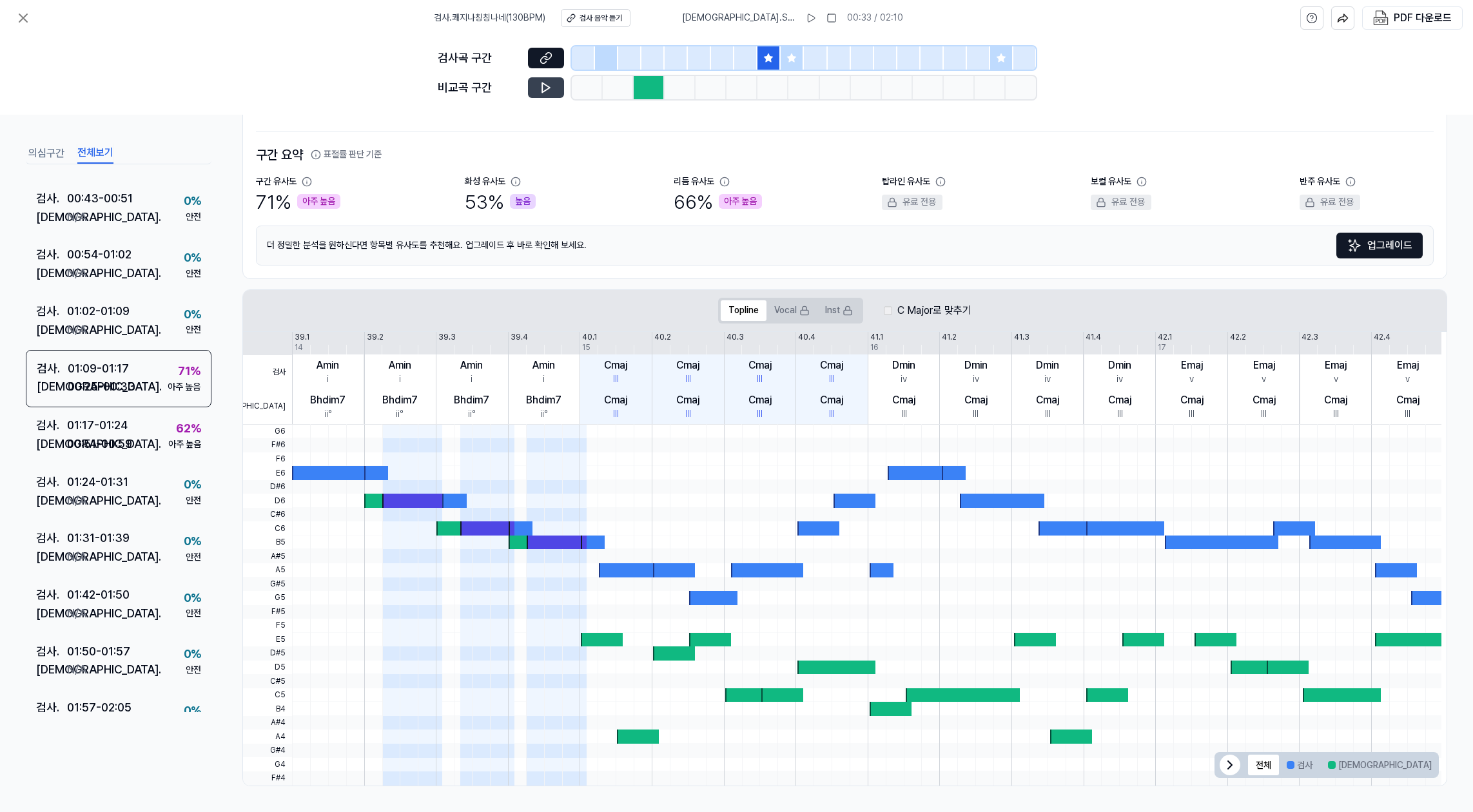
click at [793, 56] on icon at bounding box center [792, 58] width 8 height 8
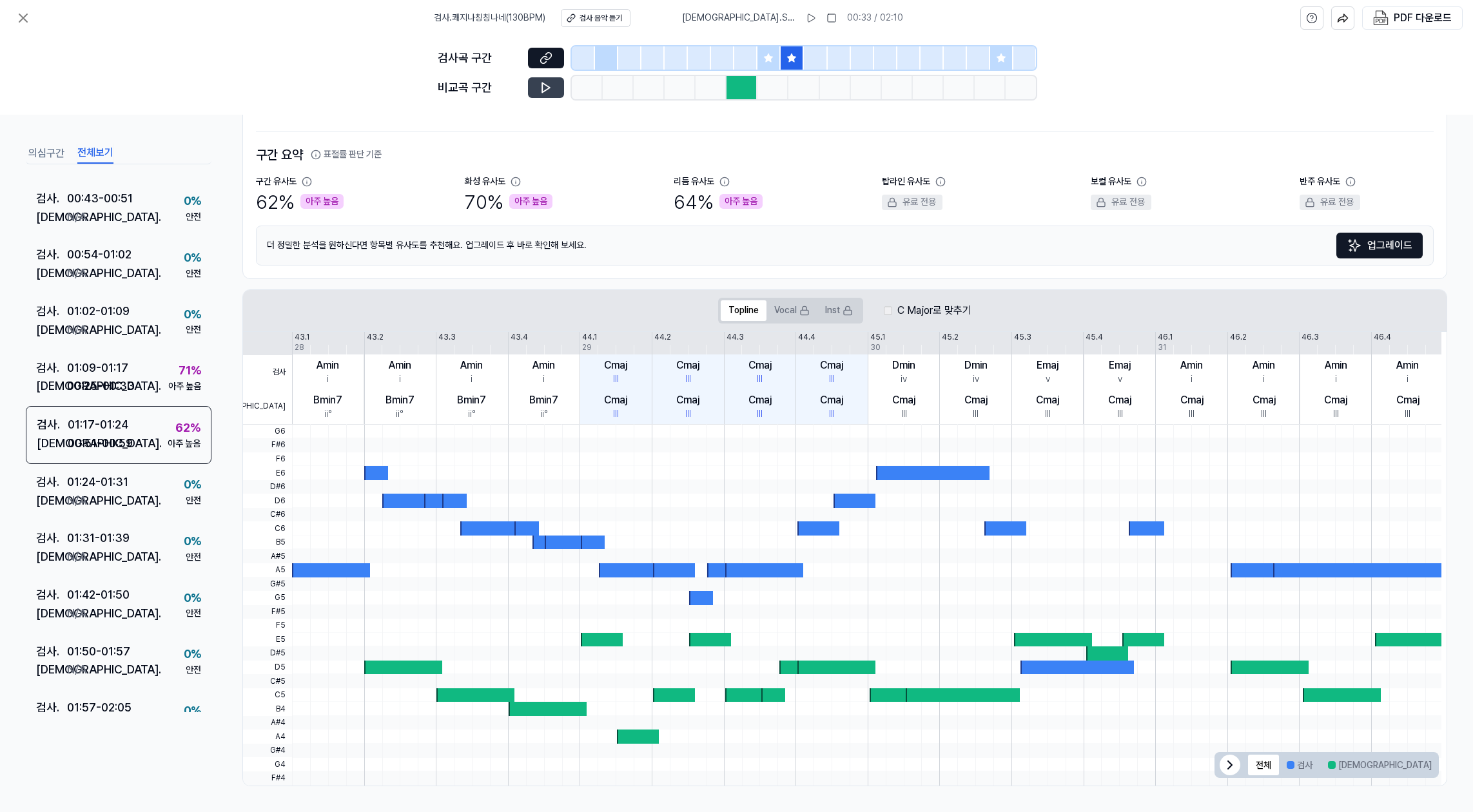
click at [760, 58] on div at bounding box center [769, 58] width 23 height 23
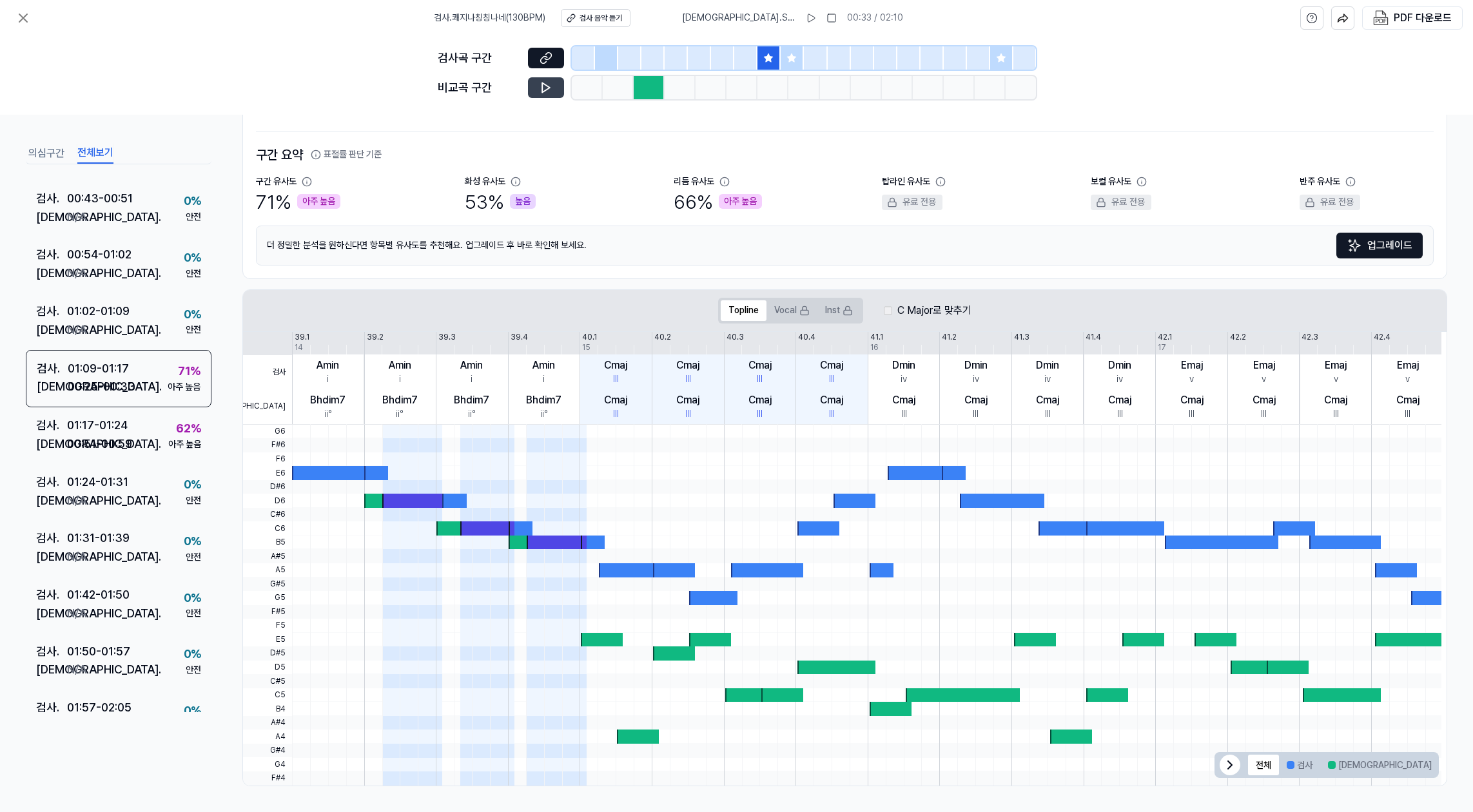
click at [792, 60] on icon at bounding box center [792, 58] width 8 height 8
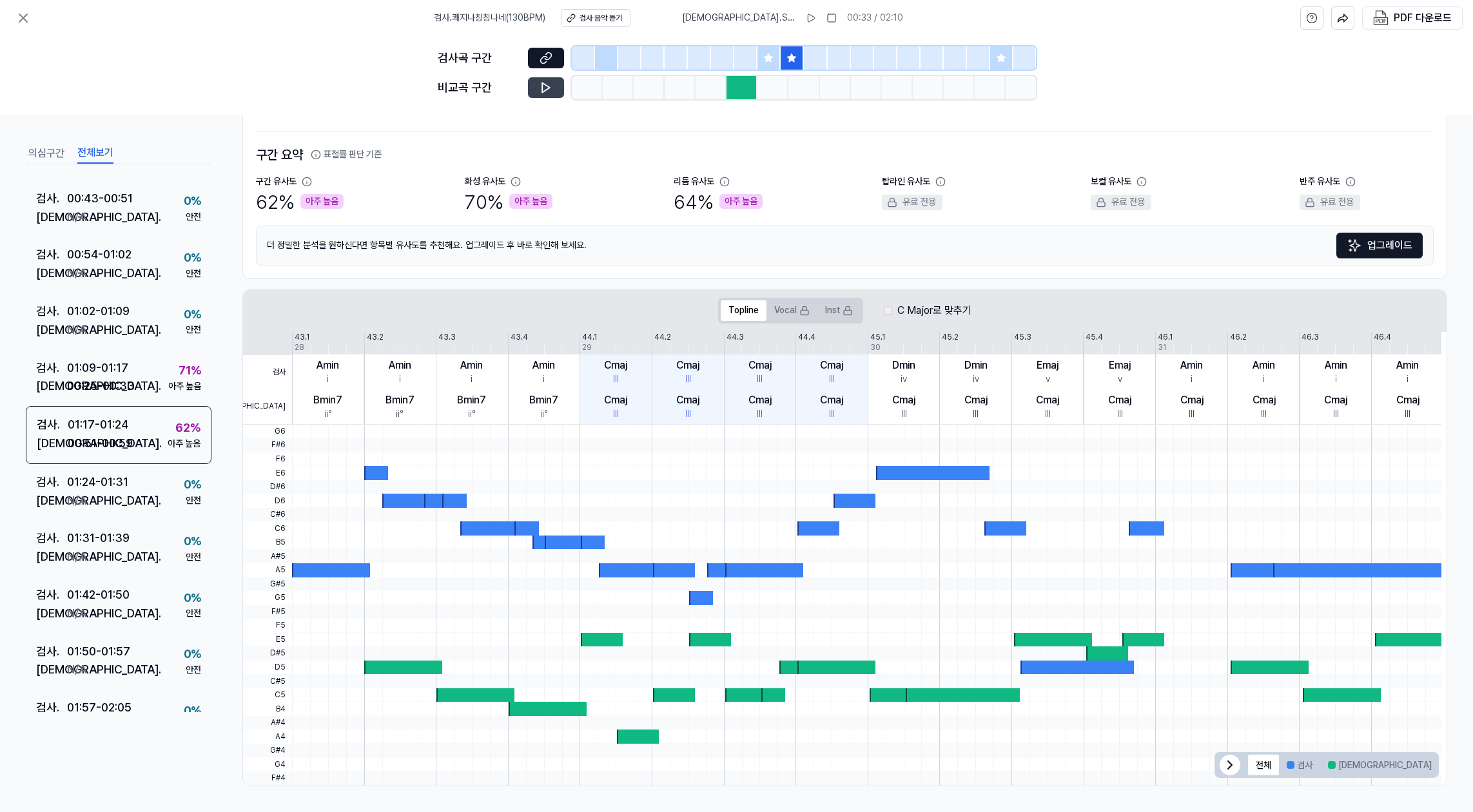
click at [557, 84] on button at bounding box center [546, 87] width 36 height 21
click at [1000, 60] on icon at bounding box center [1001, 58] width 8 height 8
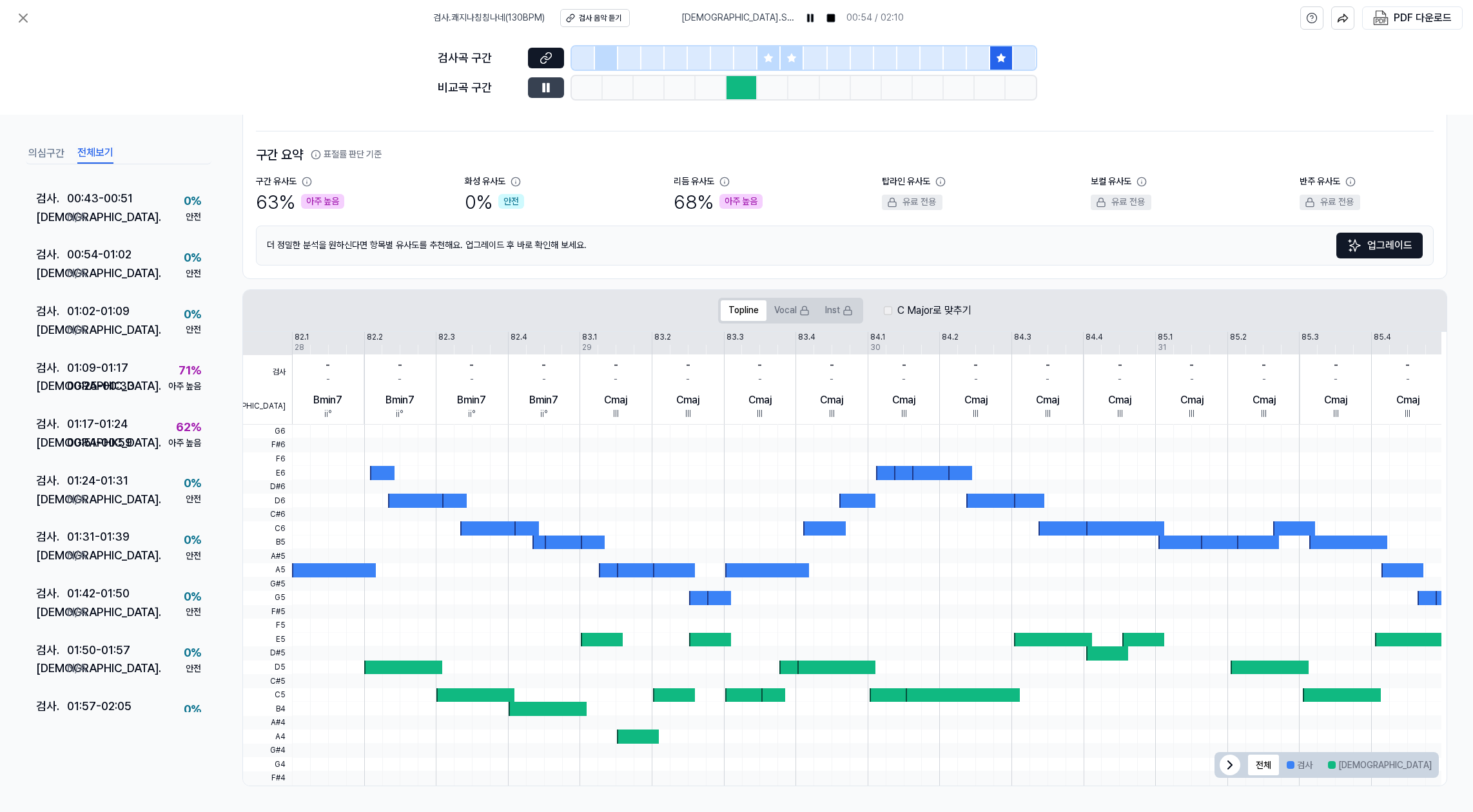
click at [552, 89] on icon at bounding box center [546, 87] width 13 height 13
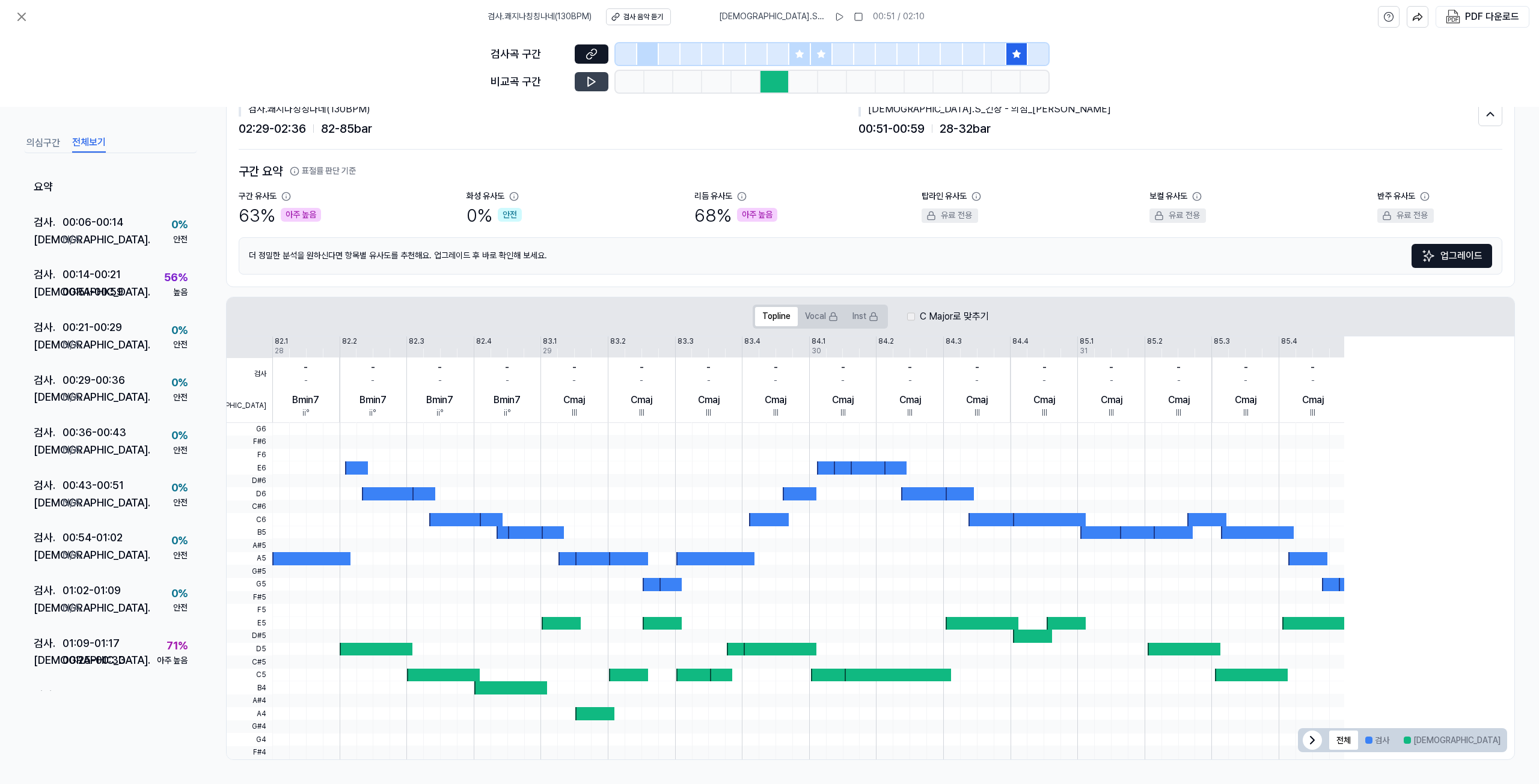
scroll to position [40, 0]
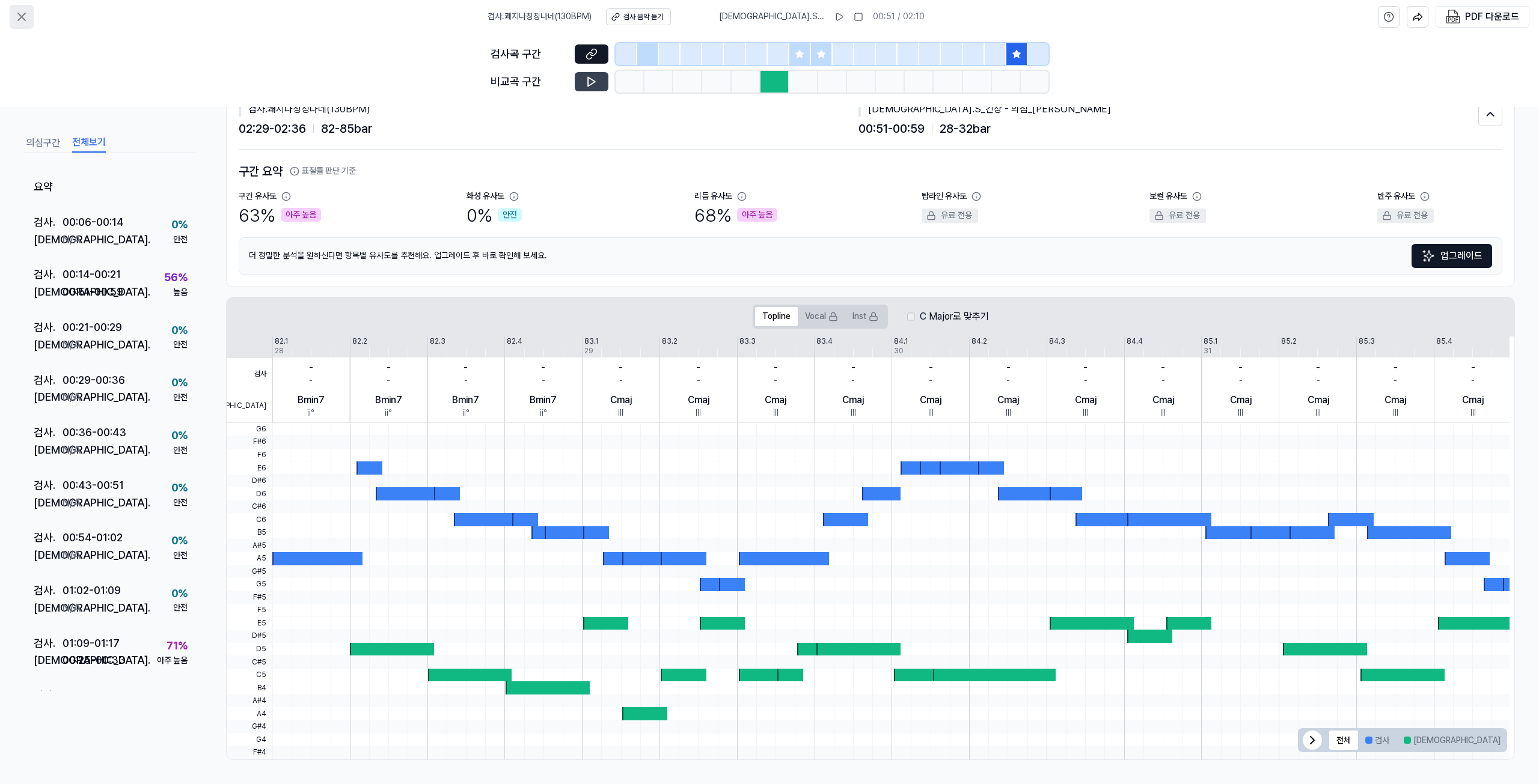
click at [24, 15] on icon at bounding box center [22, 17] width 8 height 8
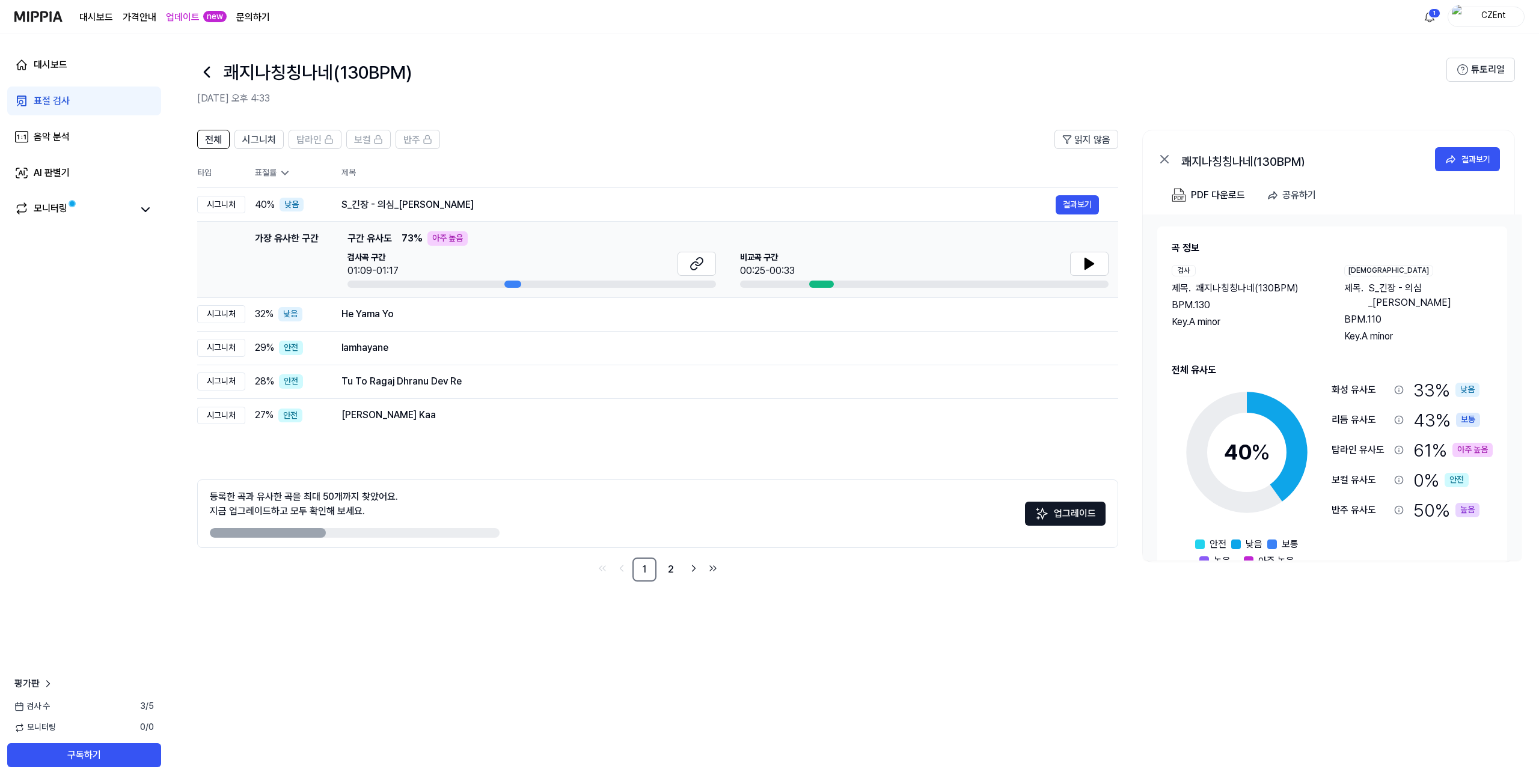
click at [1163, 158] on icon at bounding box center [1164, 159] width 8 height 8
drag, startPoint x: 1365, startPoint y: 287, endPoint x: 1462, endPoint y: 287, distance: 97.0
click at [1373, 287] on div "제목 . S_긴장 - 의심_[PERSON_NAME]" at bounding box center [1418, 296] width 148 height 29
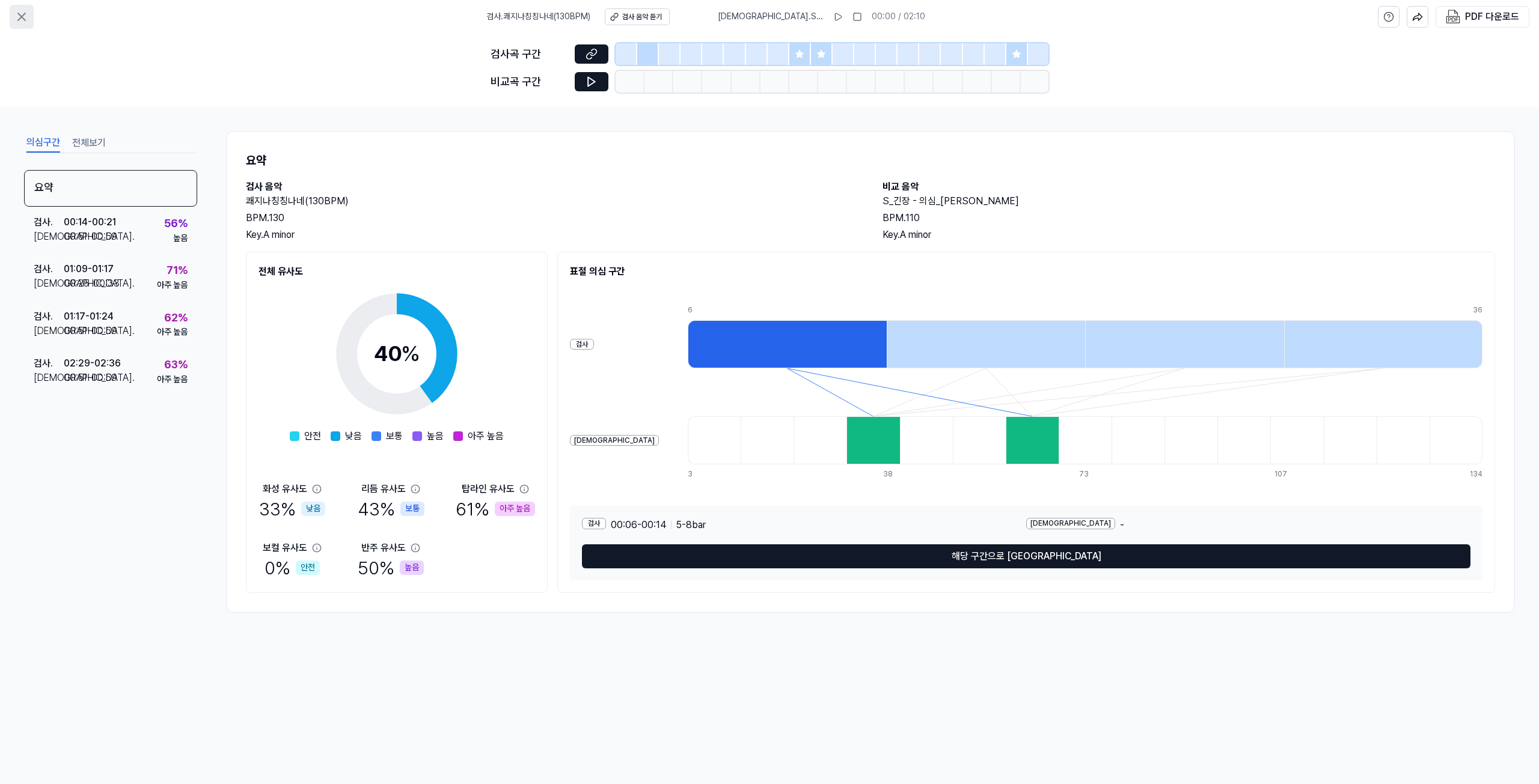
click at [17, 13] on icon at bounding box center [21, 16] width 14 height 14
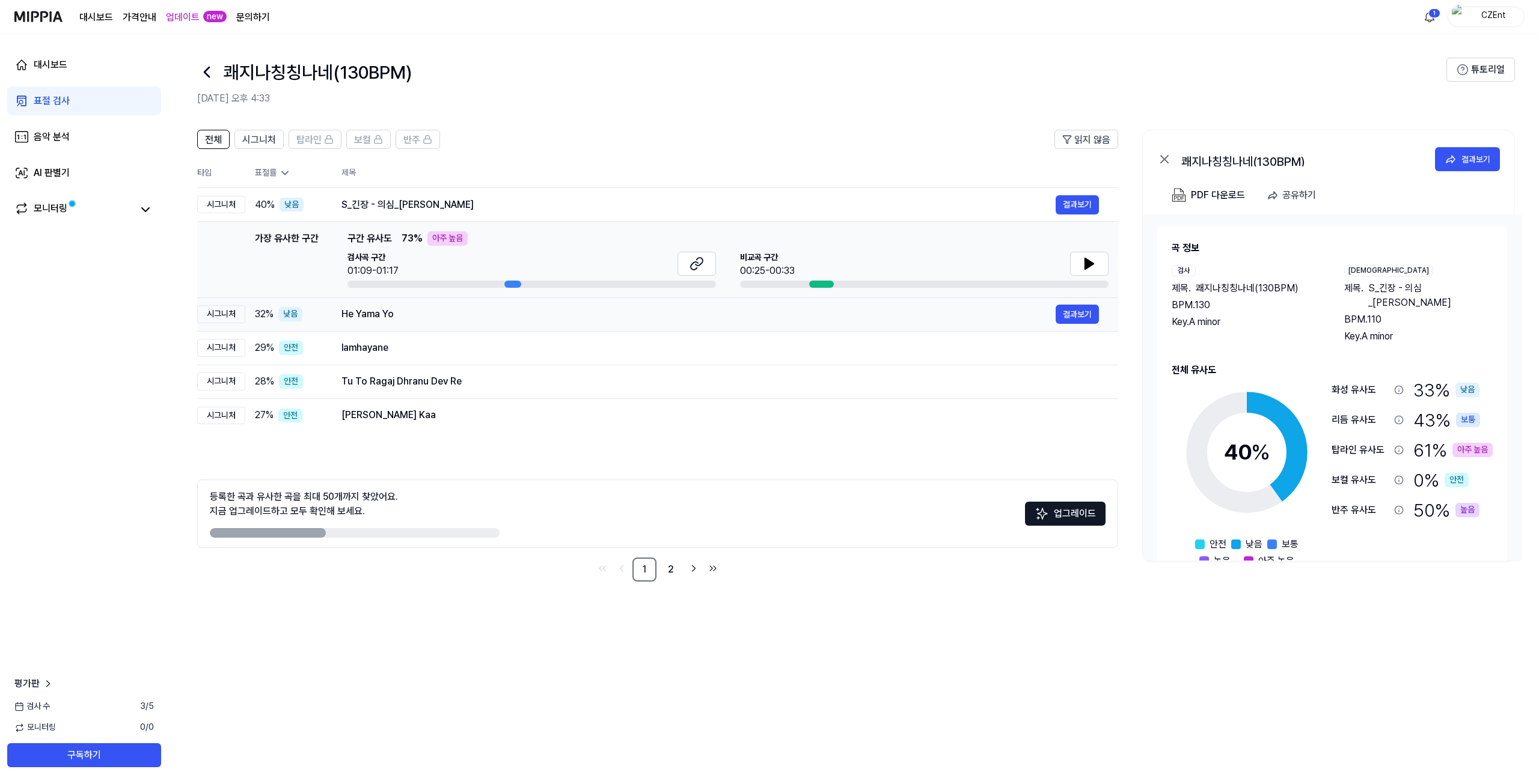
click at [446, 316] on div "He Yama Yo" at bounding box center [699, 314] width 714 height 14
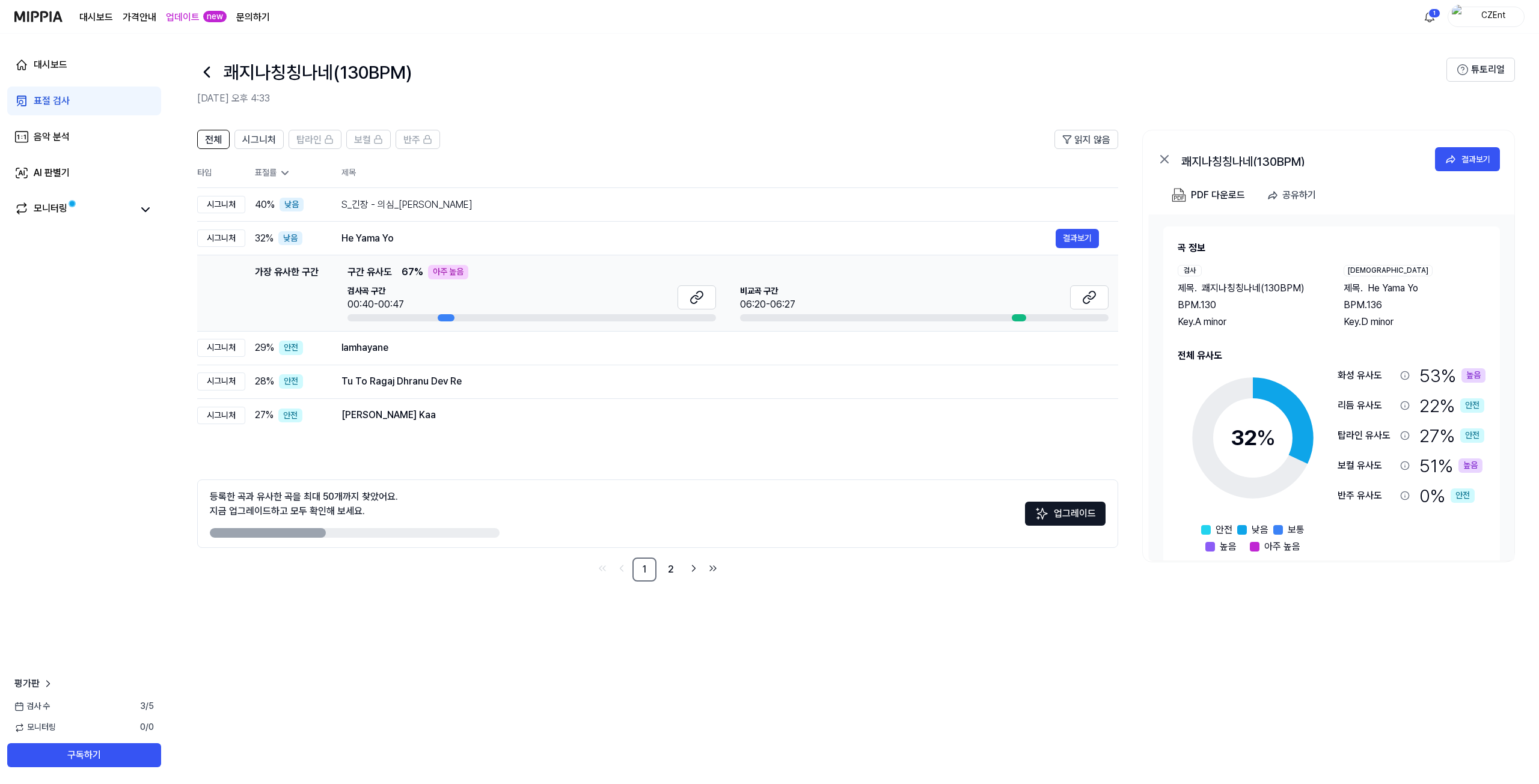
click at [1369, 467] on div "보컬 유사도" at bounding box center [1366, 465] width 58 height 14
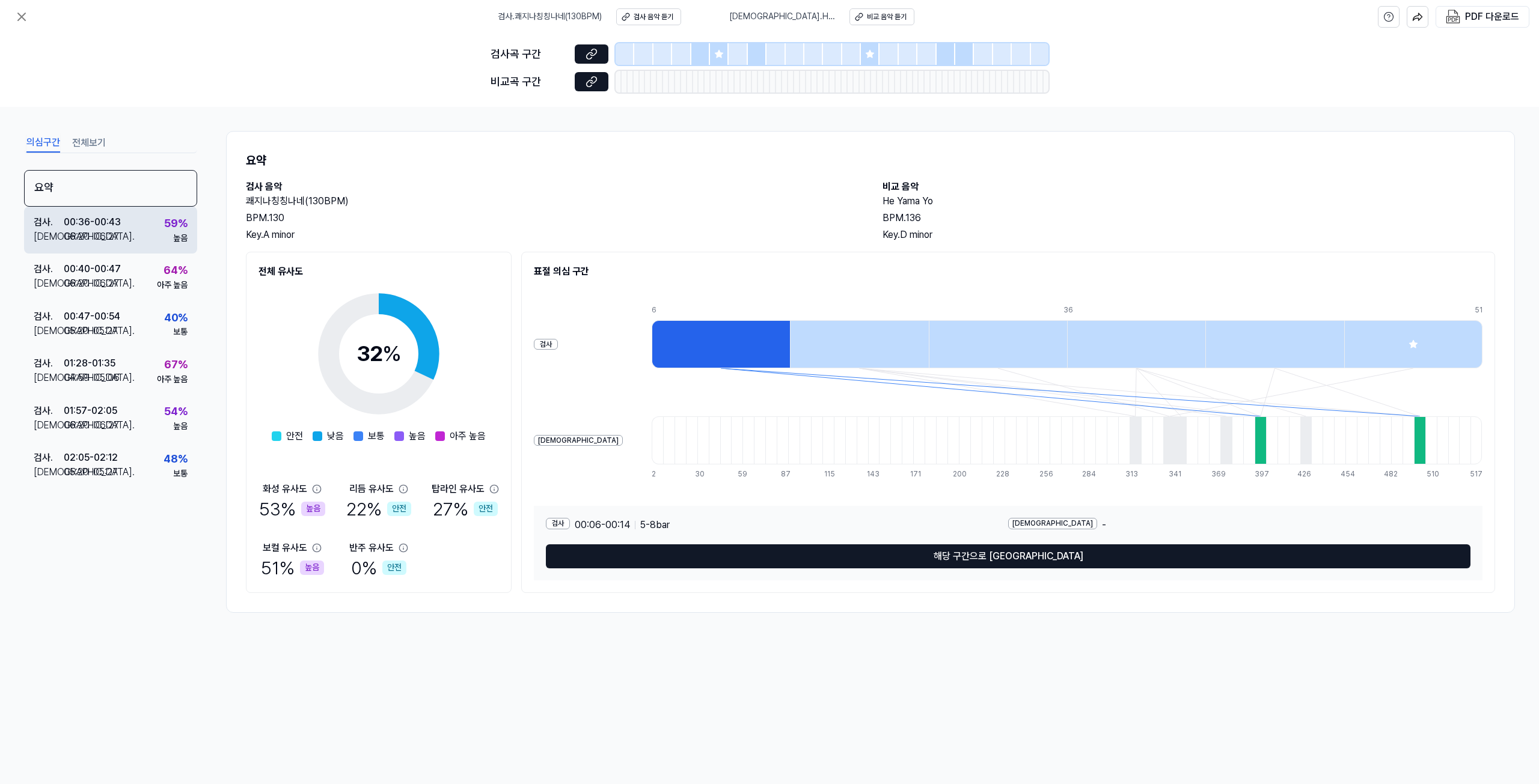
click at [132, 224] on div "검사 . 00:36 - 00:43 비교 . 06:20 - 06:27 59 % 높음" at bounding box center [110, 230] width 173 height 47
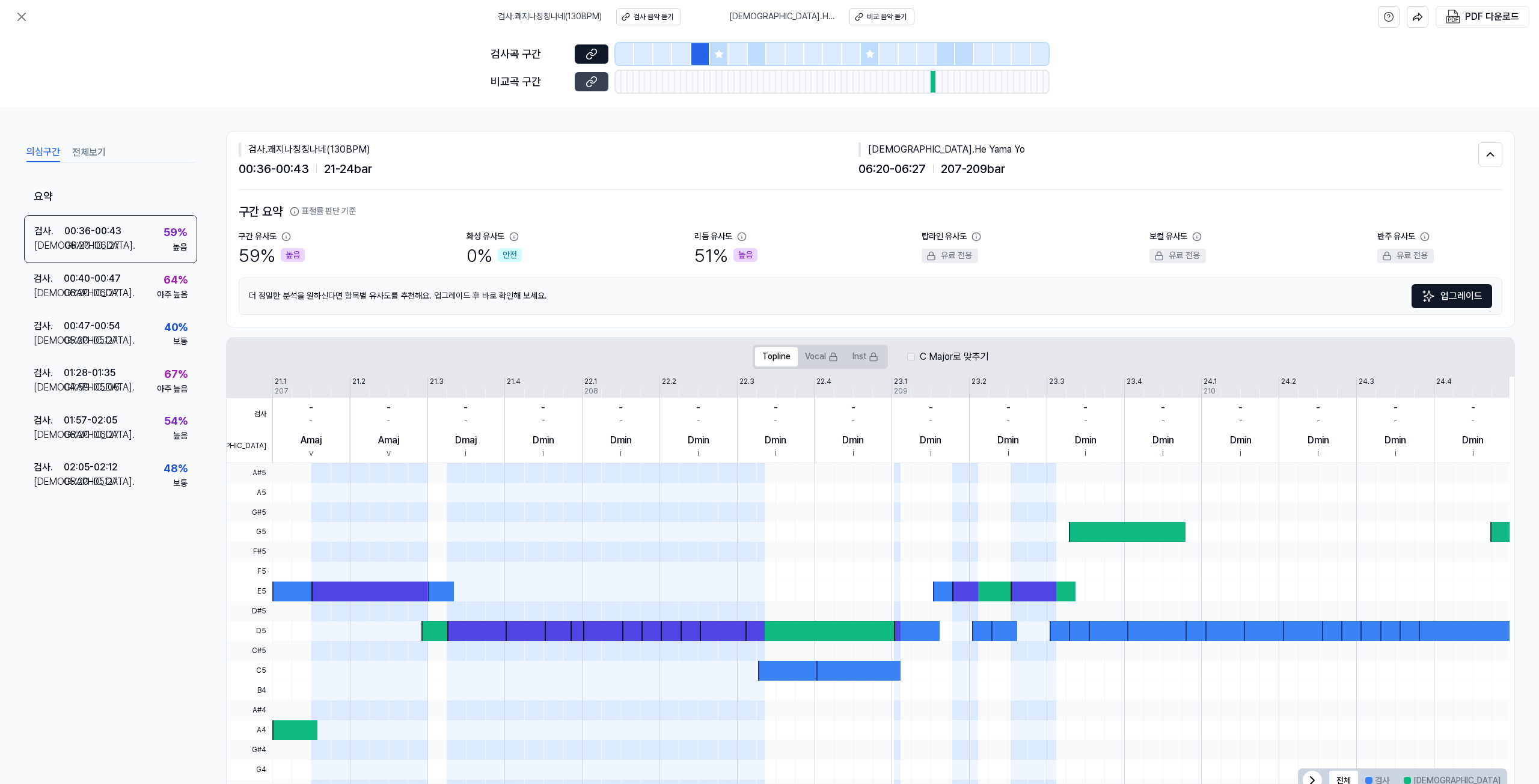
click at [585, 79] on icon at bounding box center [591, 81] width 12 height 12
click at [118, 298] on div "비교 . 06:20 - 06:27" at bounding box center [77, 293] width 87 height 14
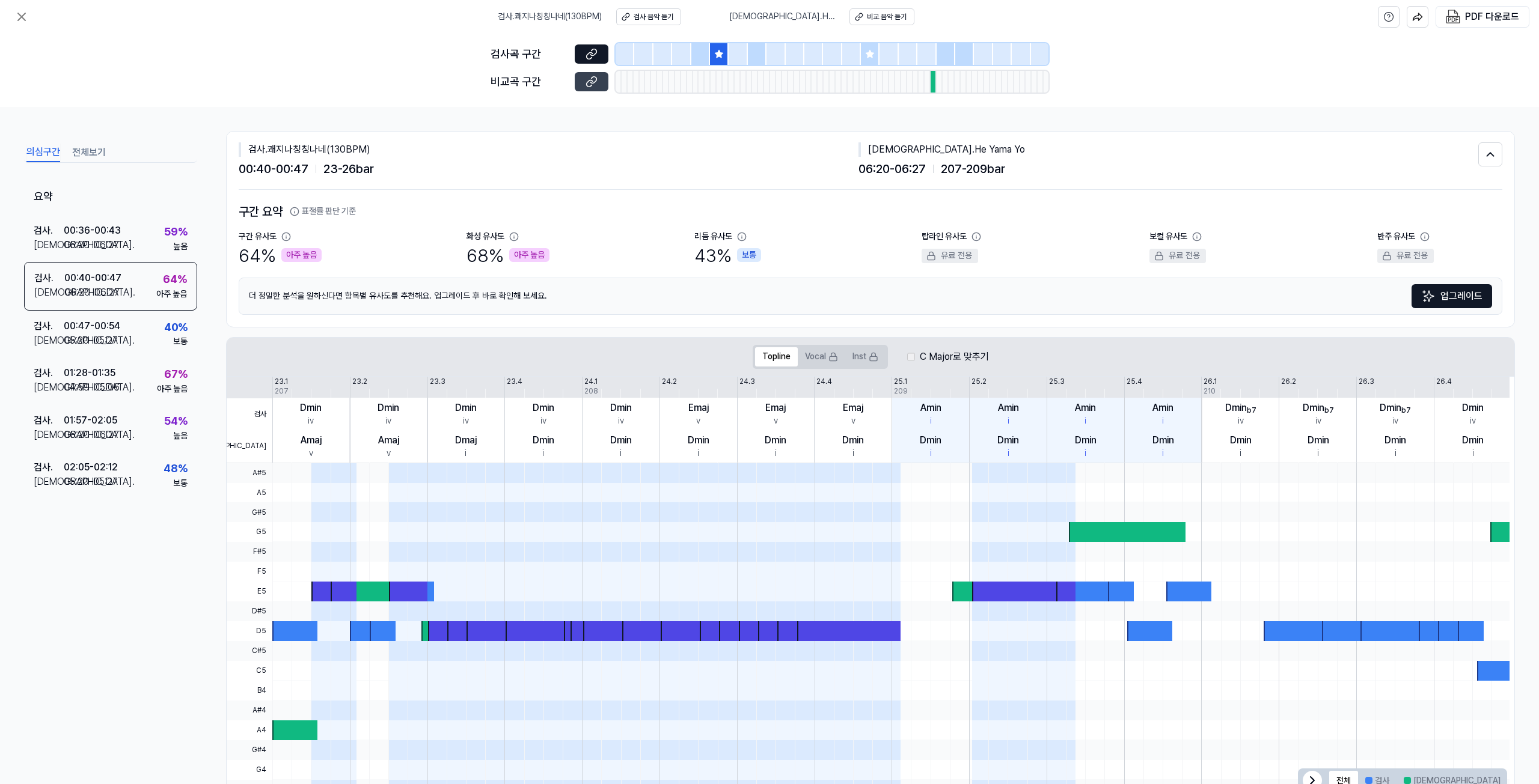
click at [588, 82] on icon at bounding box center [591, 81] width 12 height 12
click at [869, 49] on div at bounding box center [870, 54] width 19 height 22
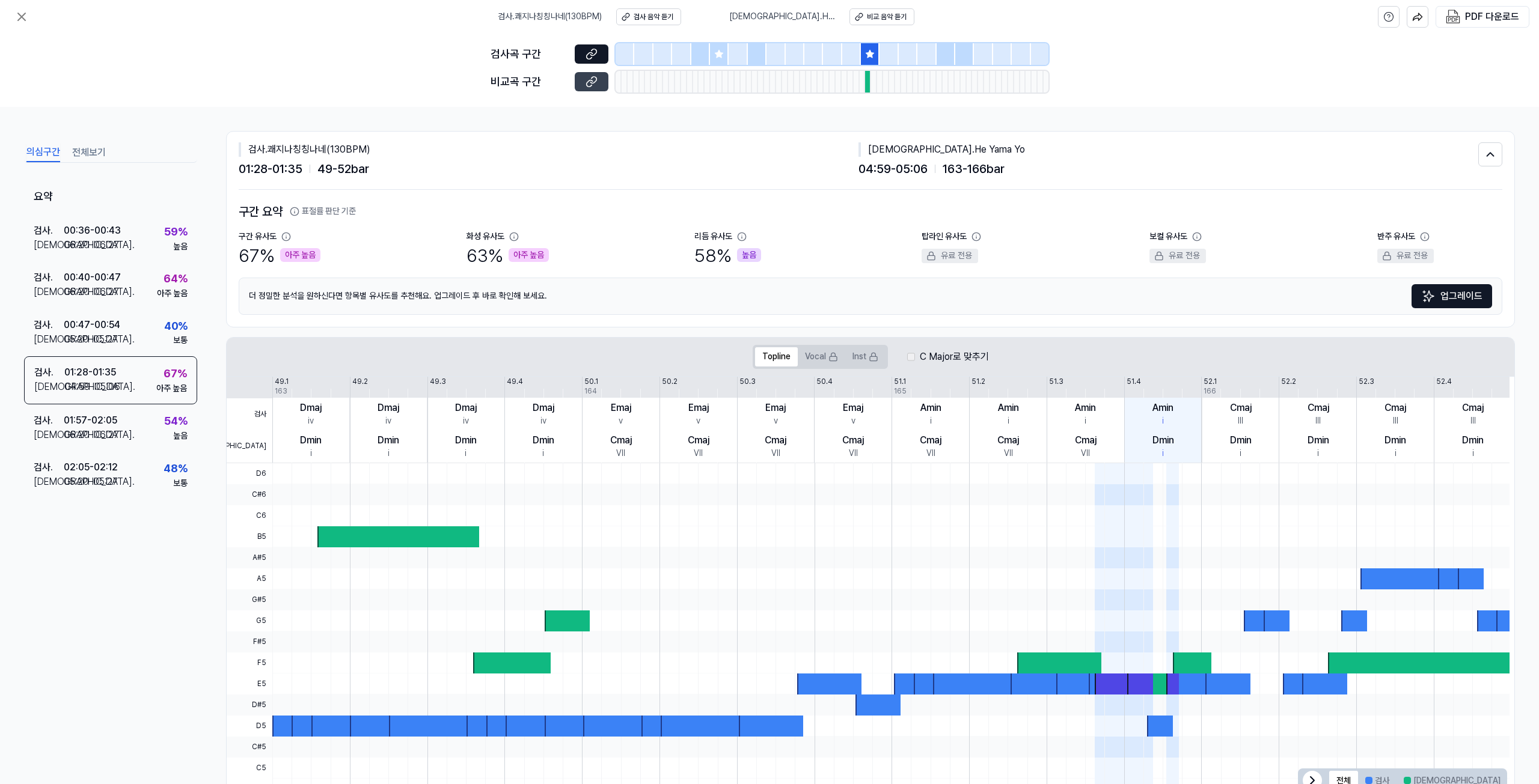
click at [585, 84] on icon at bounding box center [591, 81] width 12 height 12
click at [161, 445] on div "검사 . 01:57 - 02:05 비교 . 06:20 - 06:27 54 % 높음" at bounding box center [110, 428] width 173 height 47
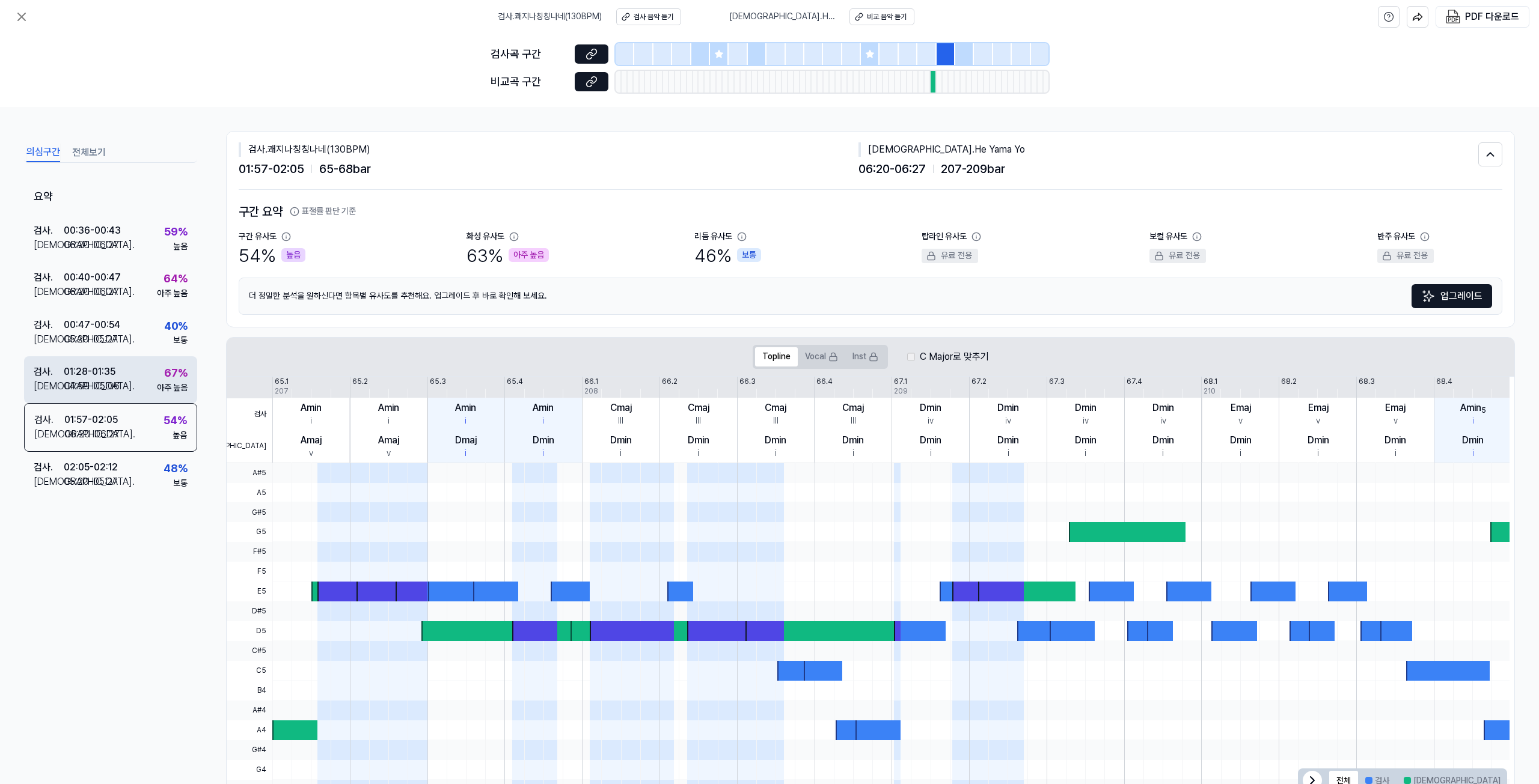
click at [143, 389] on div "검사 . 01:28 - 01:35 비교 . 04:59 - 05:06 67 % 아주 높음" at bounding box center [110, 379] width 173 height 47
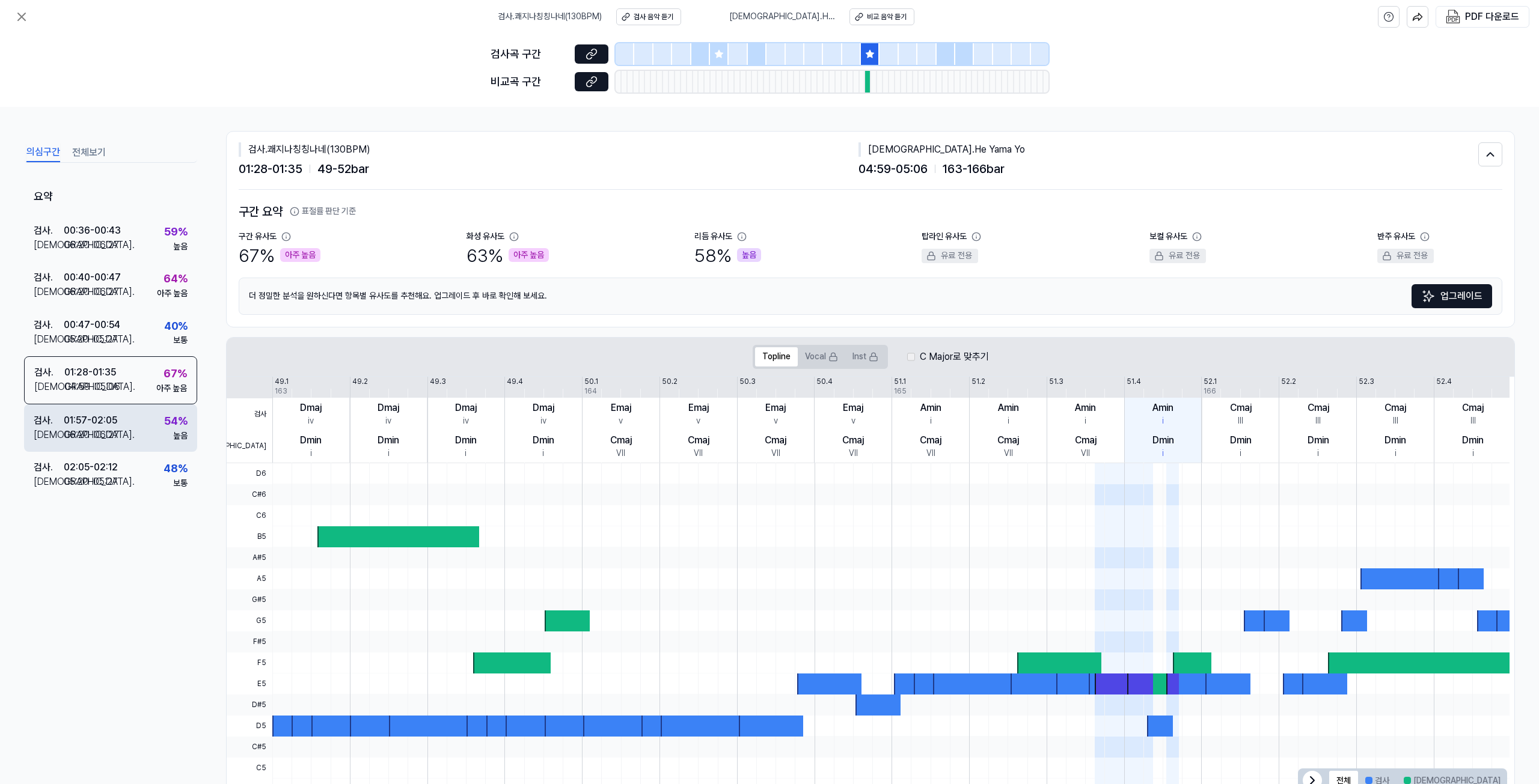
click at [142, 435] on div "검사 . 01:57 - 02:05 비교 . 06:20 - 06:27 54 % 높음" at bounding box center [110, 428] width 173 height 47
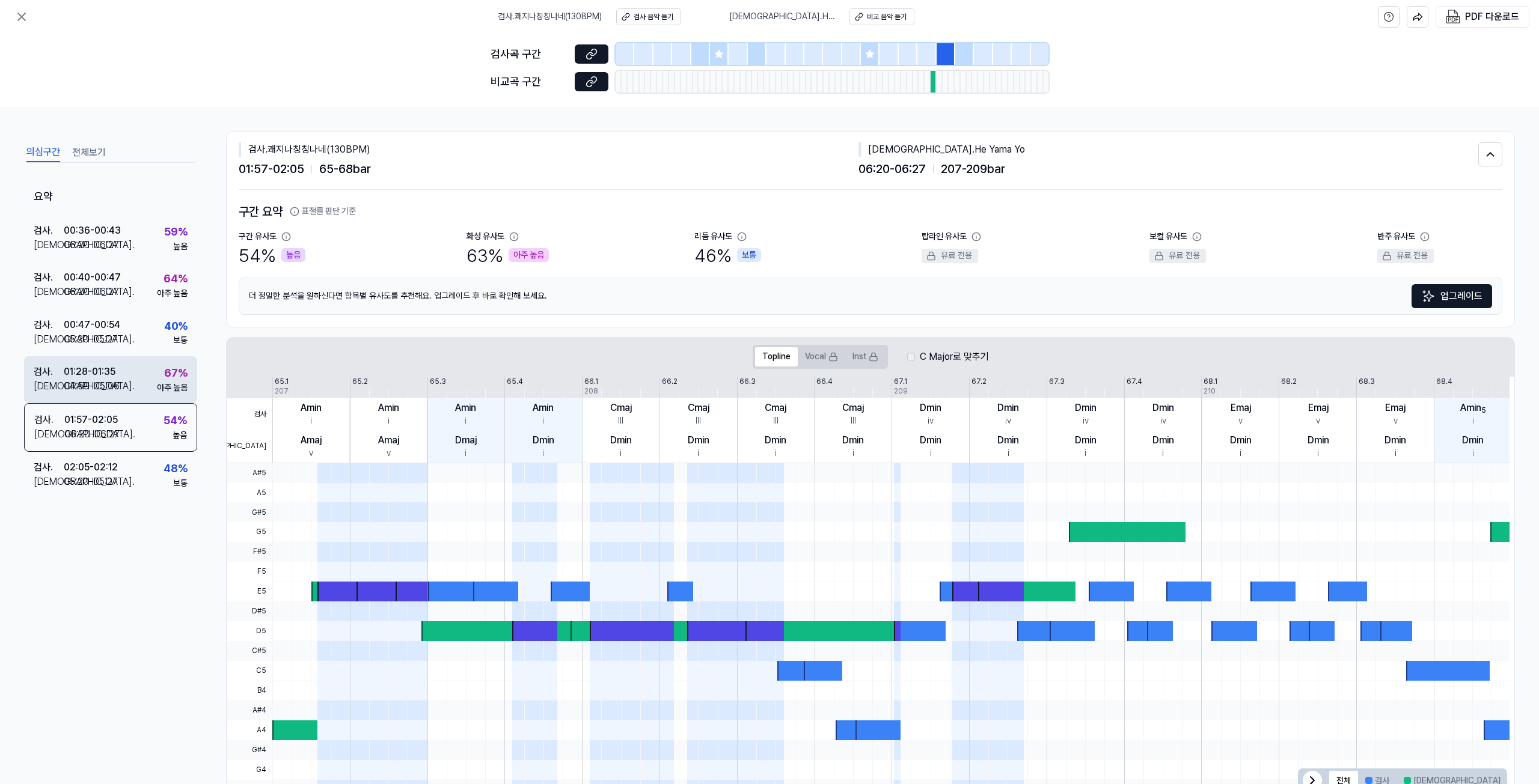
click at [142, 378] on div "검사 . 01:28 - 01:35 비교 . 04:59 - 05:06 67 % 아주 높음" at bounding box center [110, 379] width 173 height 47
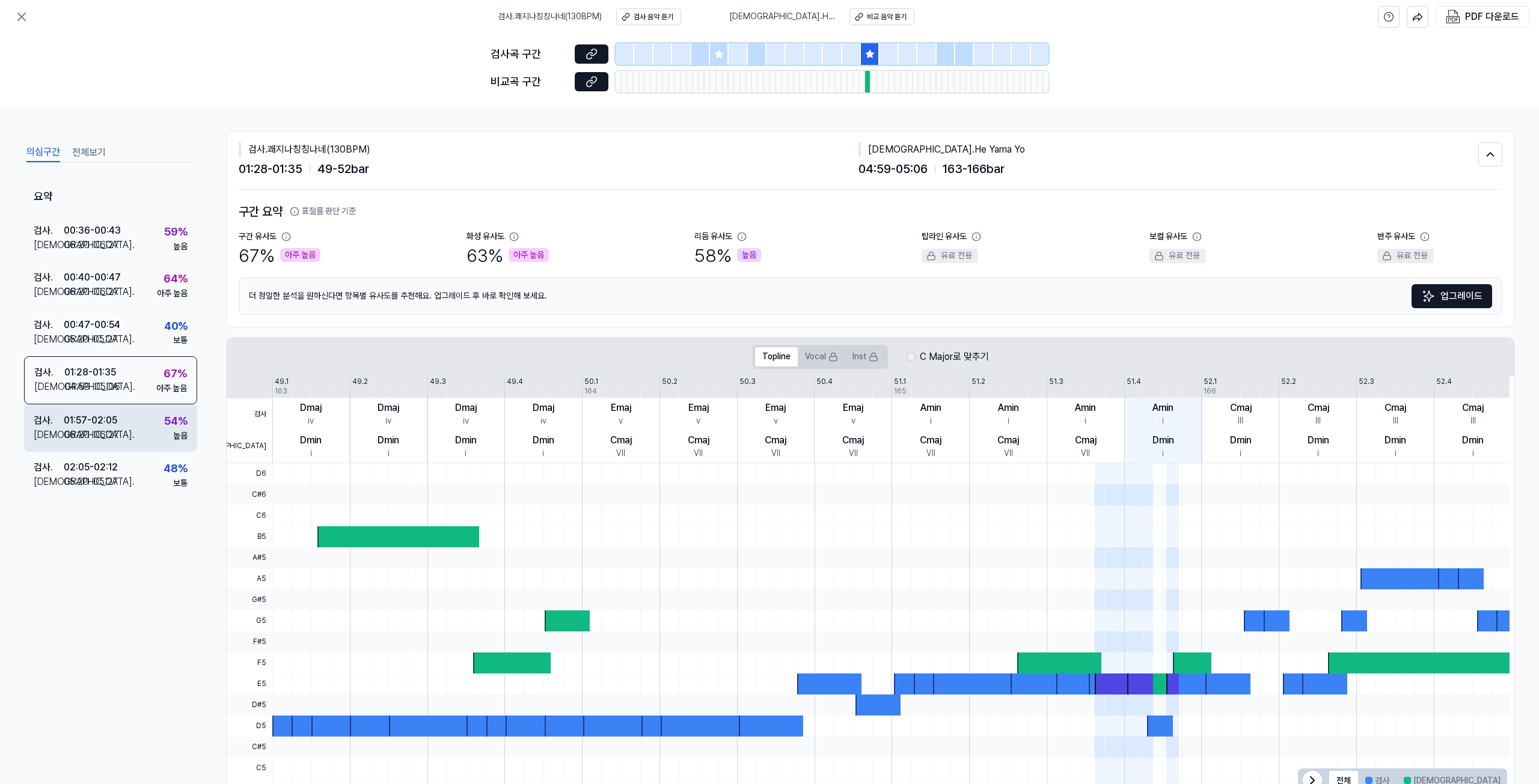
click at [139, 426] on div "검사 . 01:57 - 02:05 비교 . 06:20 - 06:27 54 % 높음" at bounding box center [110, 428] width 173 height 47
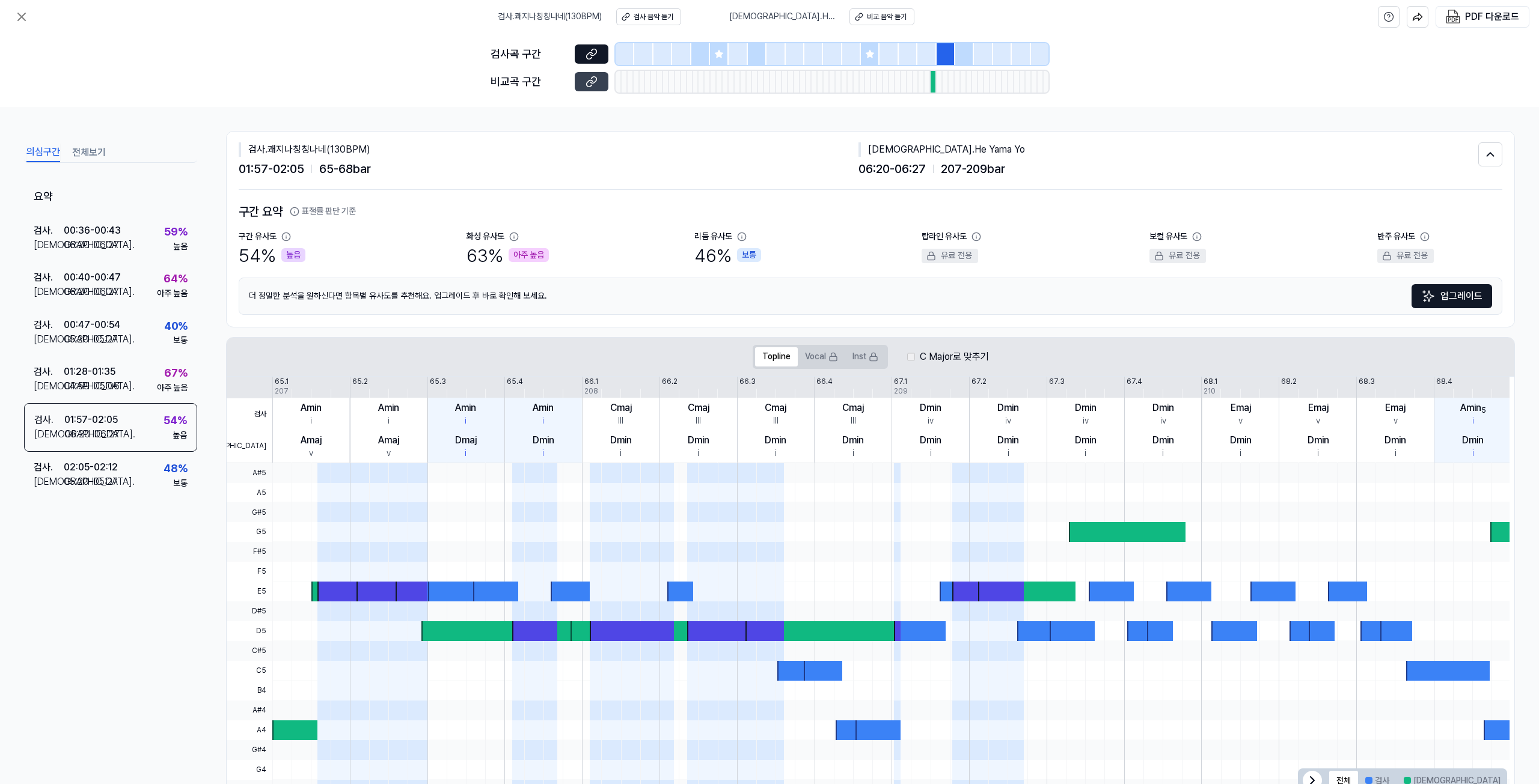
click at [584, 83] on button at bounding box center [592, 81] width 34 height 19
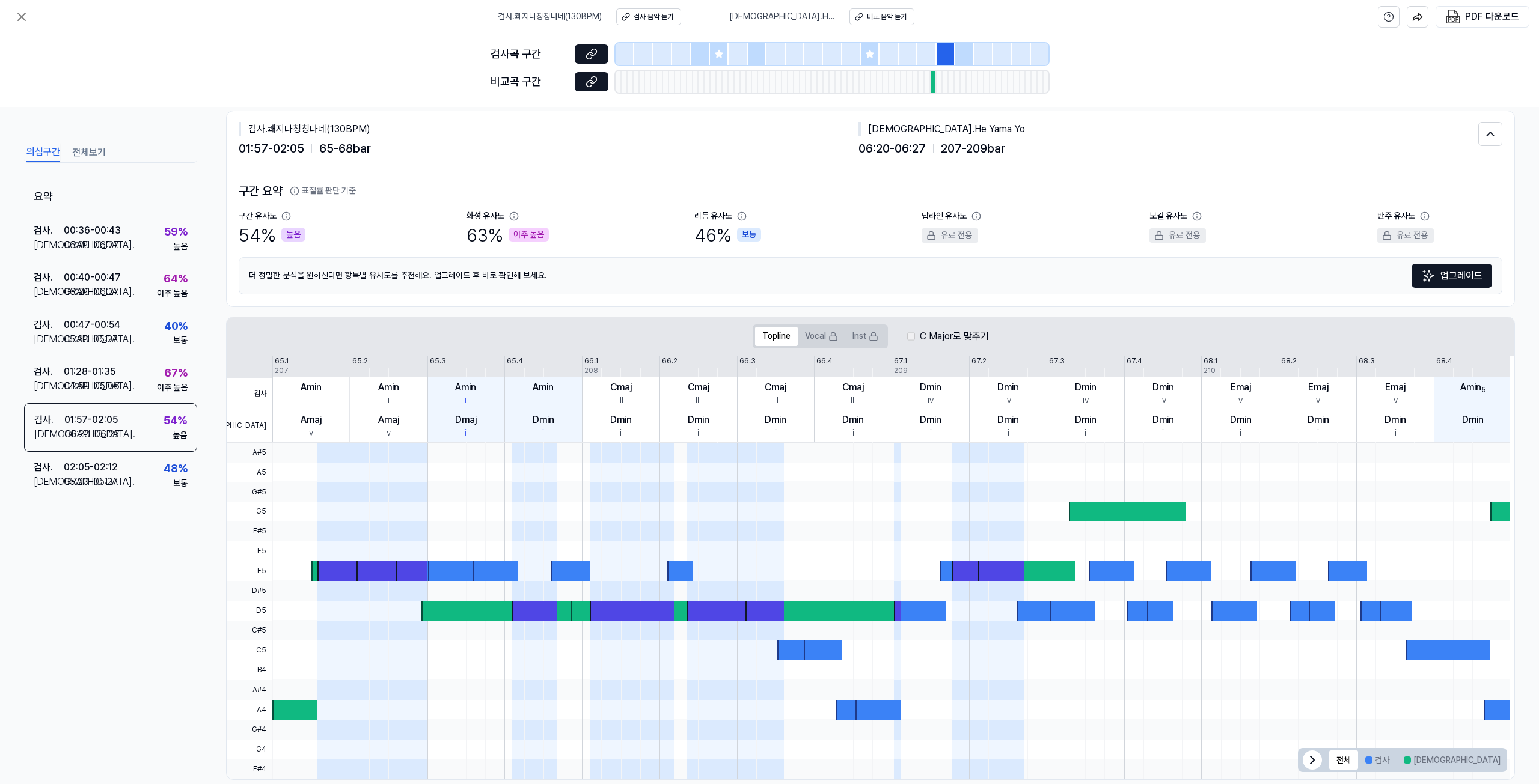
scroll to position [40, 0]
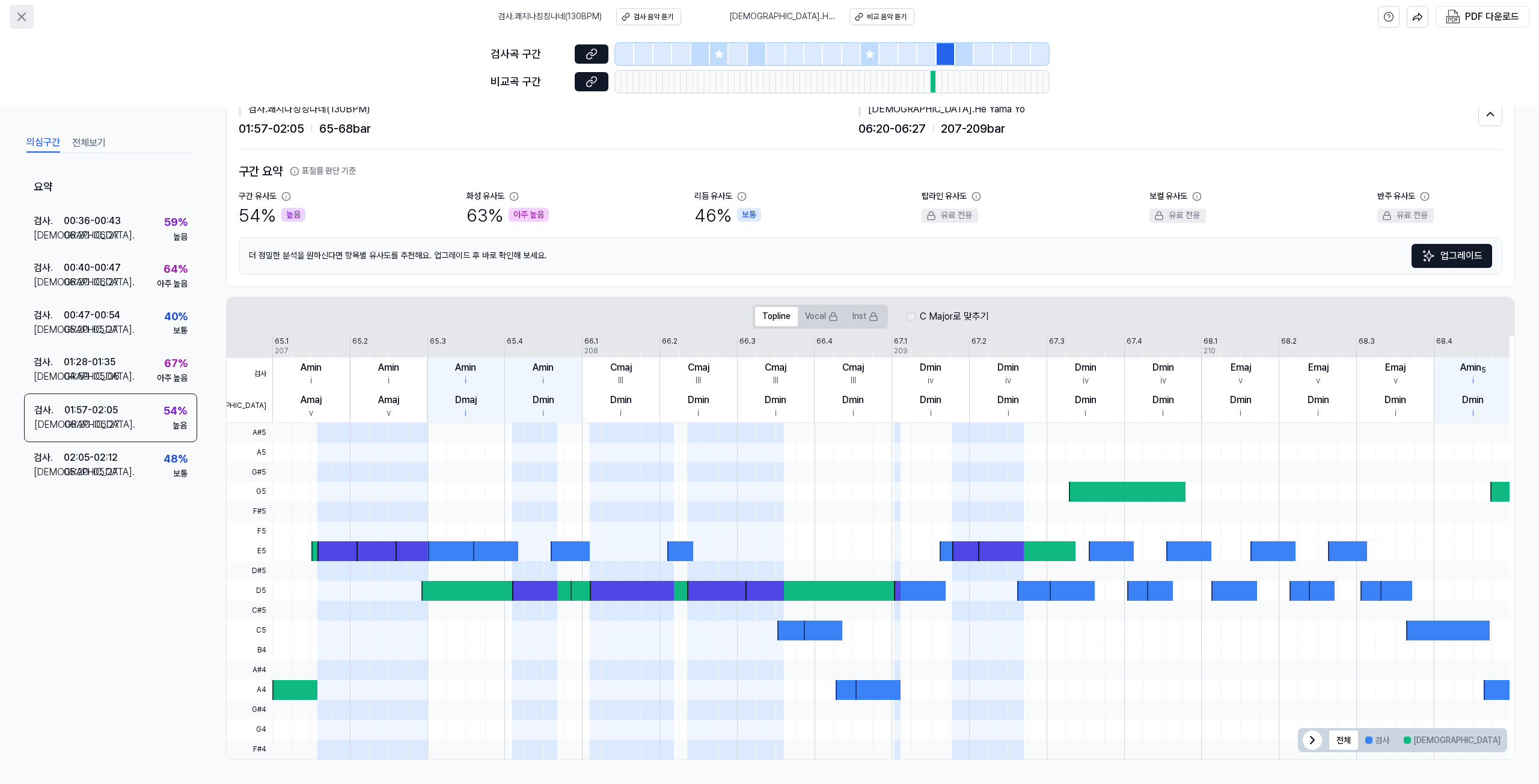
click at [22, 19] on icon at bounding box center [21, 16] width 14 height 14
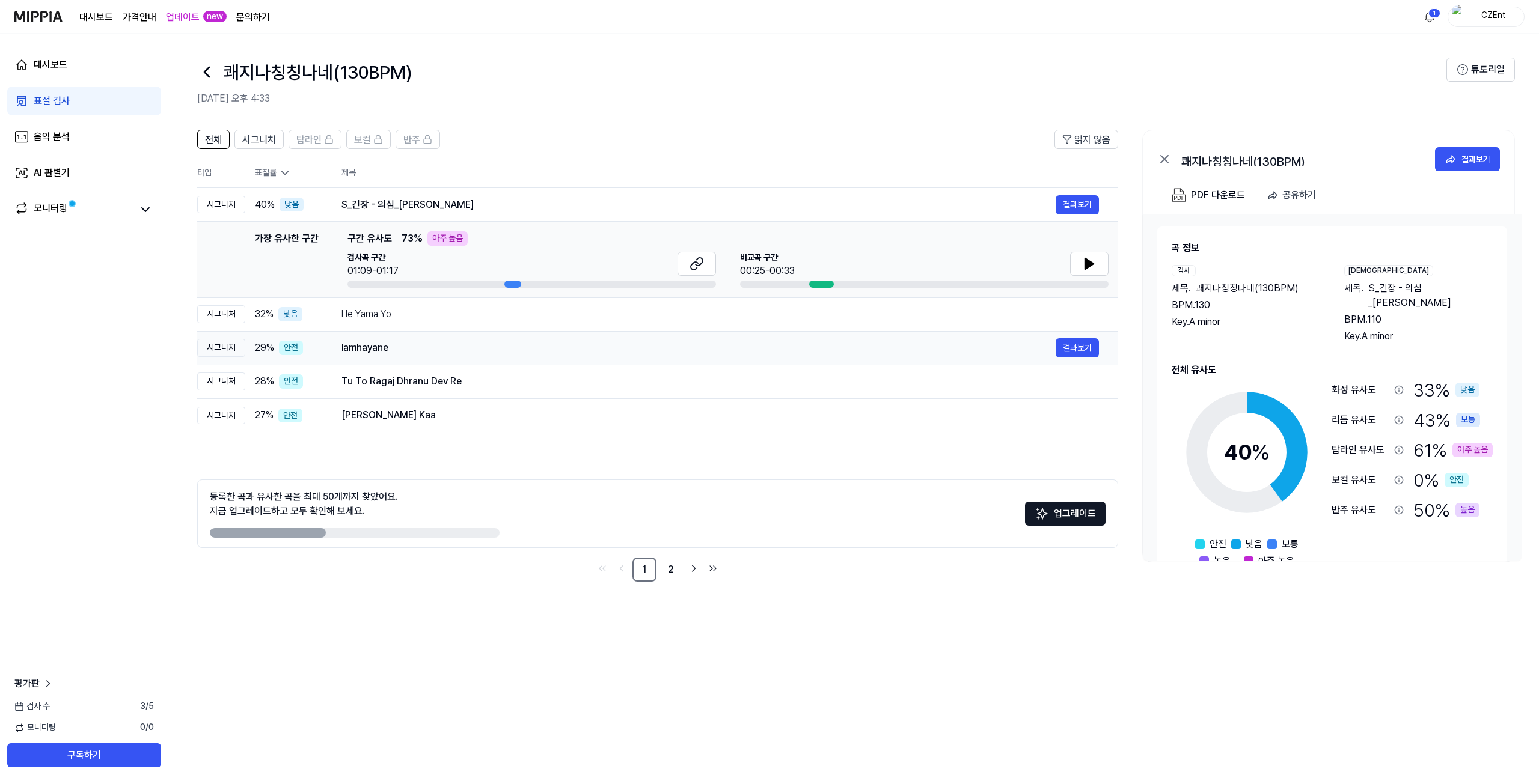
click at [547, 347] on div "lamhayane" at bounding box center [699, 348] width 714 height 14
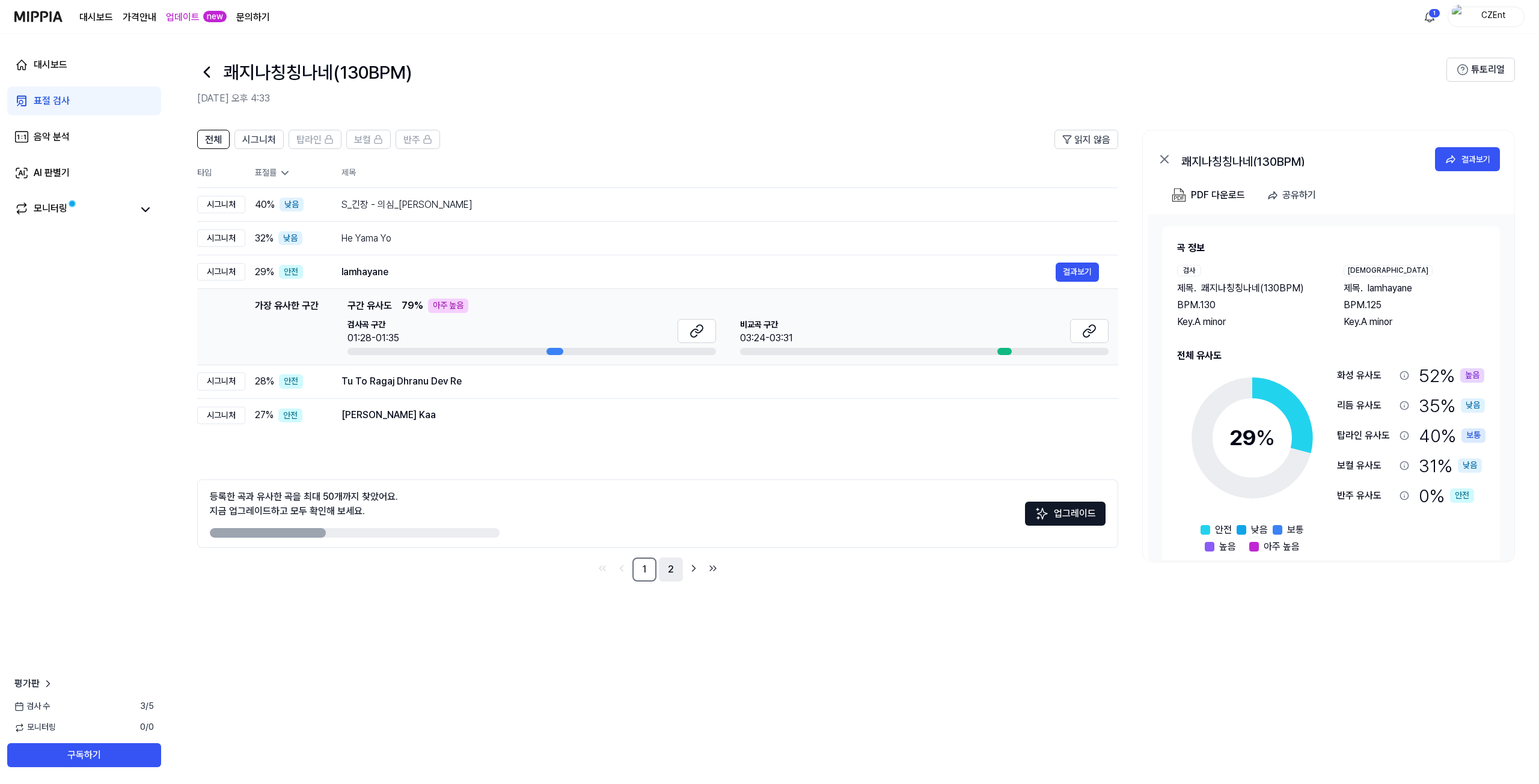
click at [672, 571] on link "2" at bounding box center [670, 570] width 24 height 24
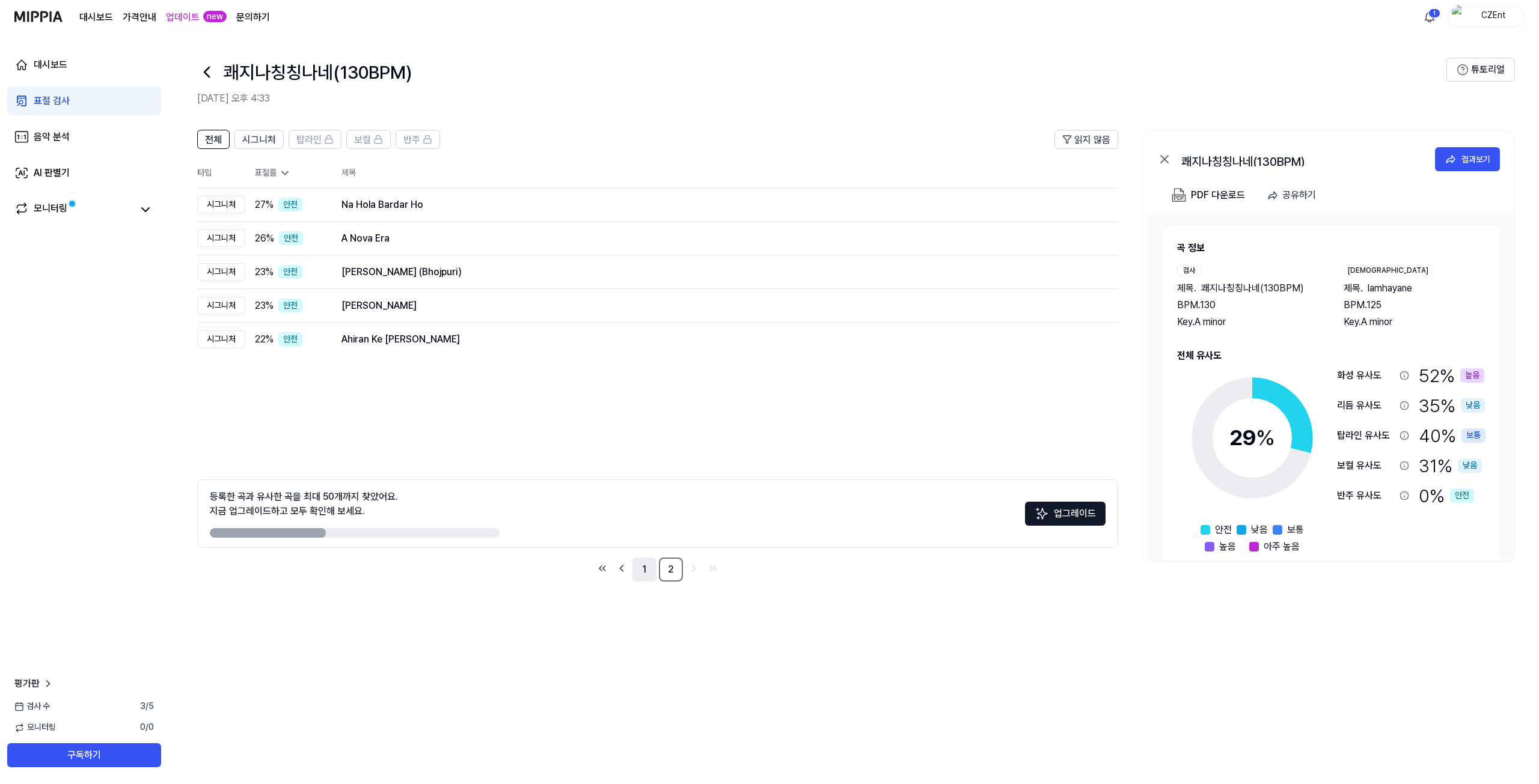
click at [637, 578] on link "1" at bounding box center [644, 570] width 24 height 24
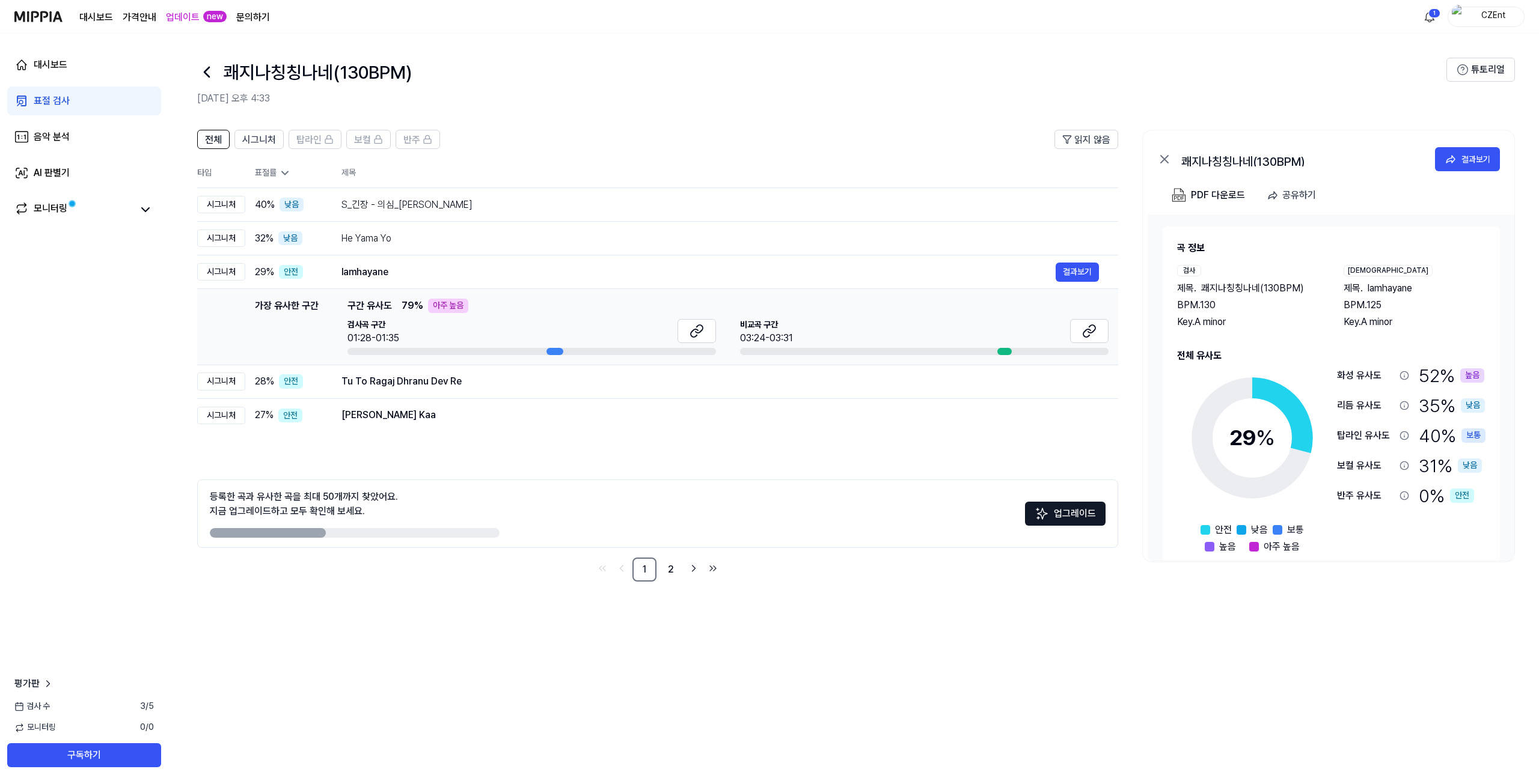
click at [407, 666] on div "전체 시그니처 탑라인 보컬 반주 읽지 않음 전체 시그니처 탑라인 보컬 반주 타입 표절률 제목 표절률 읽지 않음 시그니처 40 % 낮음 S_긴장…" at bounding box center [854, 451] width 1371 height 666
click at [210, 69] on icon at bounding box center [206, 72] width 19 height 19
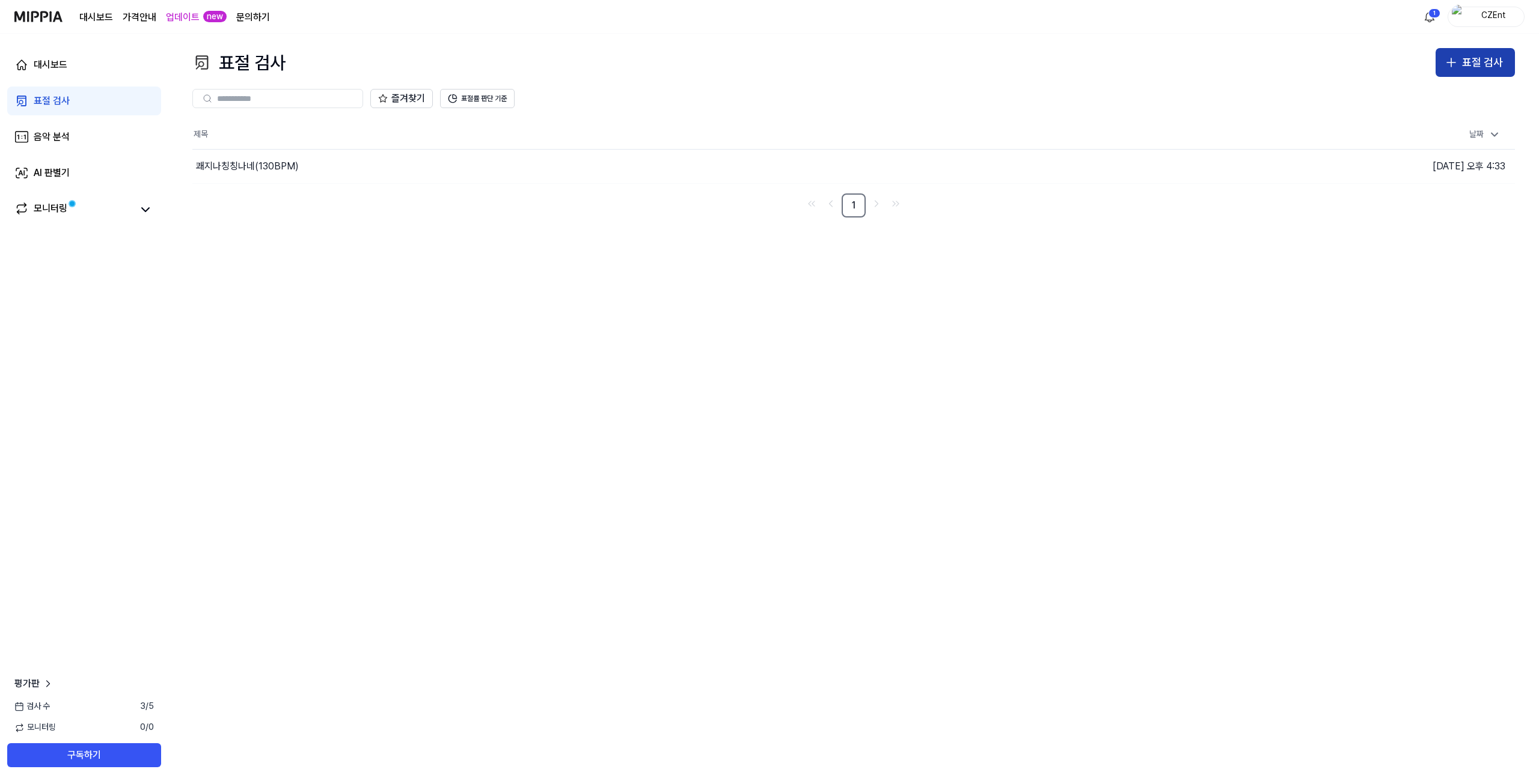
click at [1373, 62] on div "표절 검사" at bounding box center [1482, 63] width 41 height 18
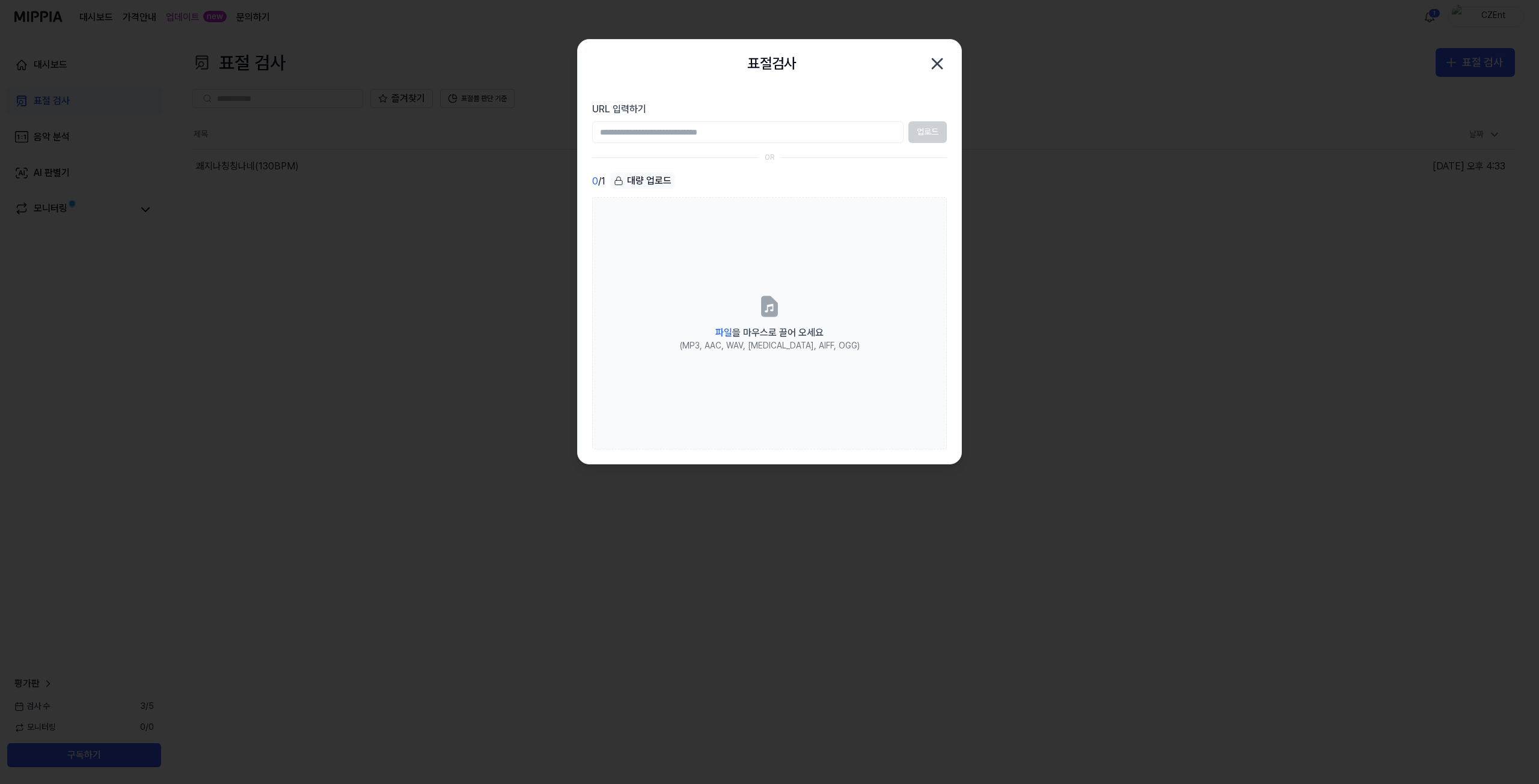
click at [664, 135] on input "URL 입력하기" at bounding box center [748, 132] width 311 height 22
paste input "**********"
type input "**********"
click at [931, 132] on button "업로드" at bounding box center [927, 132] width 39 height 22
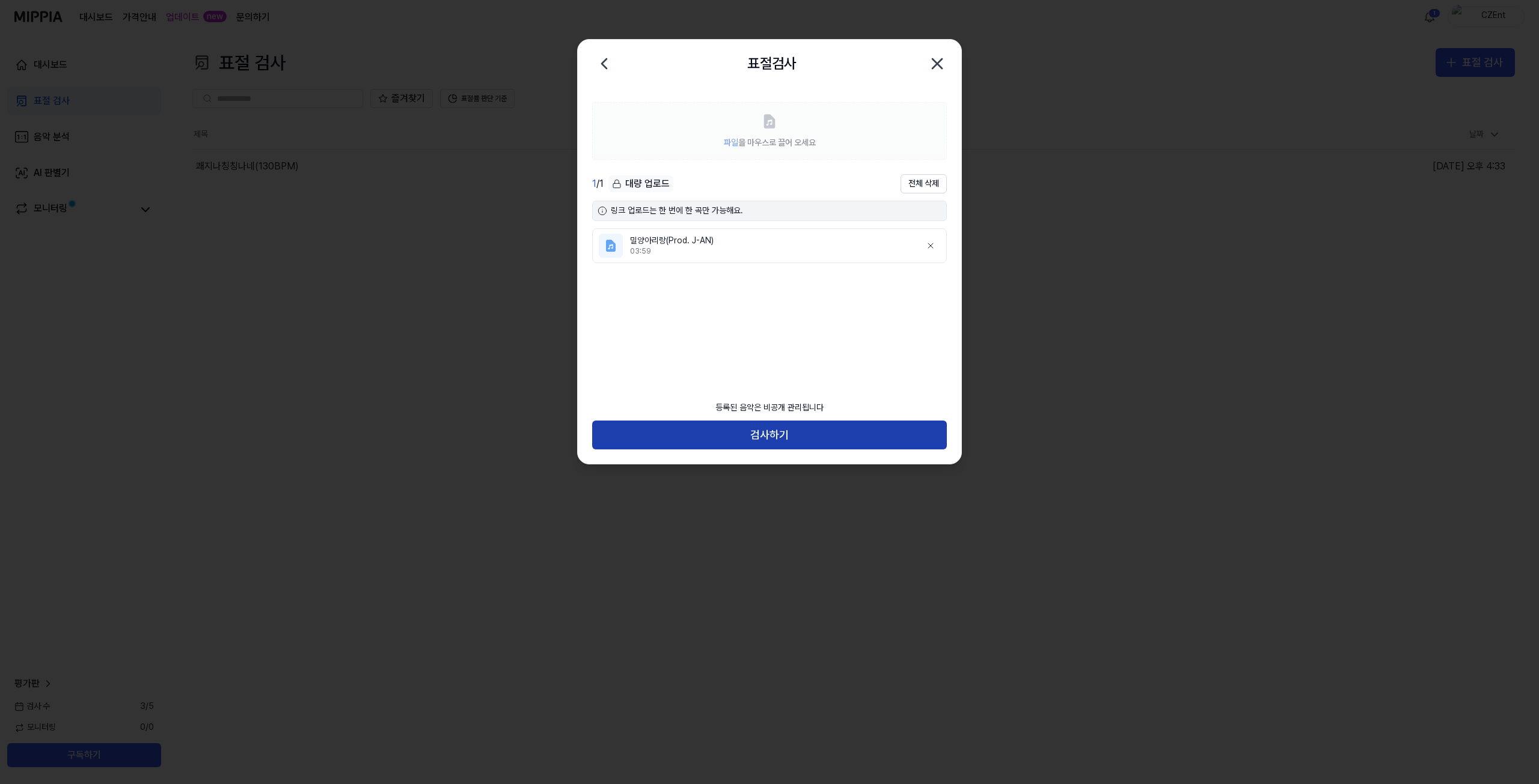
click at [772, 439] on button "검사하기" at bounding box center [769, 435] width 355 height 29
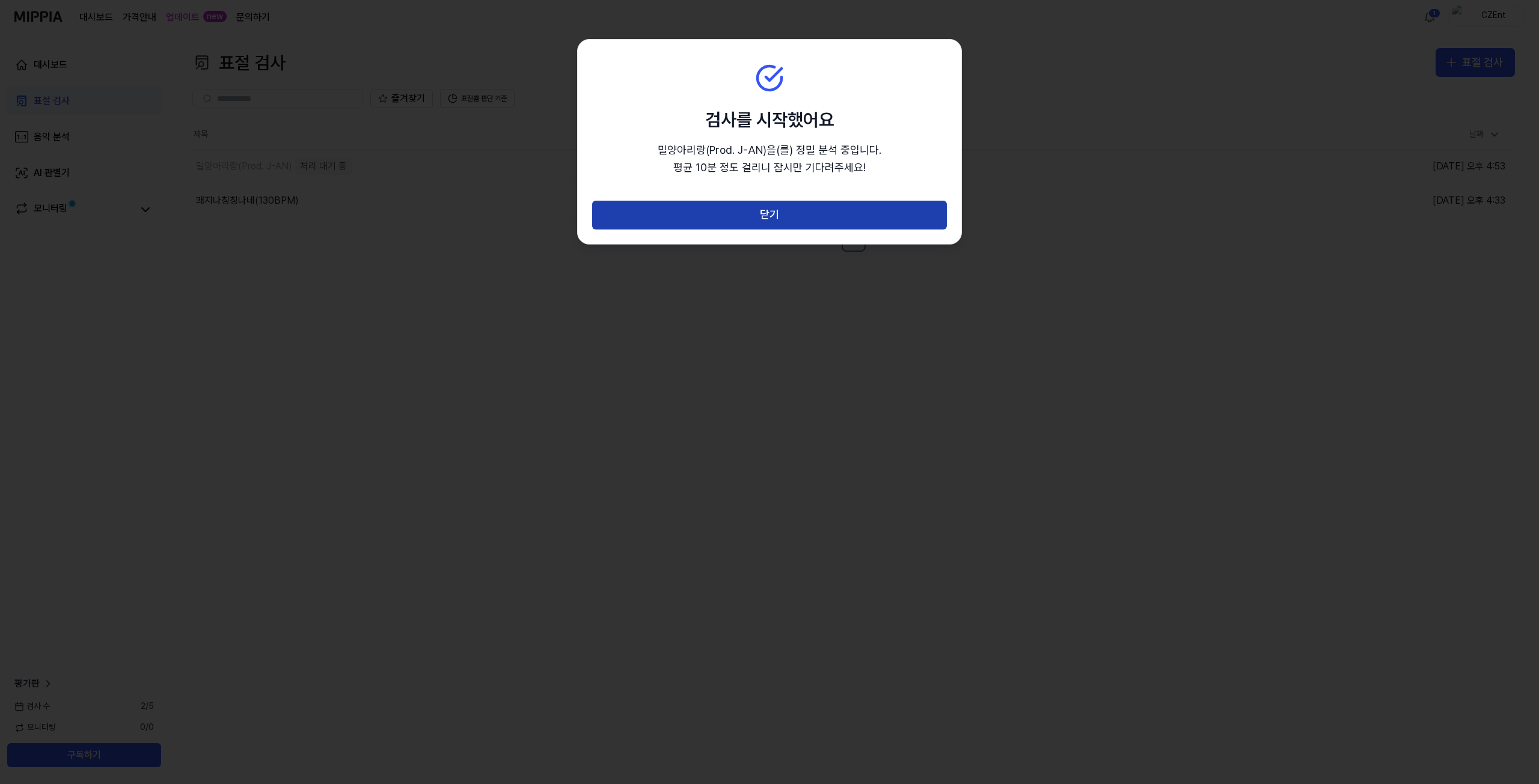
click at [762, 211] on button "닫기" at bounding box center [769, 215] width 355 height 29
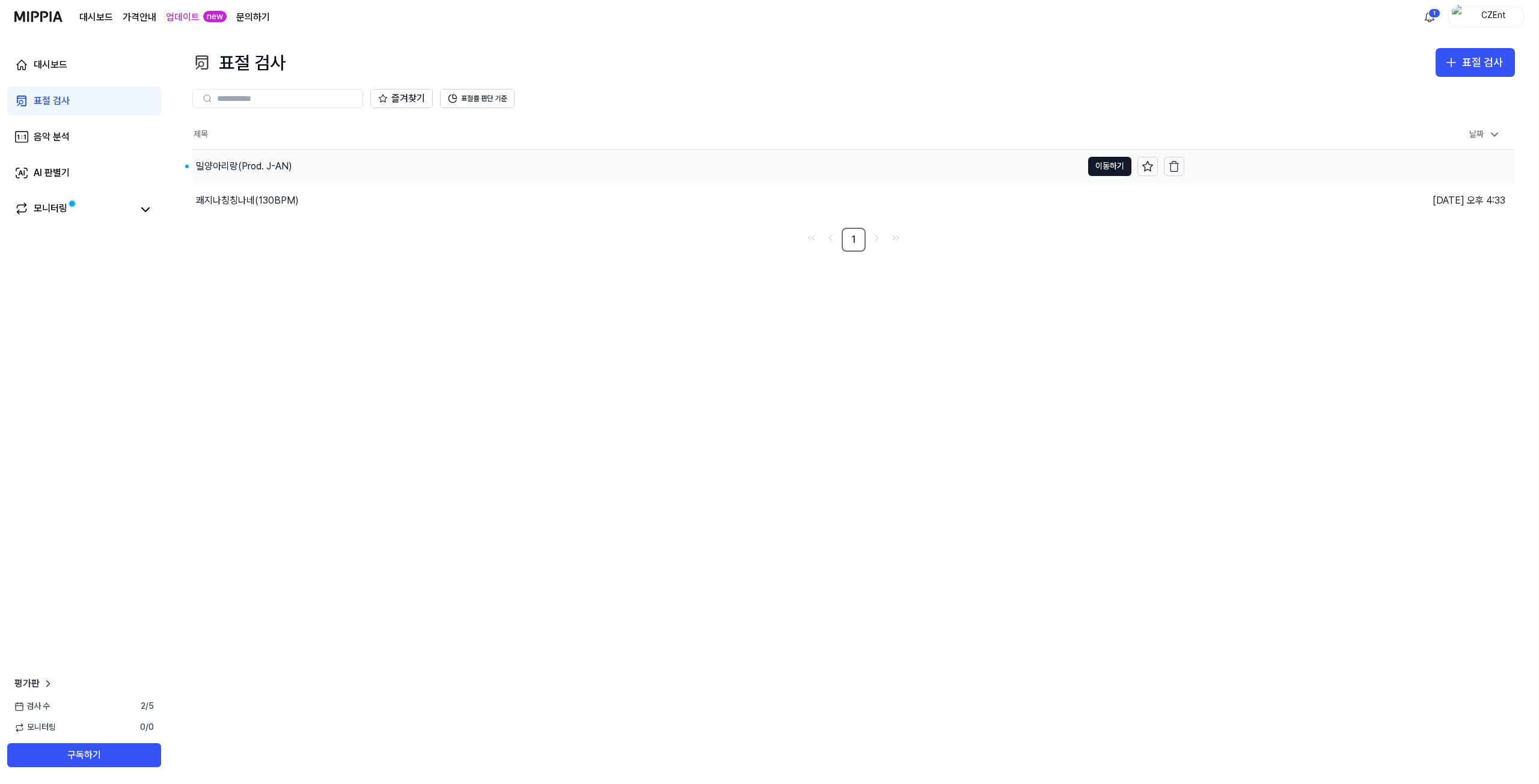
click at [285, 161] on div "밀양아리랑(Prod. J-AN)" at bounding box center [244, 166] width 96 height 14
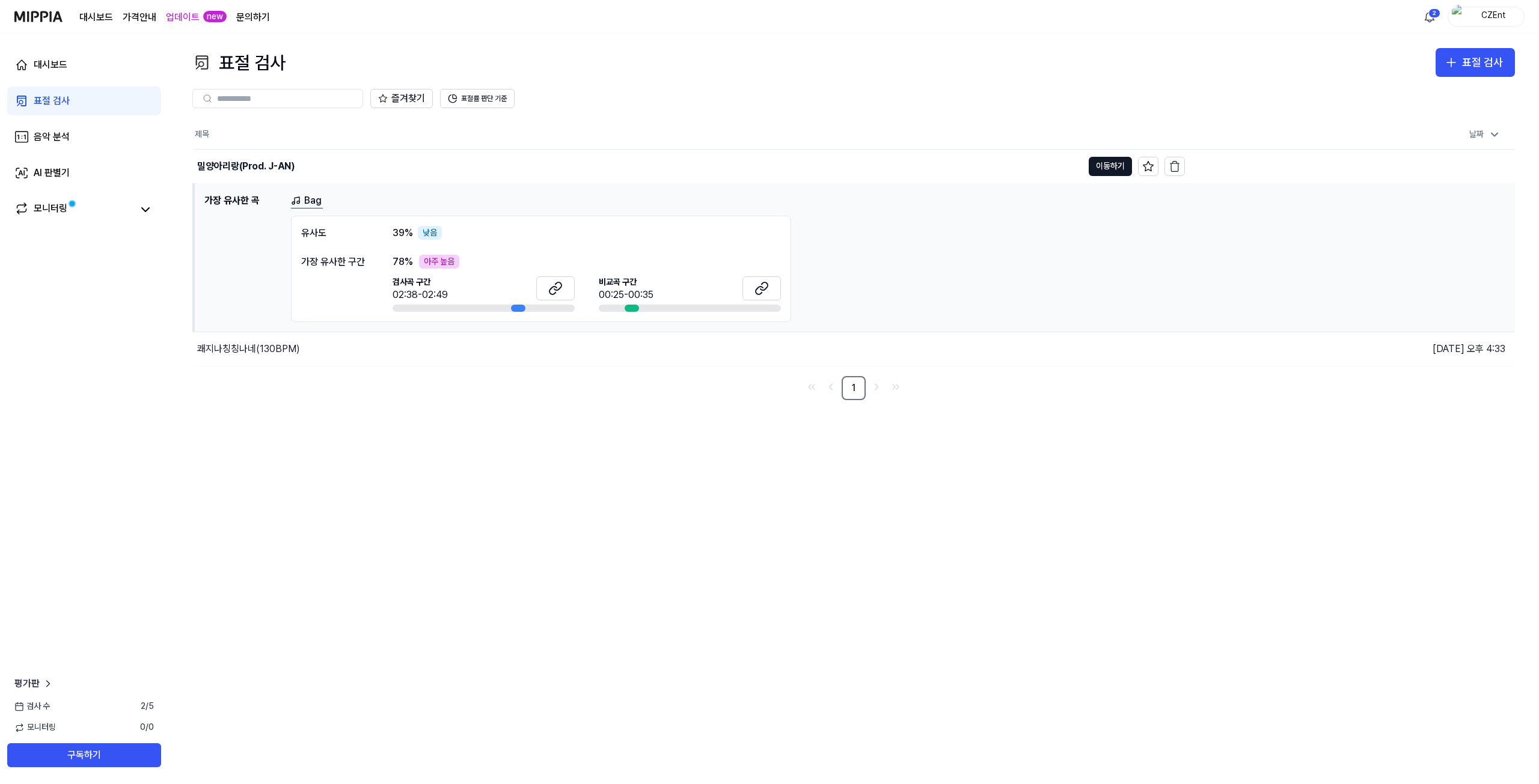
click at [312, 204] on link "Bag" at bounding box center [306, 201] width 32 height 15
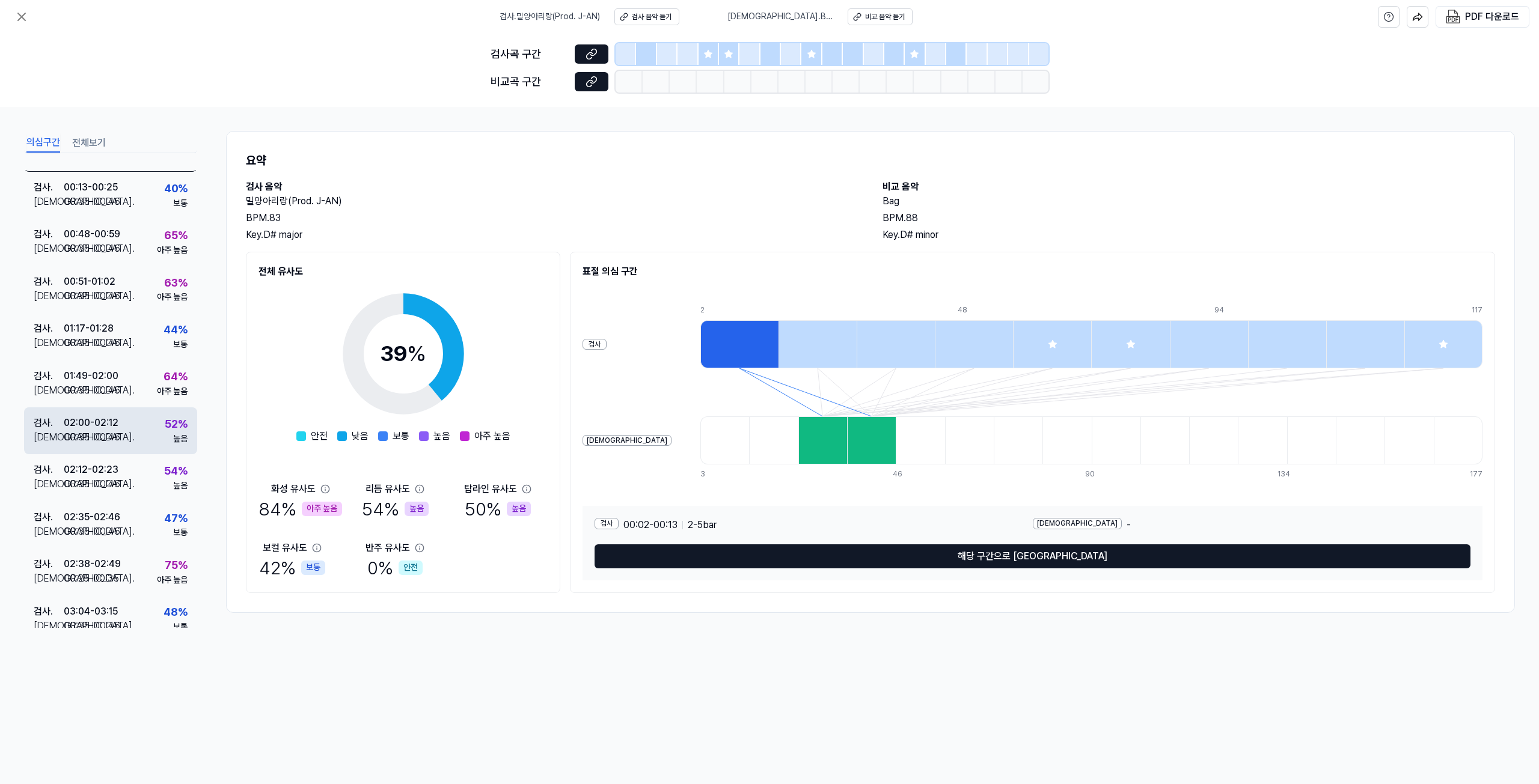
scroll to position [50, 0]
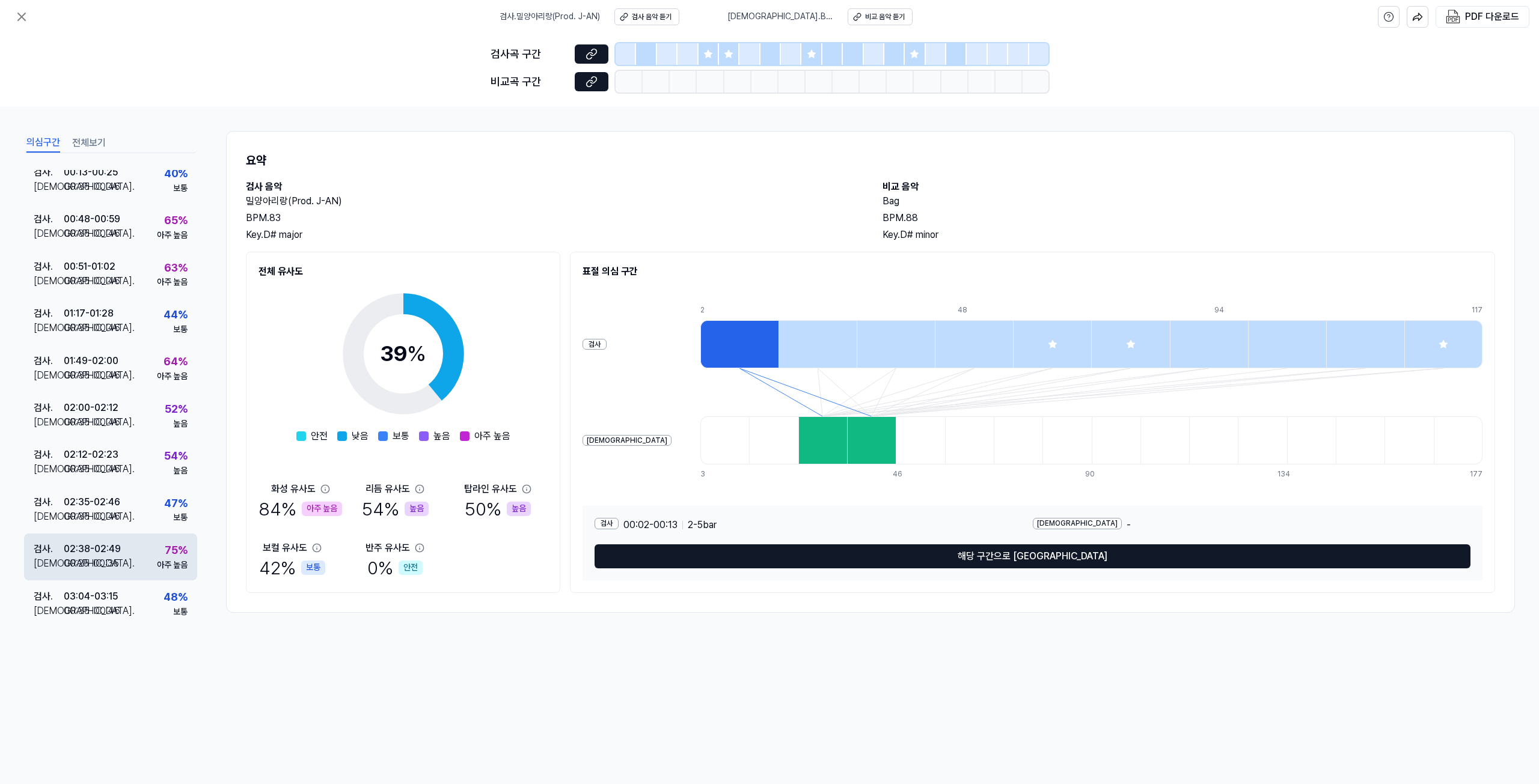
click at [131, 556] on div "검사 . 02:38 - 02:49 비교 . 00:25 - 00:35 75 % 아주 높음" at bounding box center [110, 557] width 173 height 47
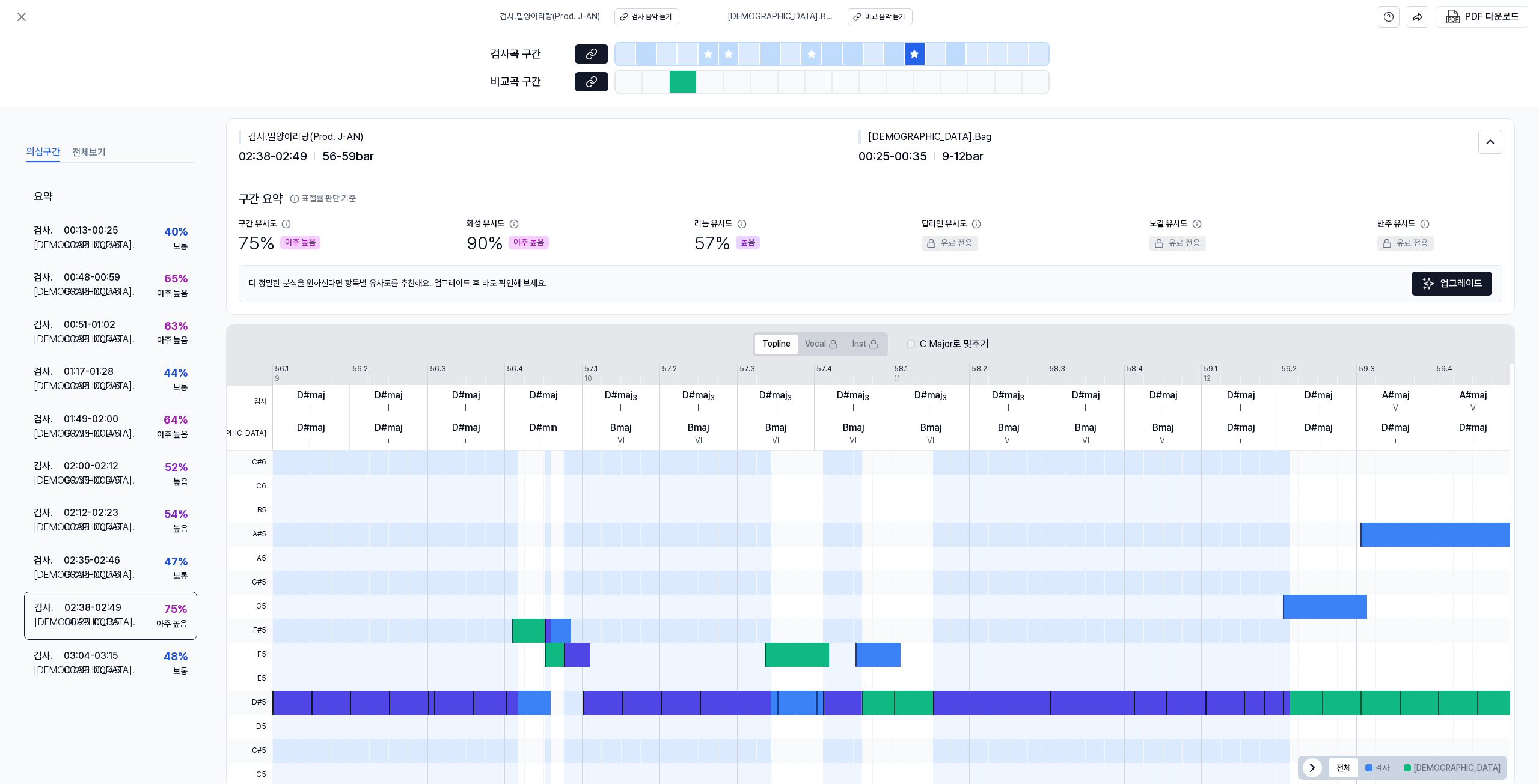
scroll to position [0, 0]
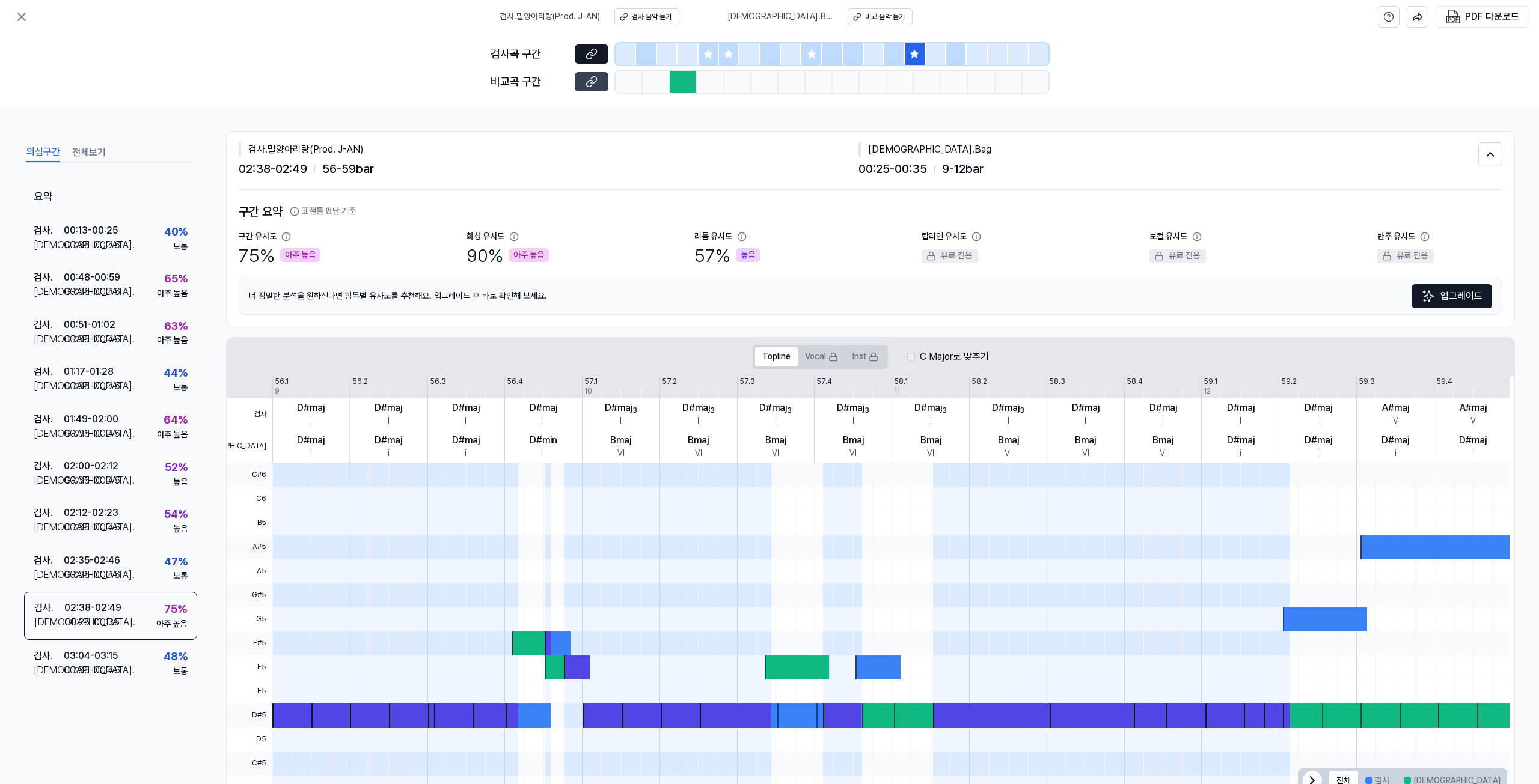
click at [598, 81] on button at bounding box center [592, 81] width 34 height 19
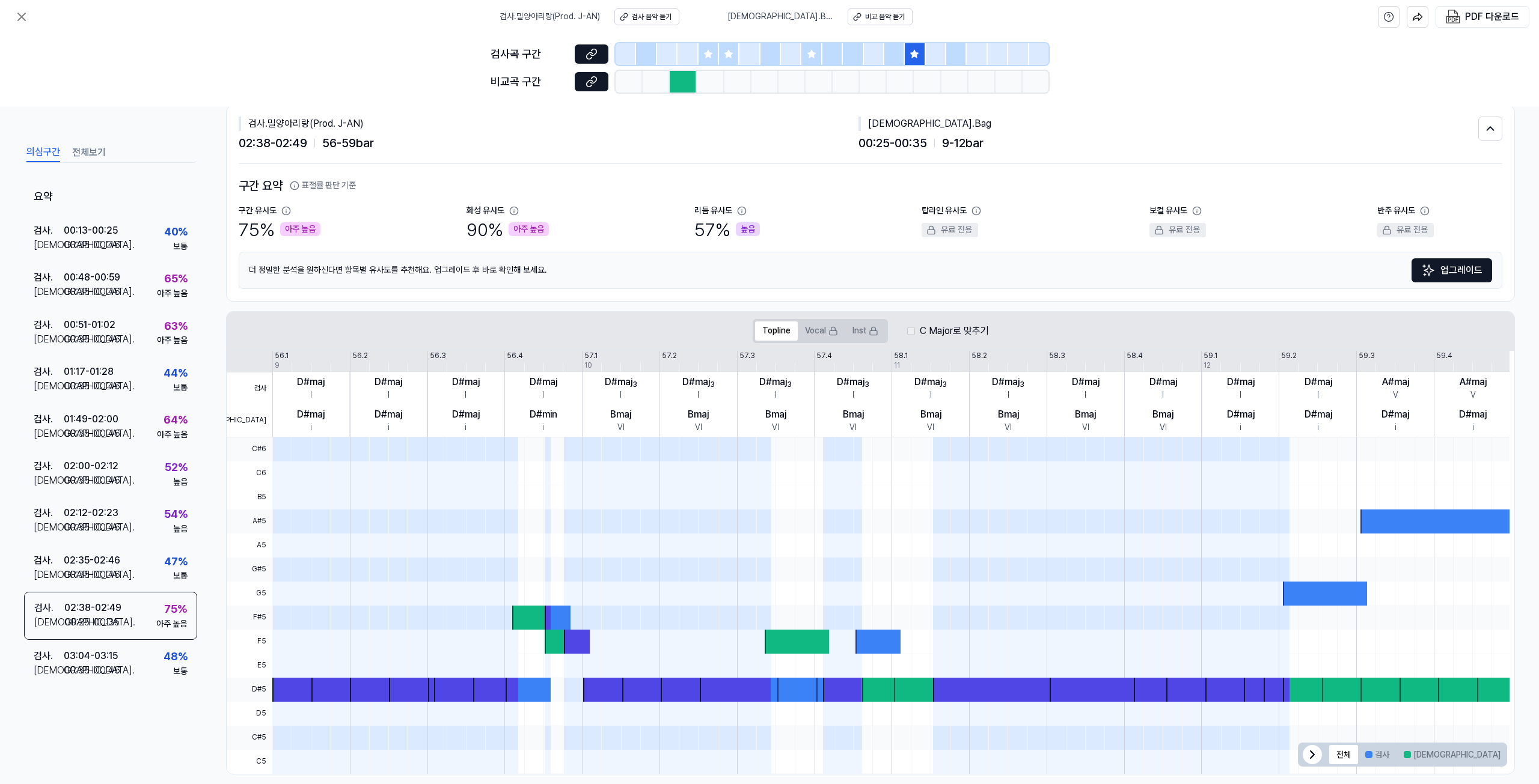
scroll to position [40, 0]
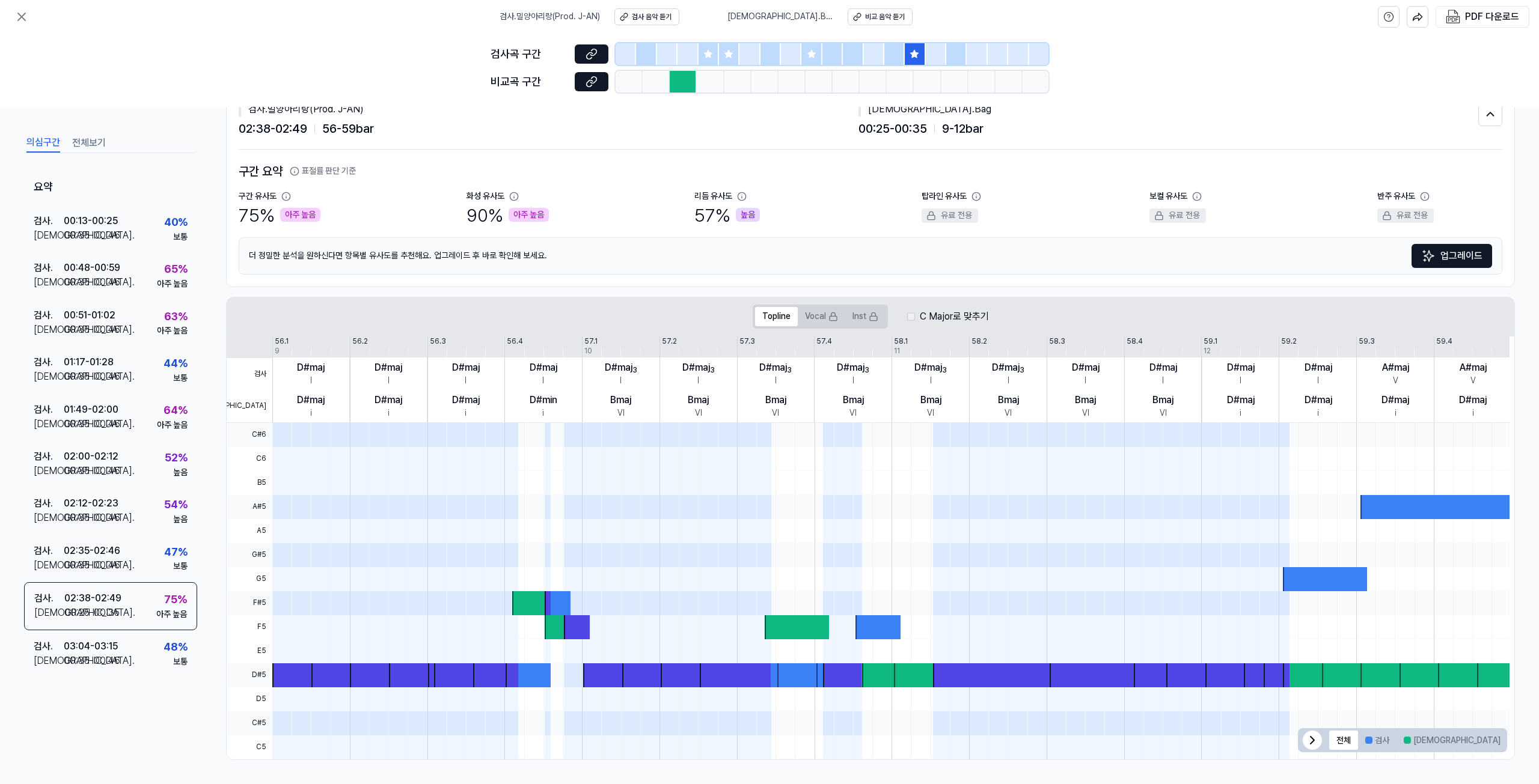
click at [911, 54] on icon at bounding box center [914, 54] width 8 height 8
click at [588, 76] on icon at bounding box center [591, 81] width 12 height 12
